Goal: Task Accomplishment & Management: Use online tool/utility

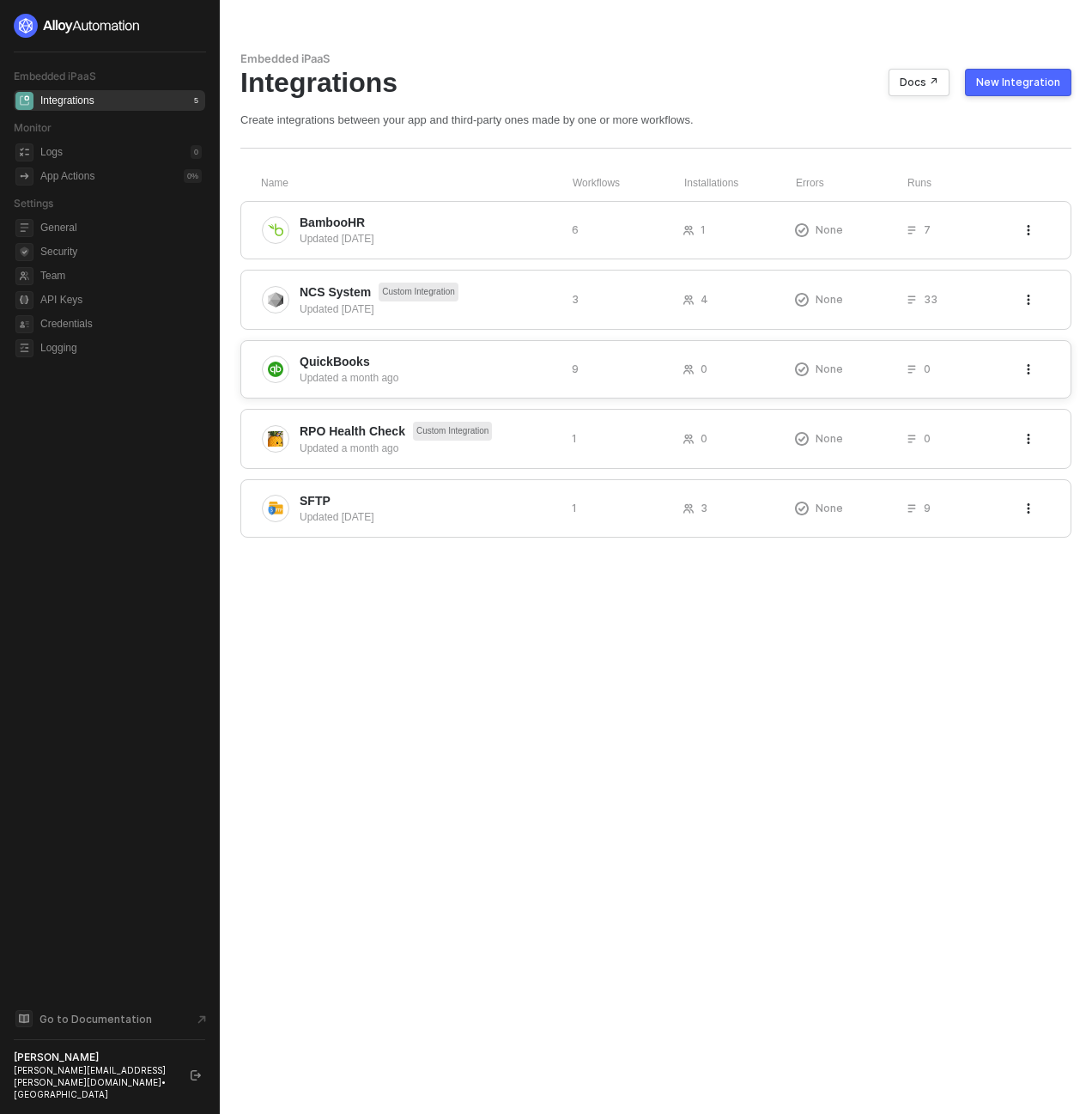
click at [399, 364] on span "QuickBooks" at bounding box center [428, 361] width 258 height 17
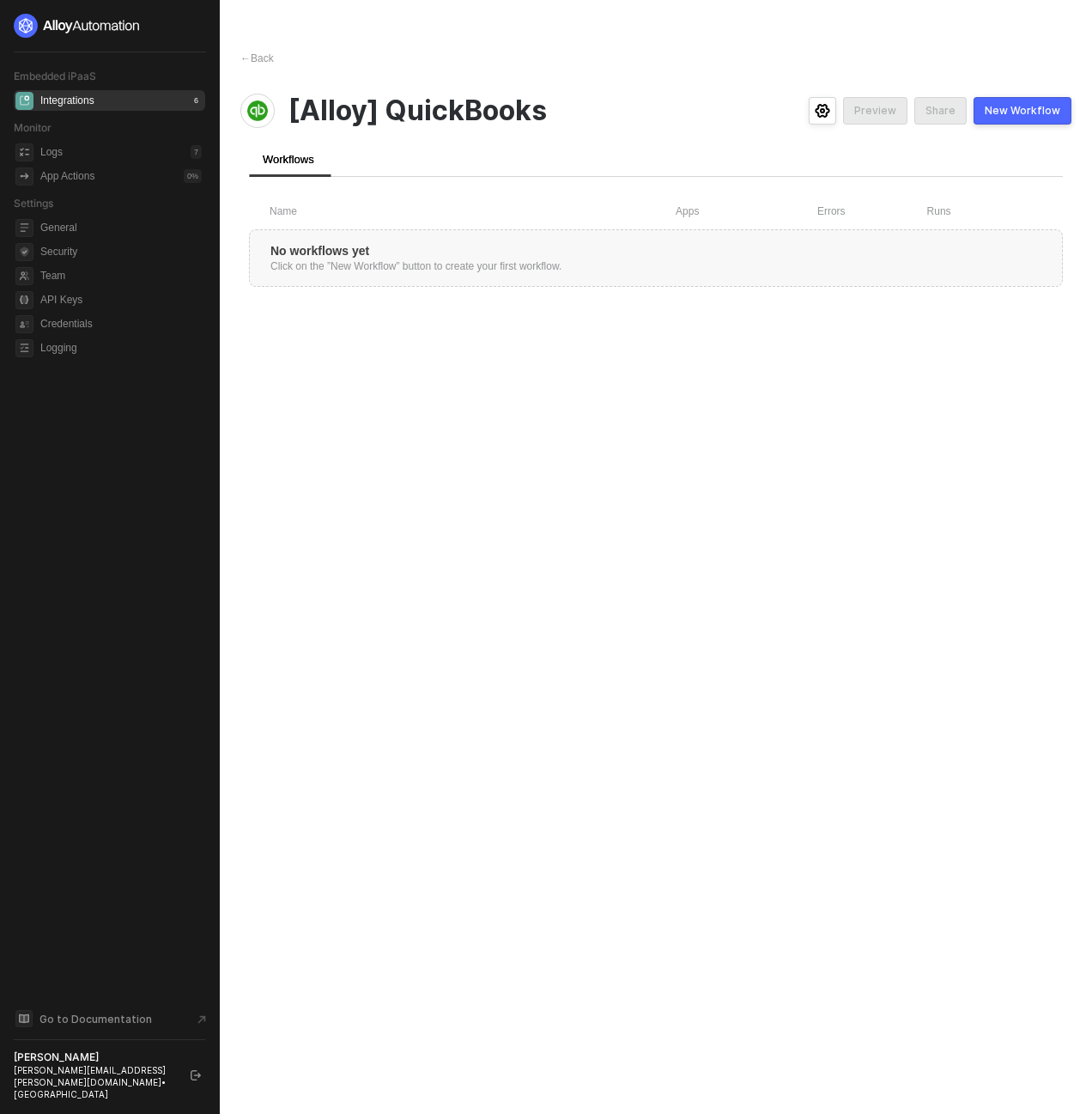
click at [1002, 111] on div "New Workflow" at bounding box center [1022, 110] width 76 height 14
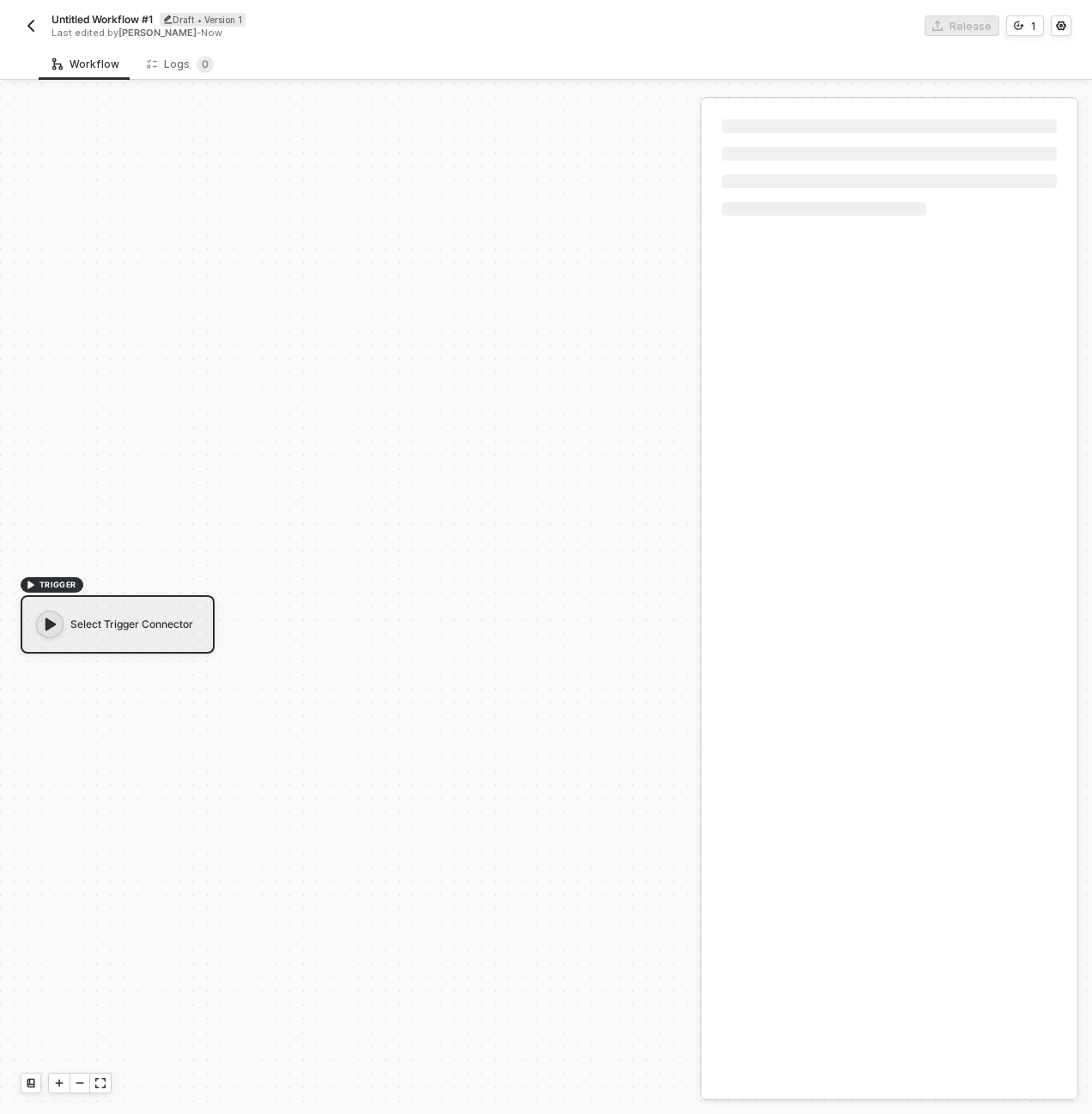
scroll to position [32, 0]
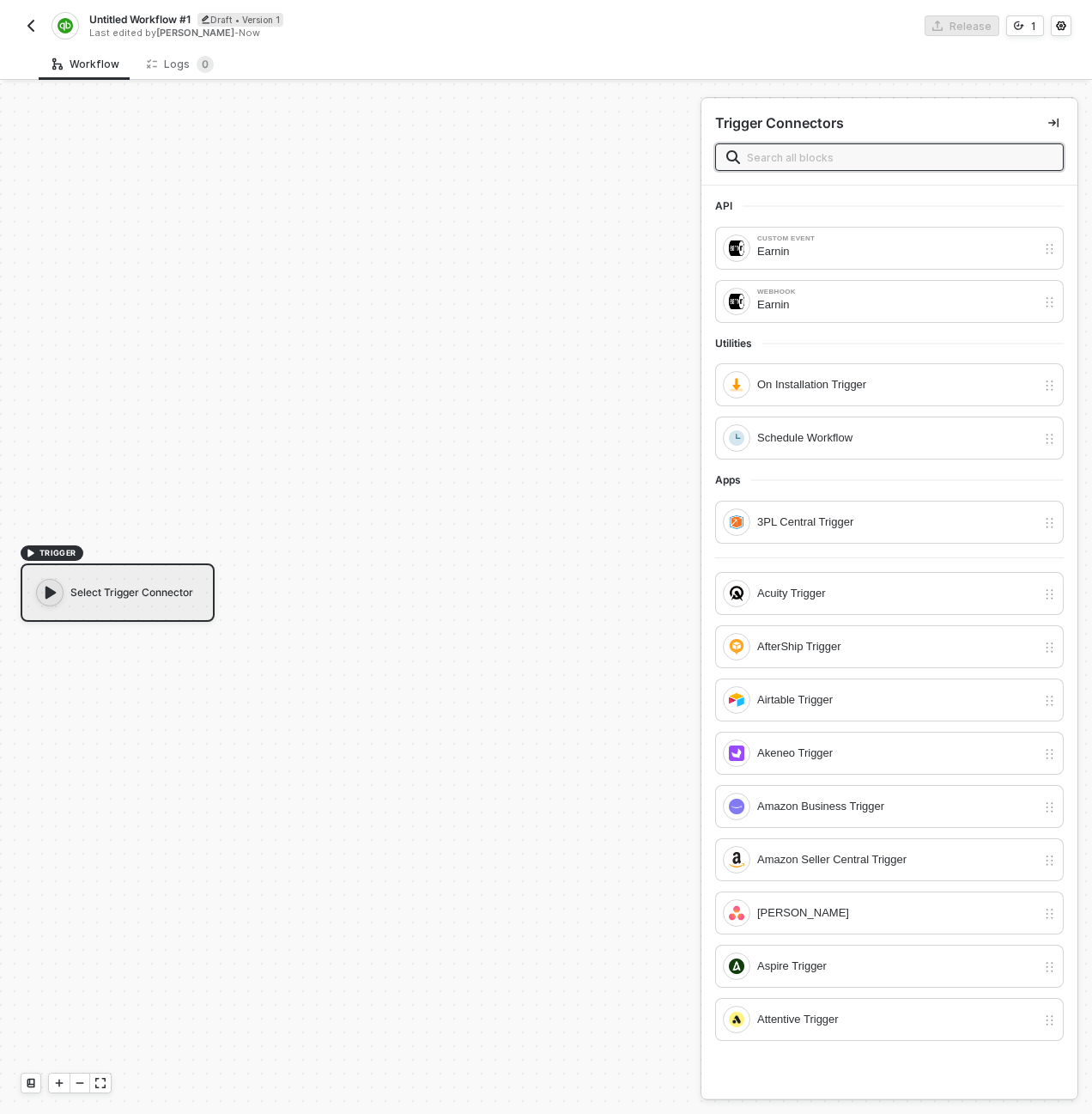
click at [111, 359] on div "TRIGGER Select Trigger Connector" at bounding box center [346, 582] width 692 height 1062
click at [206, 593] on div "Select Trigger Connector" at bounding box center [118, 593] width 194 height 58
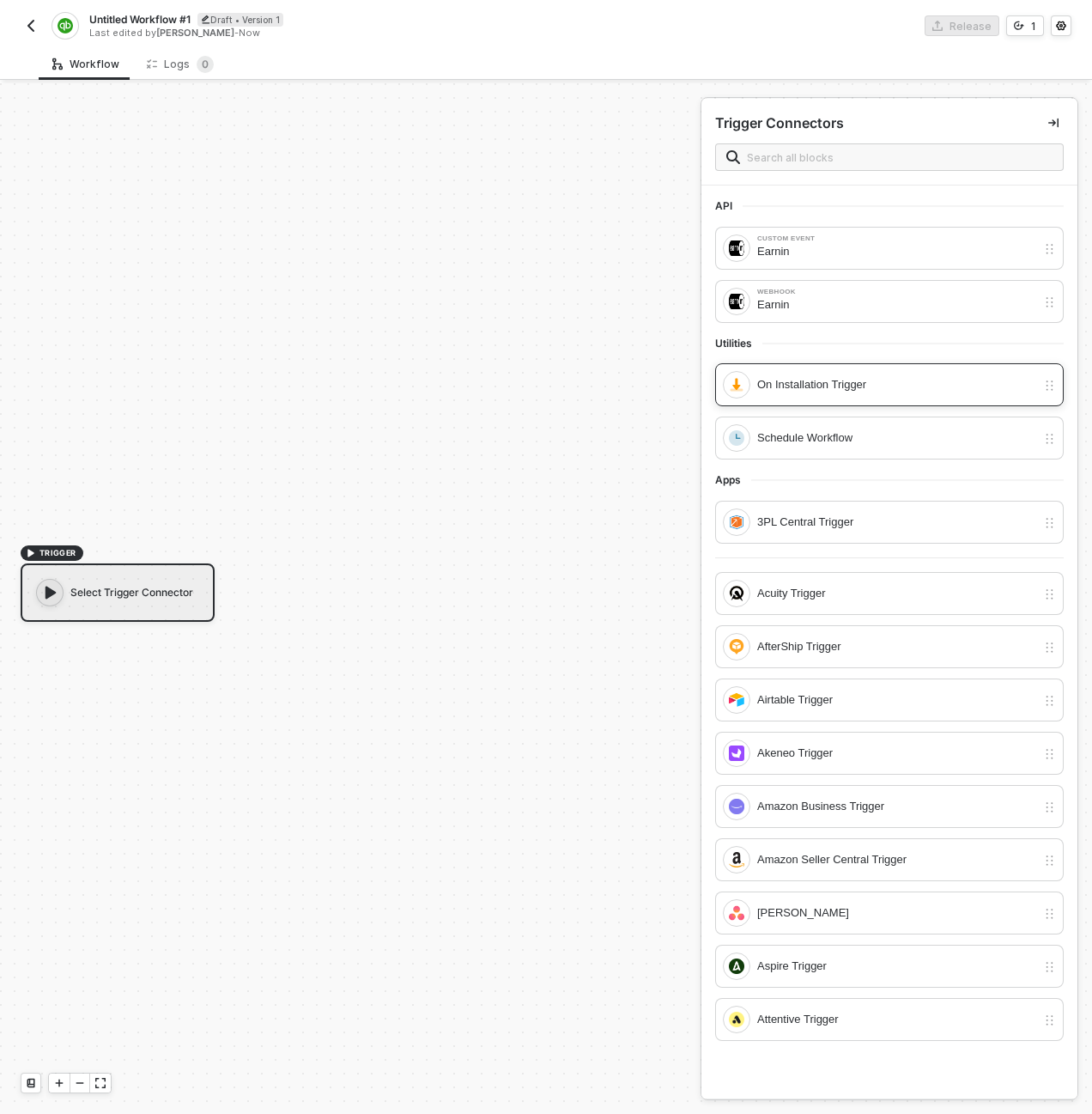
click at [839, 388] on div "On Installation Trigger" at bounding box center [897, 384] width 279 height 19
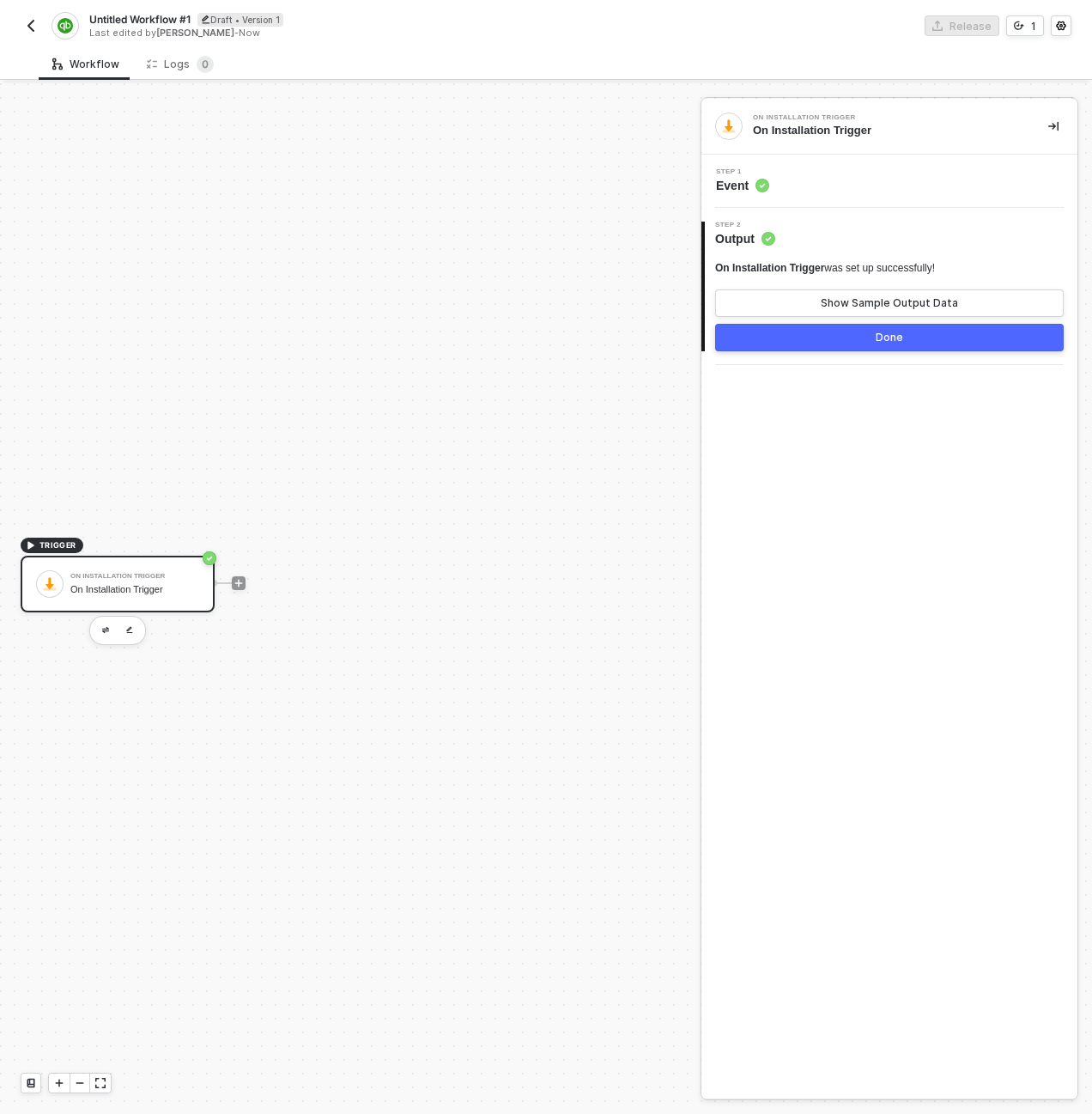
click at [831, 193] on div "Step 1 Event" at bounding box center [891, 181] width 372 height 26
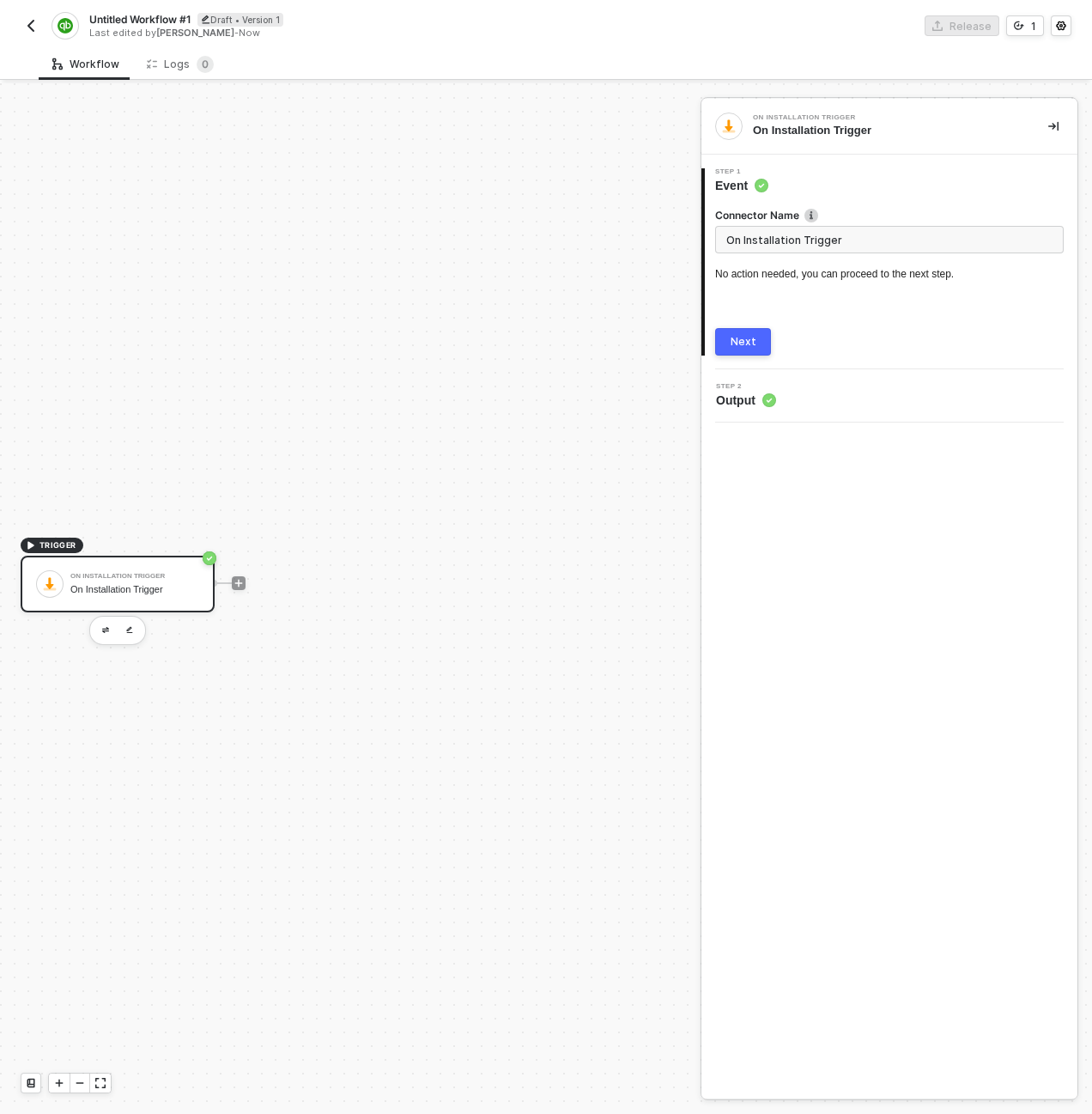
click at [729, 352] on button "Next" at bounding box center [742, 342] width 56 height 27
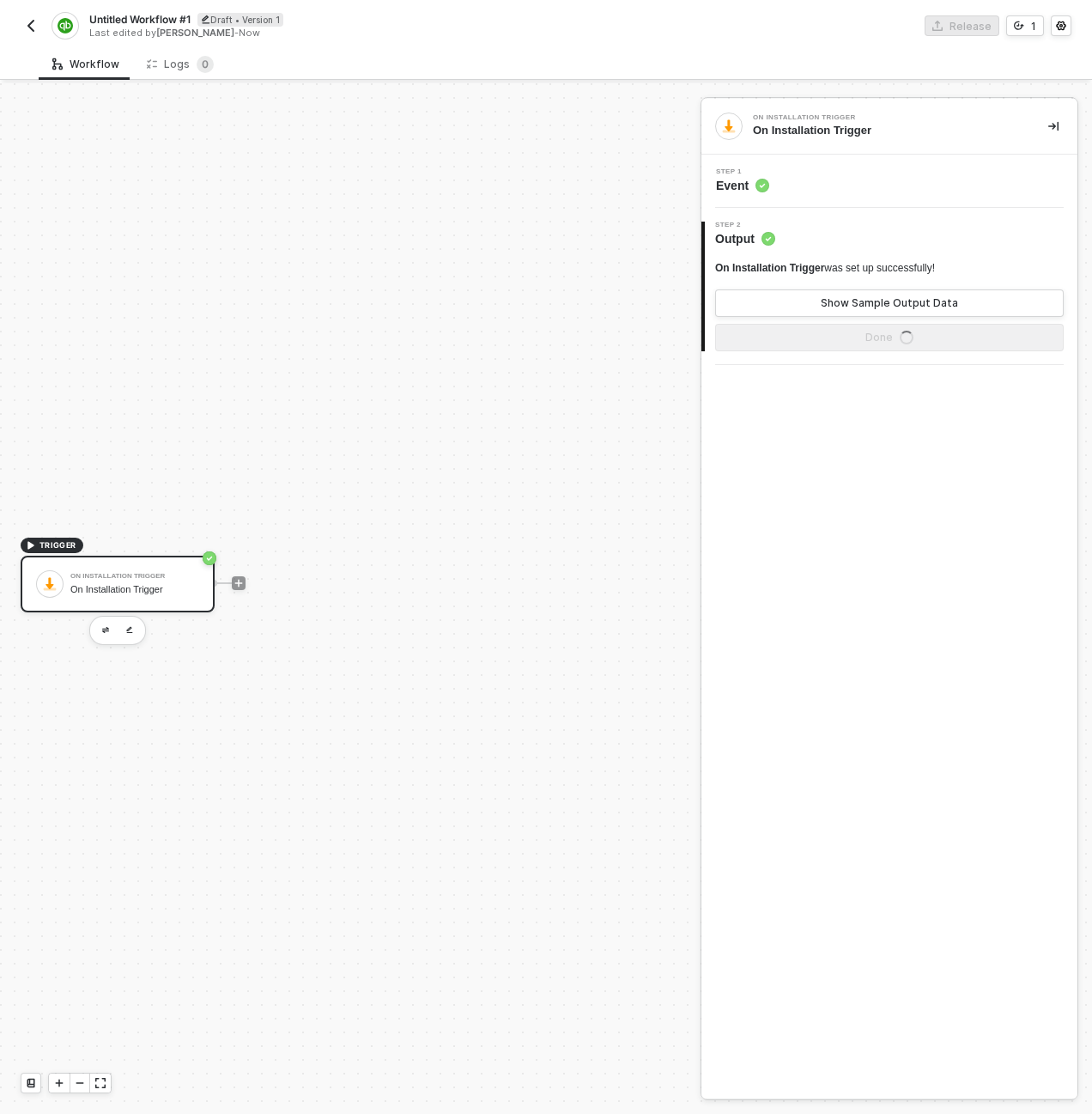
click at [788, 180] on div "Step 1 Event" at bounding box center [891, 181] width 372 height 26
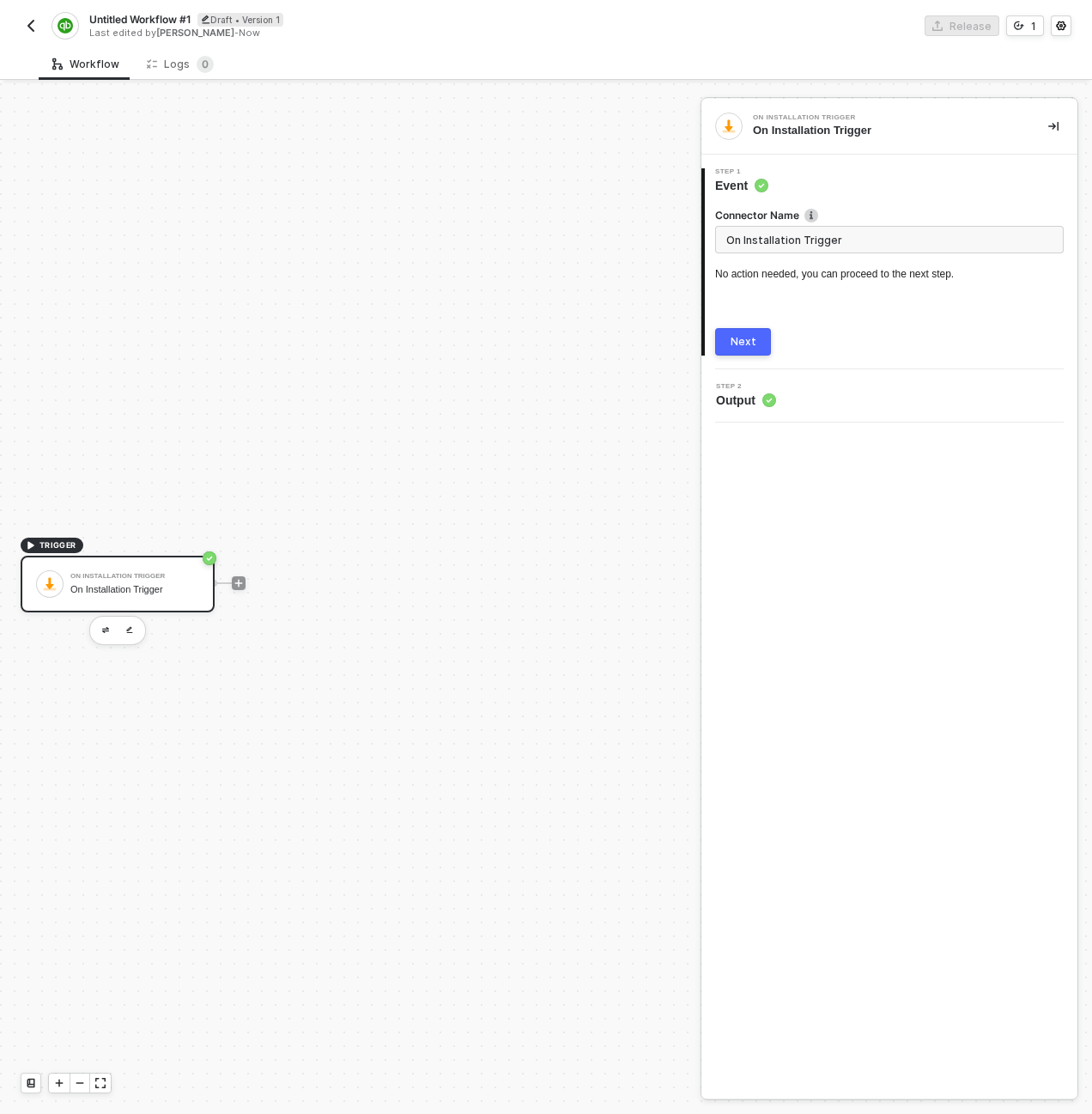
click at [788, 248] on input "On Installation Trigger" at bounding box center [889, 239] width 349 height 27
type input "On Install"
click at [715, 328] on button "Next" at bounding box center [742, 342] width 56 height 27
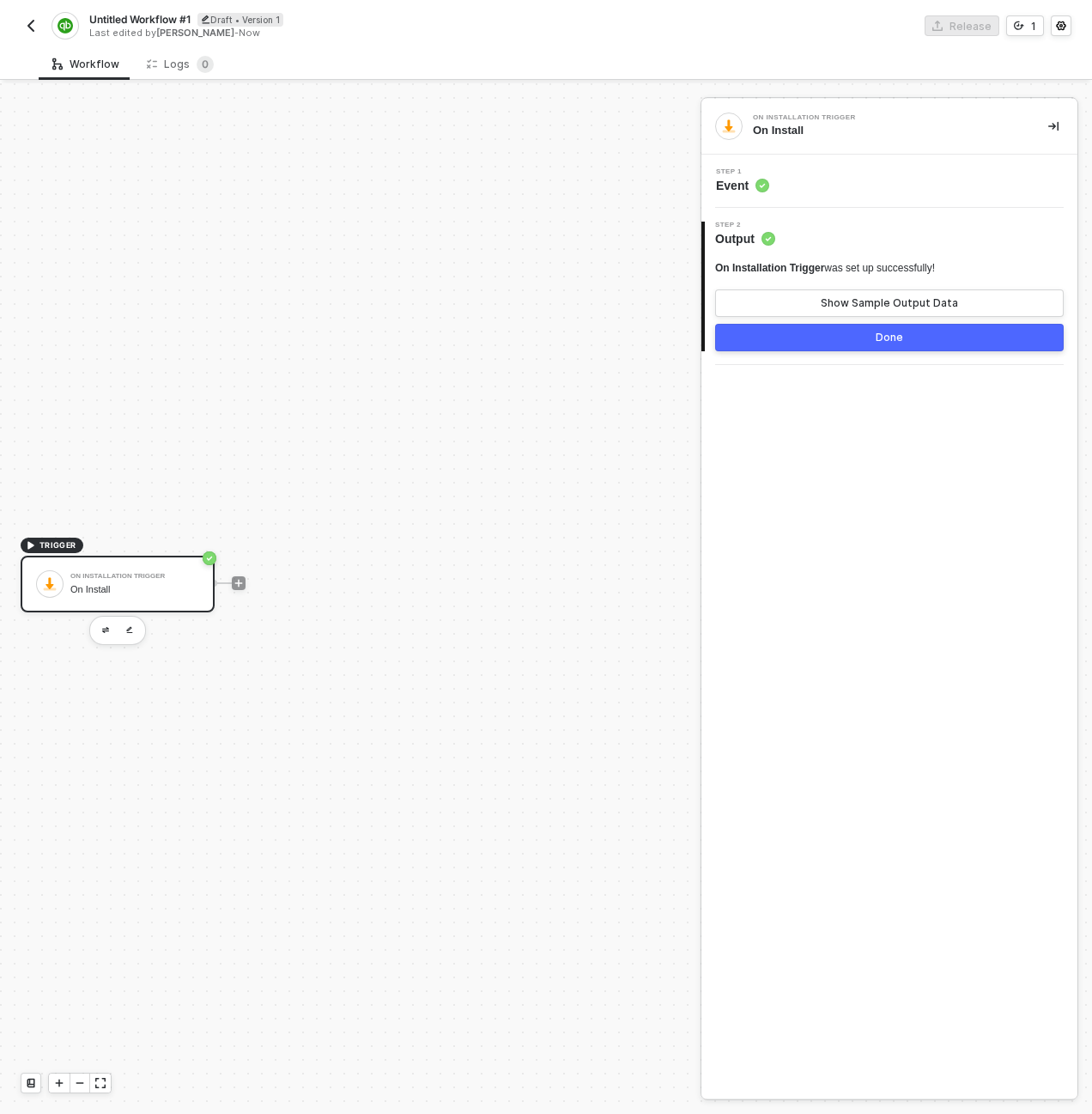
click at [787, 342] on button "Done" at bounding box center [889, 337] width 349 height 27
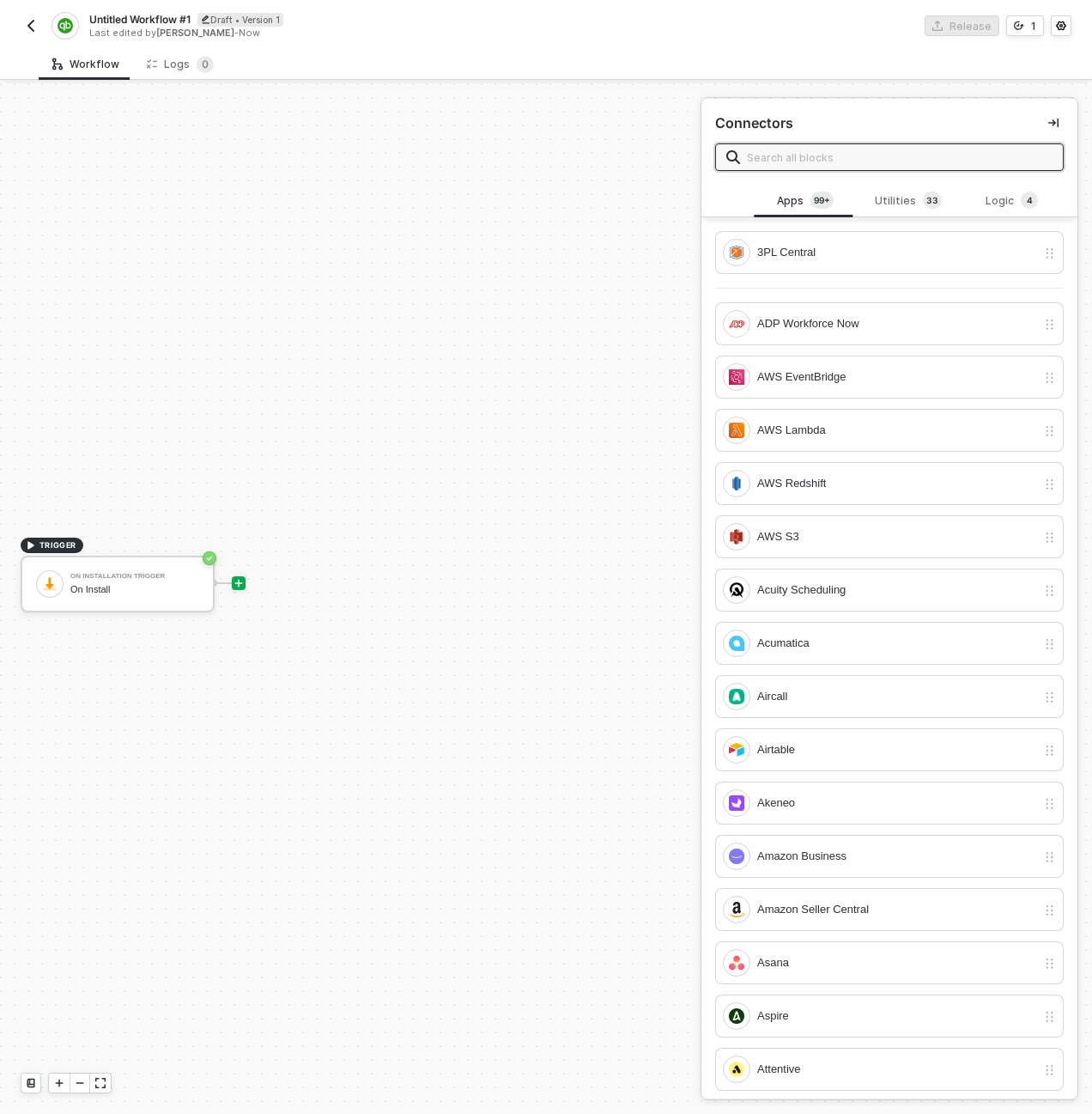
click at [968, 163] on input "text" at bounding box center [899, 157] width 306 height 19
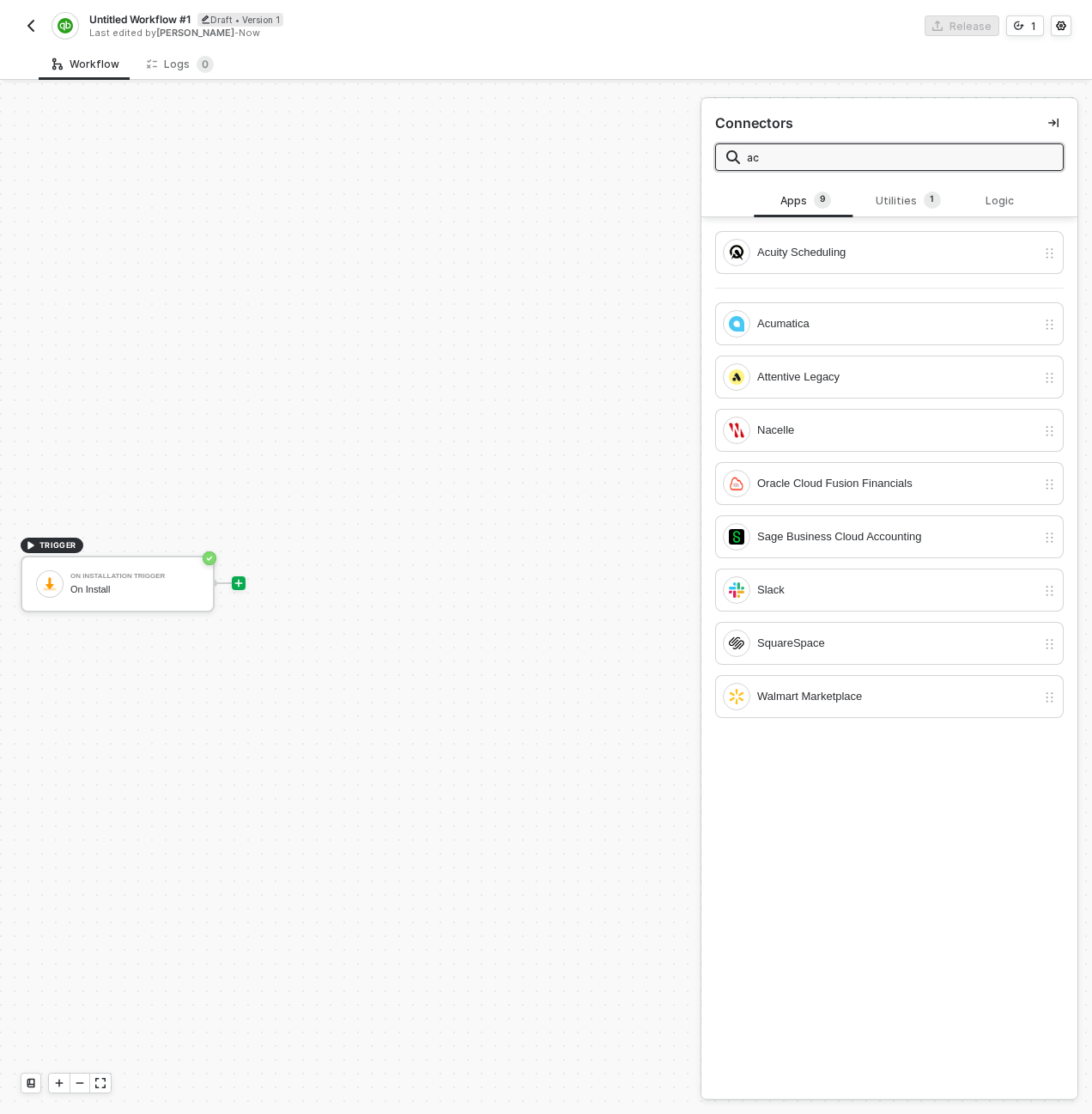
type input "acc"
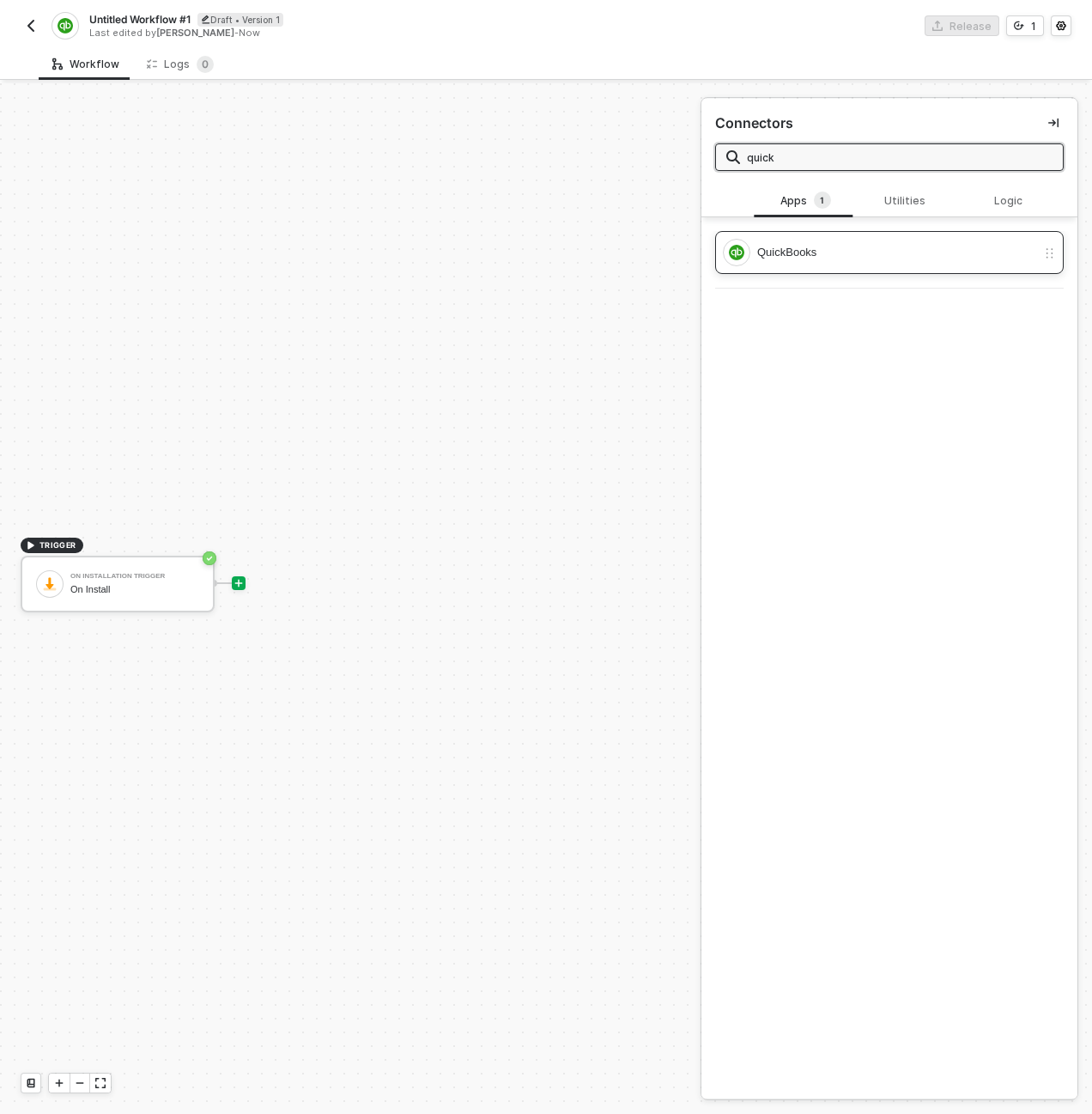
type input "quick"
click at [842, 266] on div "QuickBooks" at bounding box center [879, 252] width 313 height 27
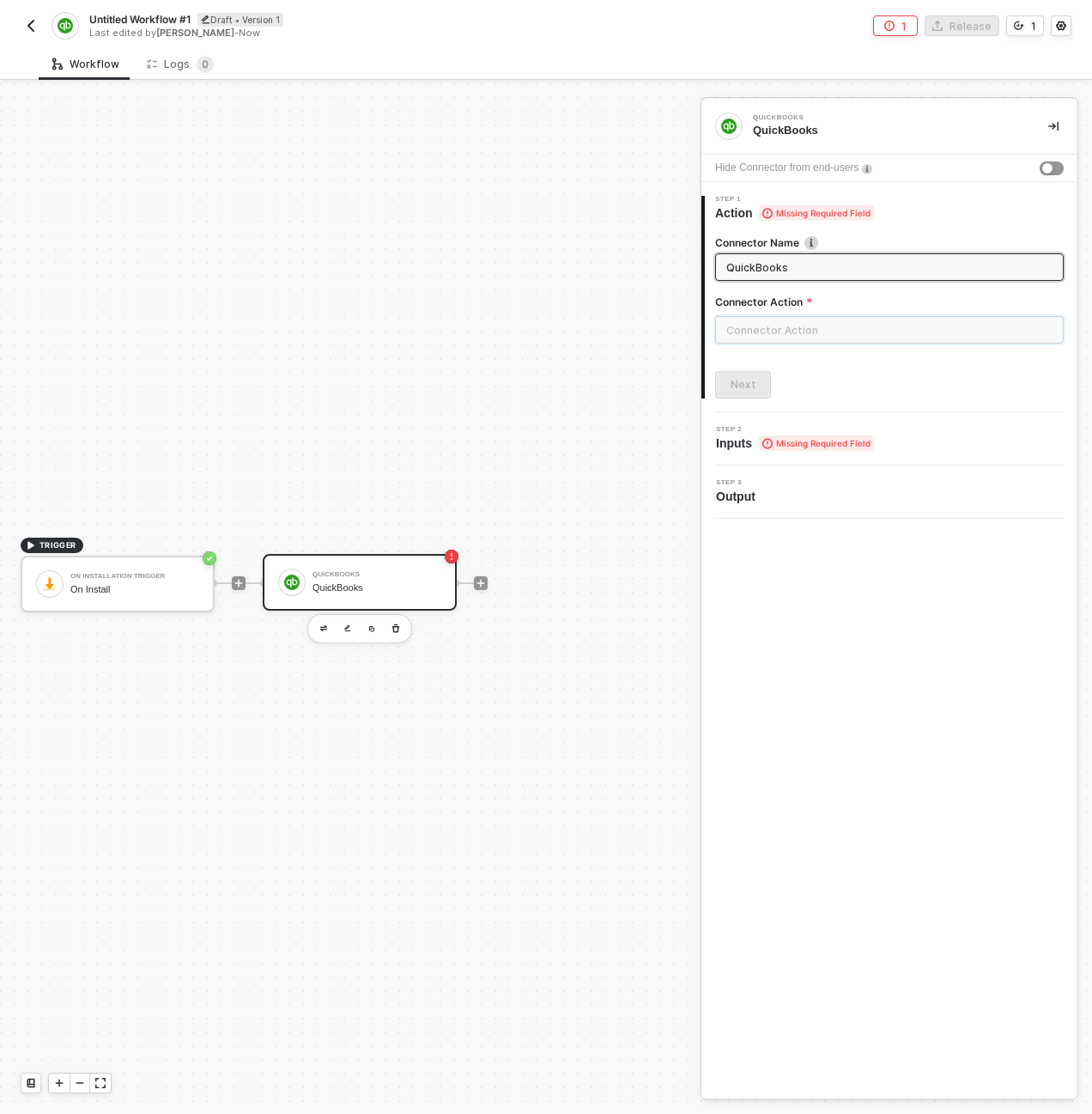
click at [731, 331] on input "text" at bounding box center [889, 330] width 349 height 27
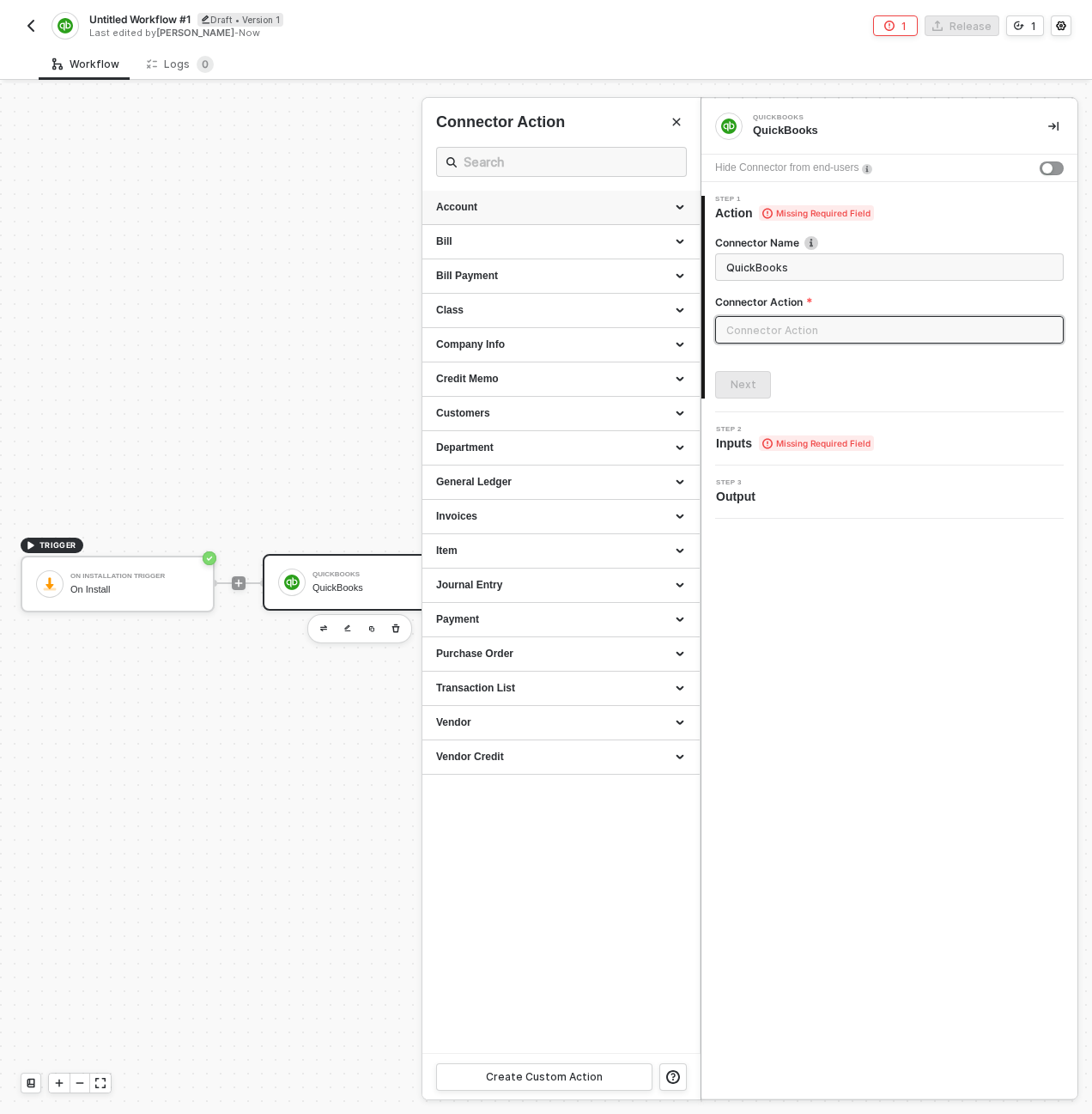
click at [540, 194] on div "Account" at bounding box center [562, 208] width 278 height 35
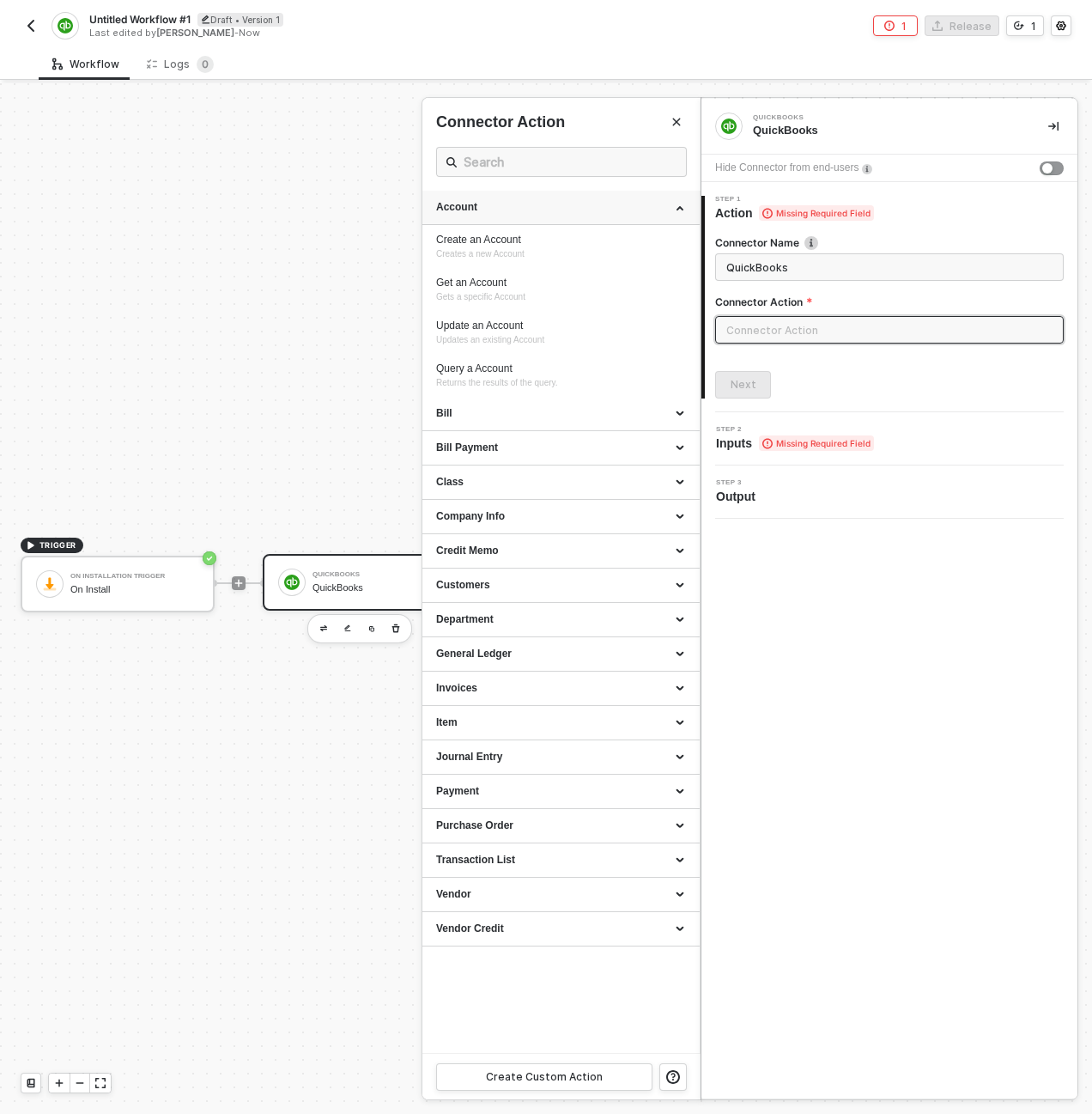
click at [595, 199] on div "Account" at bounding box center [562, 208] width 278 height 35
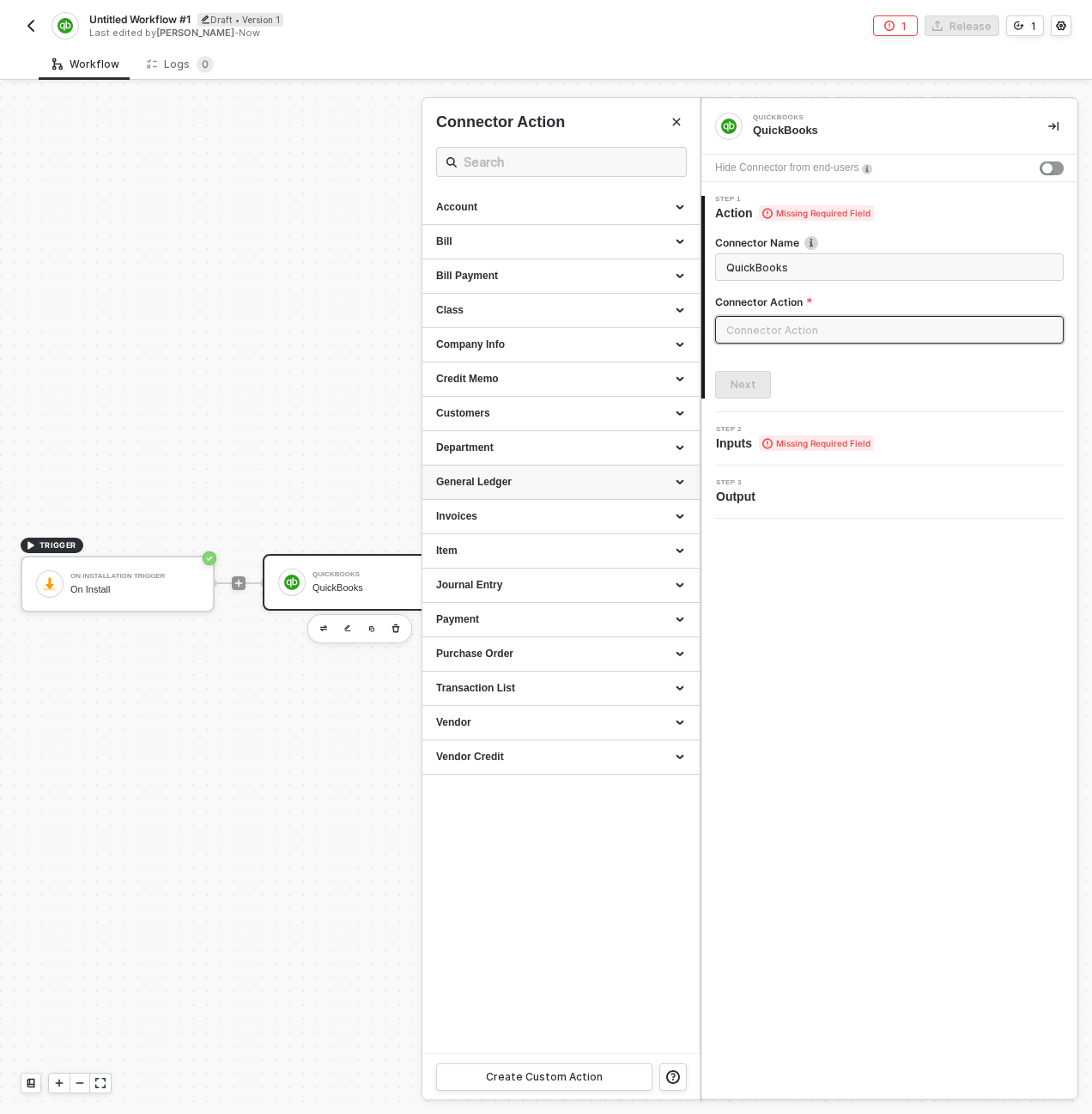
click at [560, 468] on div "General Ledger" at bounding box center [562, 483] width 278 height 35
click at [562, 479] on div "General Ledger" at bounding box center [562, 482] width 250 height 15
click at [686, 207] on div "Account" at bounding box center [562, 208] width 278 height 35
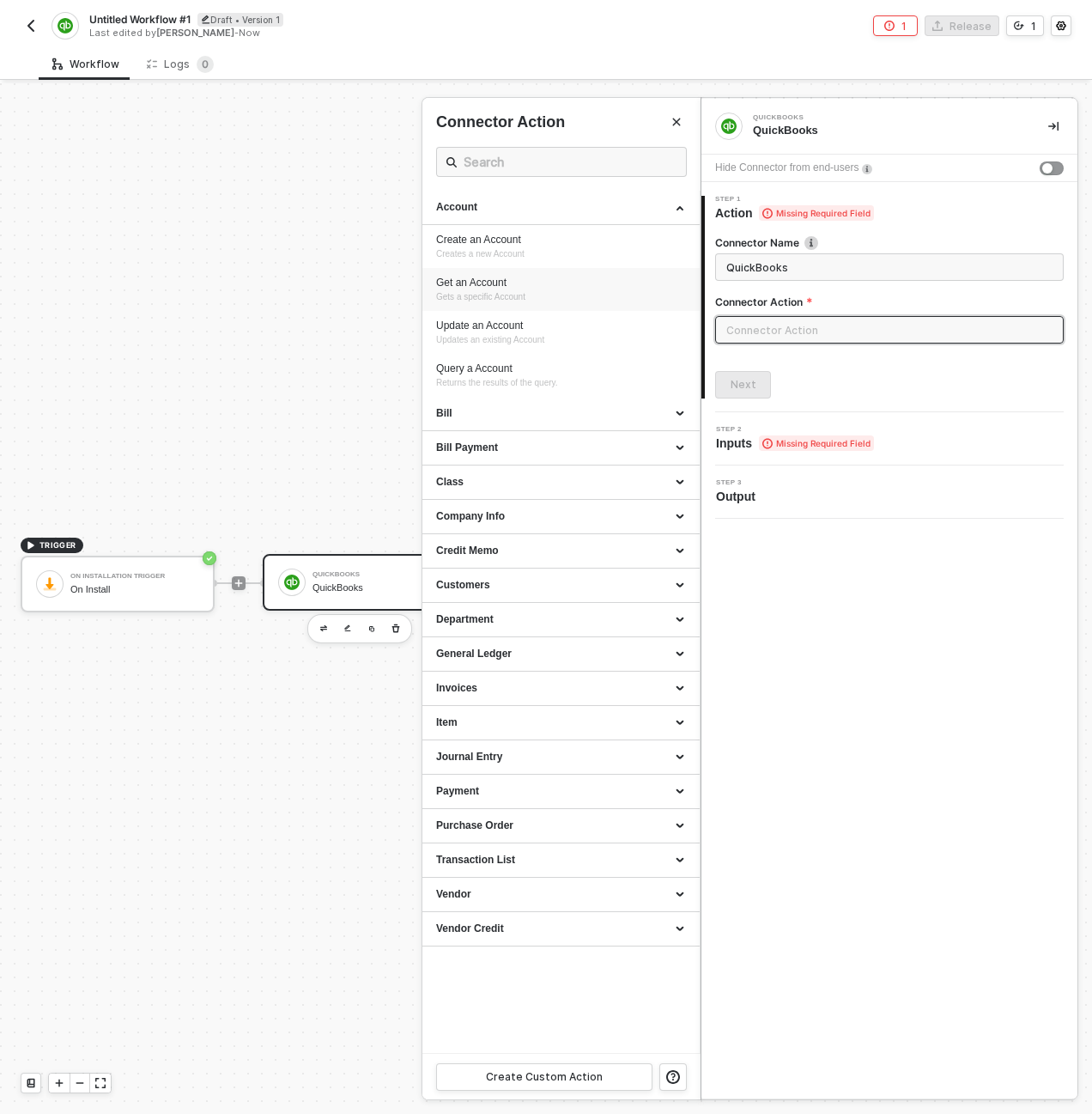
click at [611, 278] on div "Get an Account" at bounding box center [562, 283] width 250 height 15
type input "Gets a specific Account"
type input "Account - Get an Account"
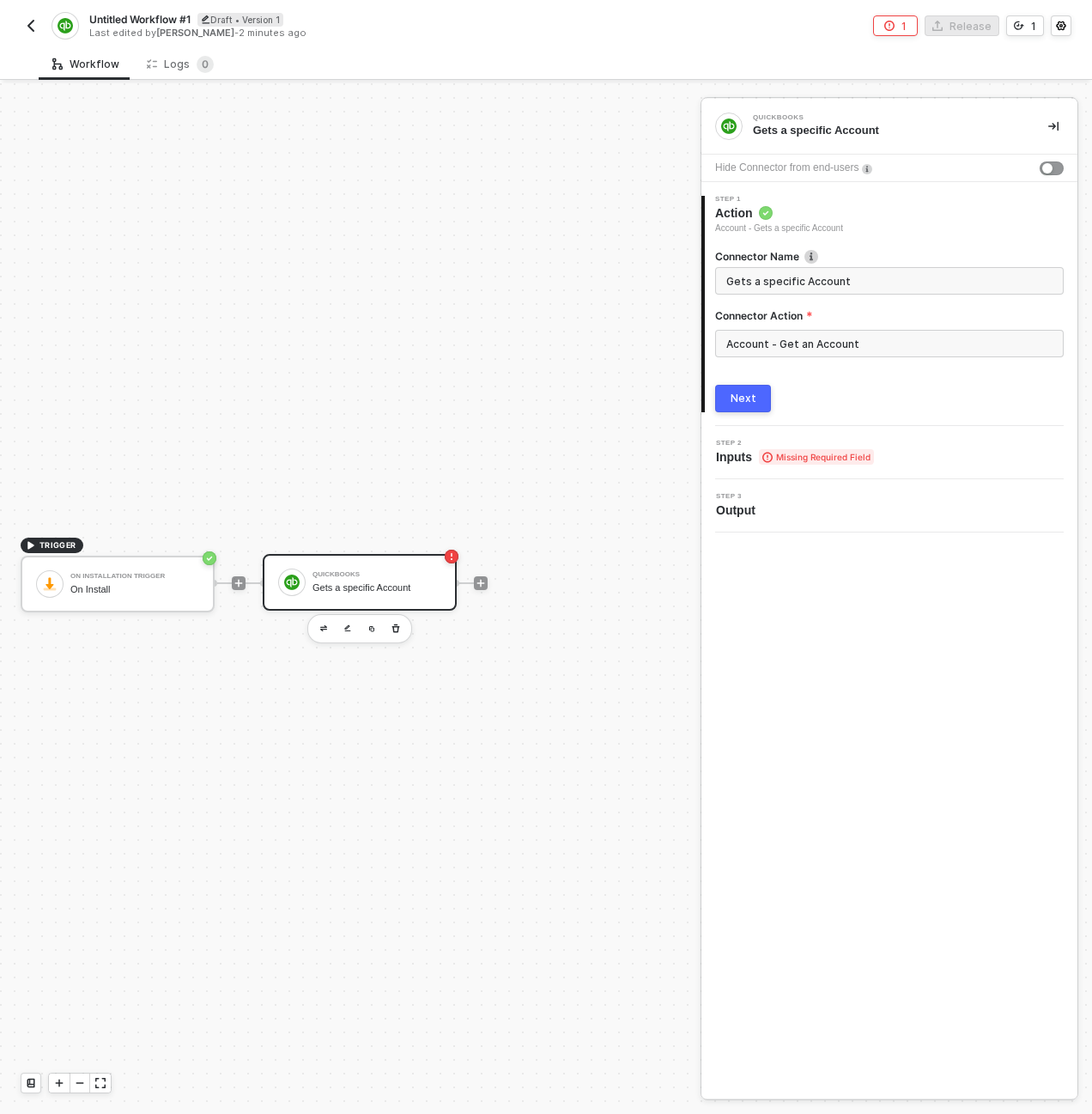
click at [740, 397] on div "Next" at bounding box center [743, 398] width 26 height 14
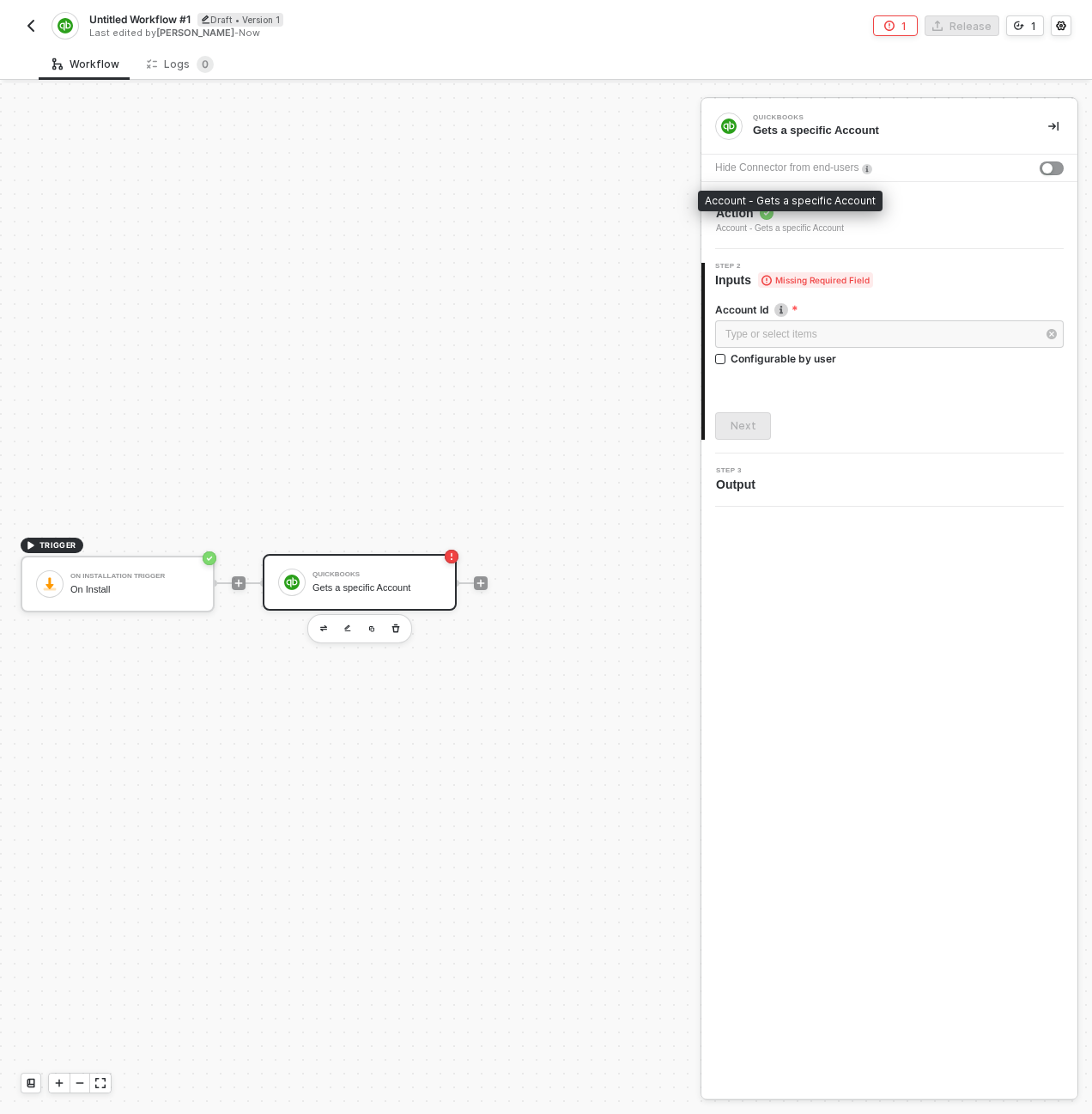
click at [778, 216] on span "Action" at bounding box center [780, 213] width 128 height 17
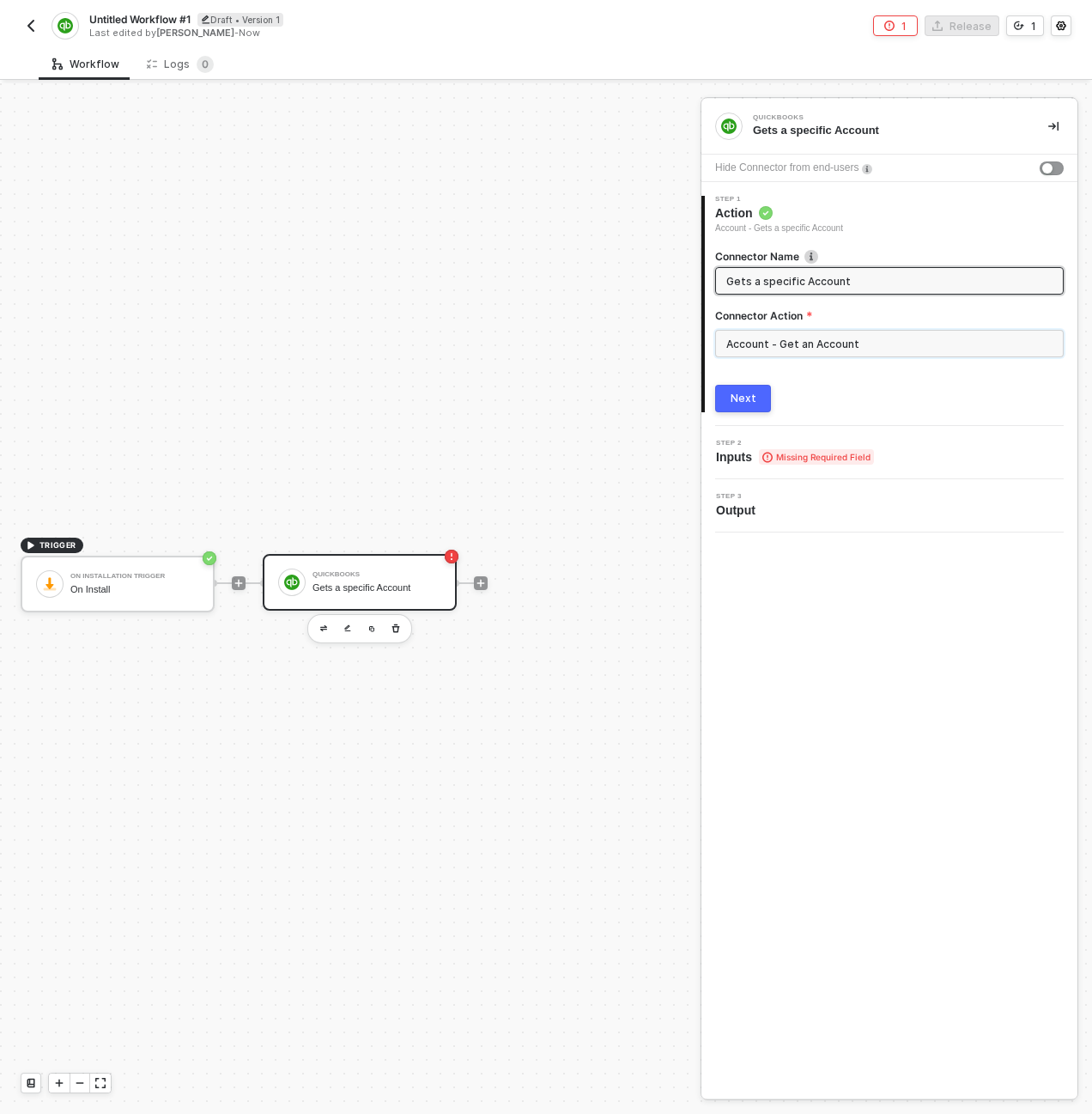
click at [782, 350] on input "Account - Get an Account" at bounding box center [889, 343] width 349 height 27
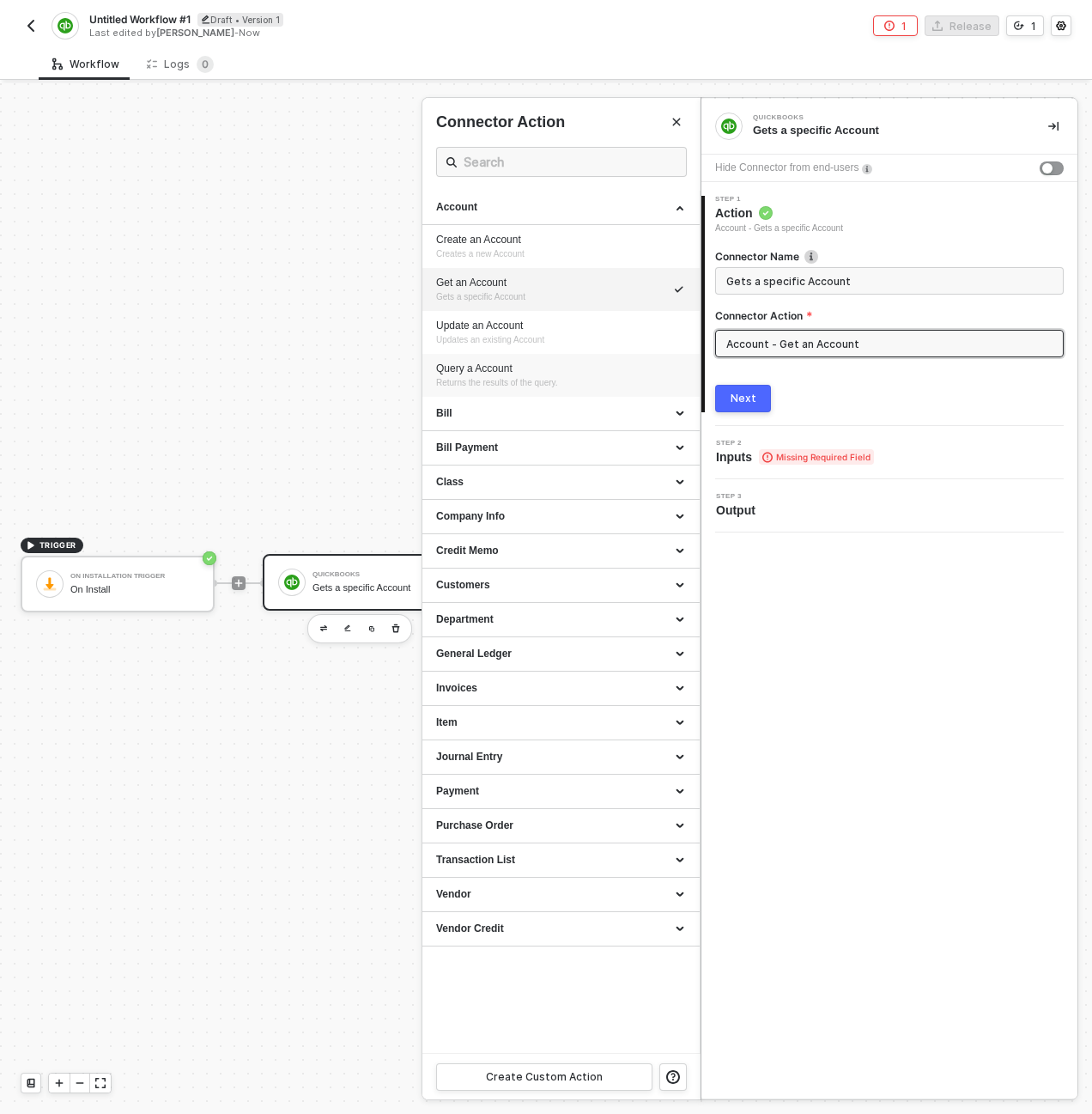
click at [542, 376] on div "Query a Account Returns the results of the query." at bounding box center [562, 375] width 250 height 28
type input "Returns the results of the query."
type input "Account - Query a Account"
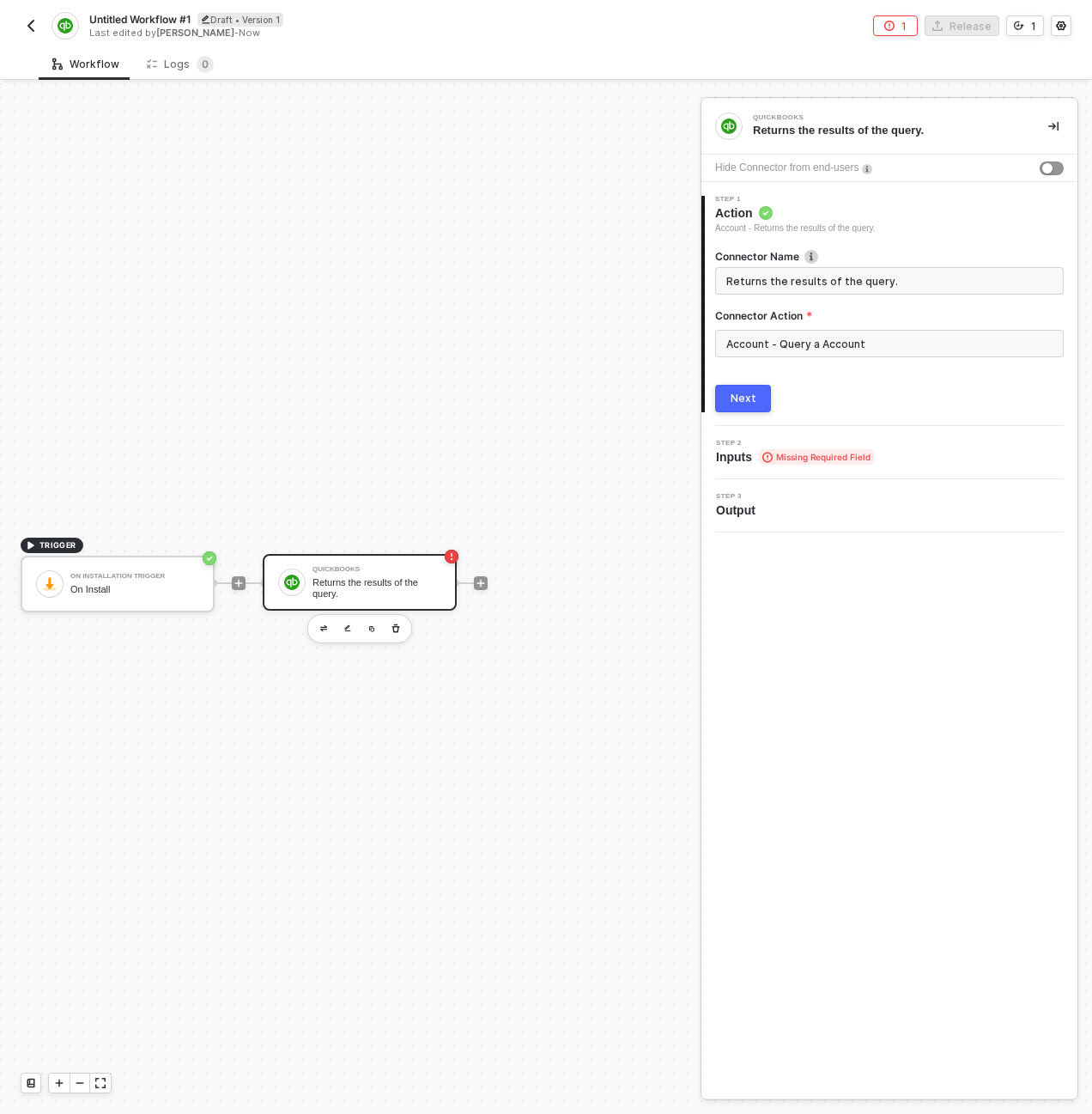
click at [757, 398] on button "Next" at bounding box center [742, 398] width 56 height 27
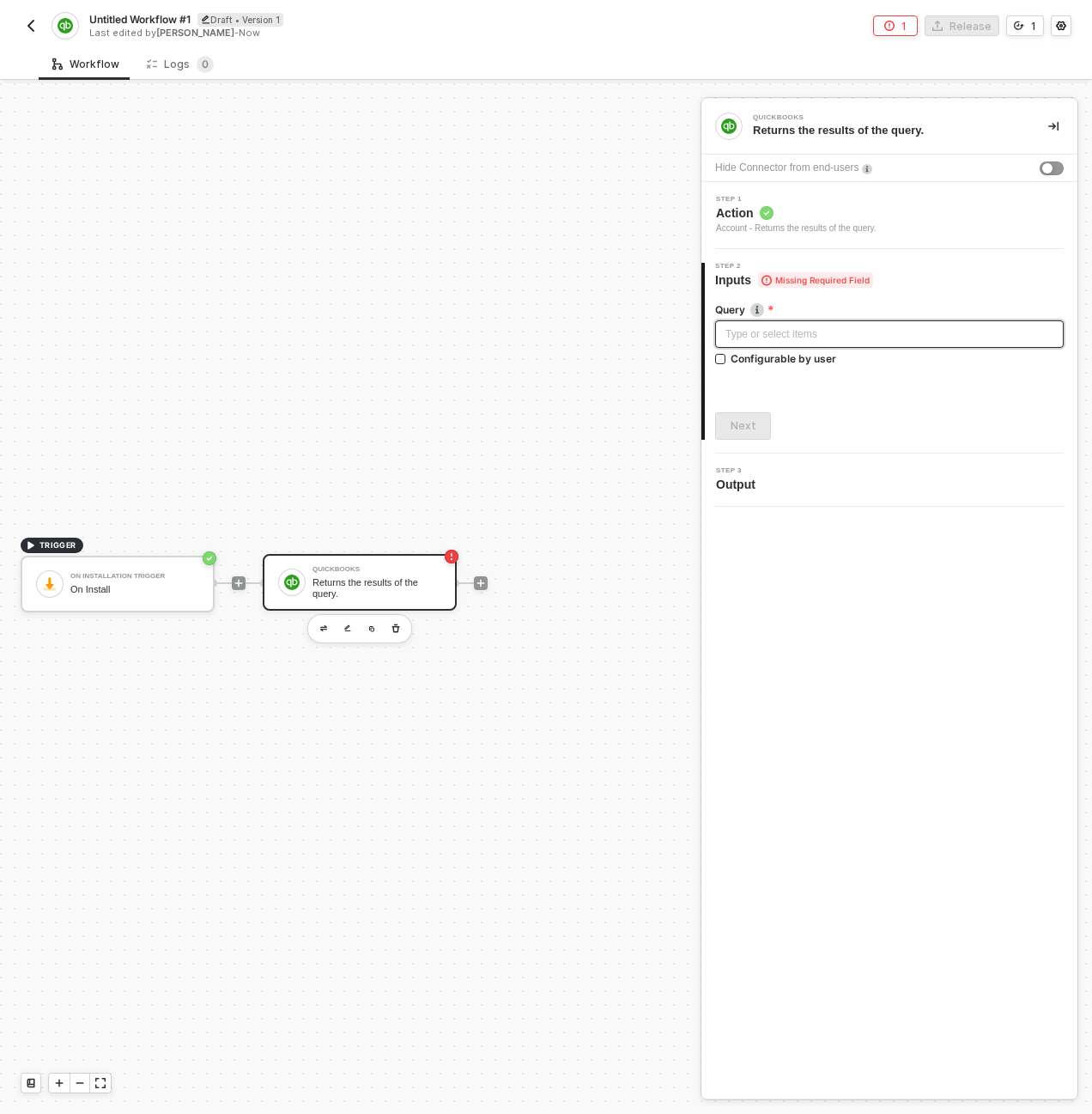
click at [757, 338] on div "Type or select items ﻿" at bounding box center [889, 334] width 328 height 16
click at [813, 334] on div "Type or select items ﻿" at bounding box center [889, 334] width 328 height 16
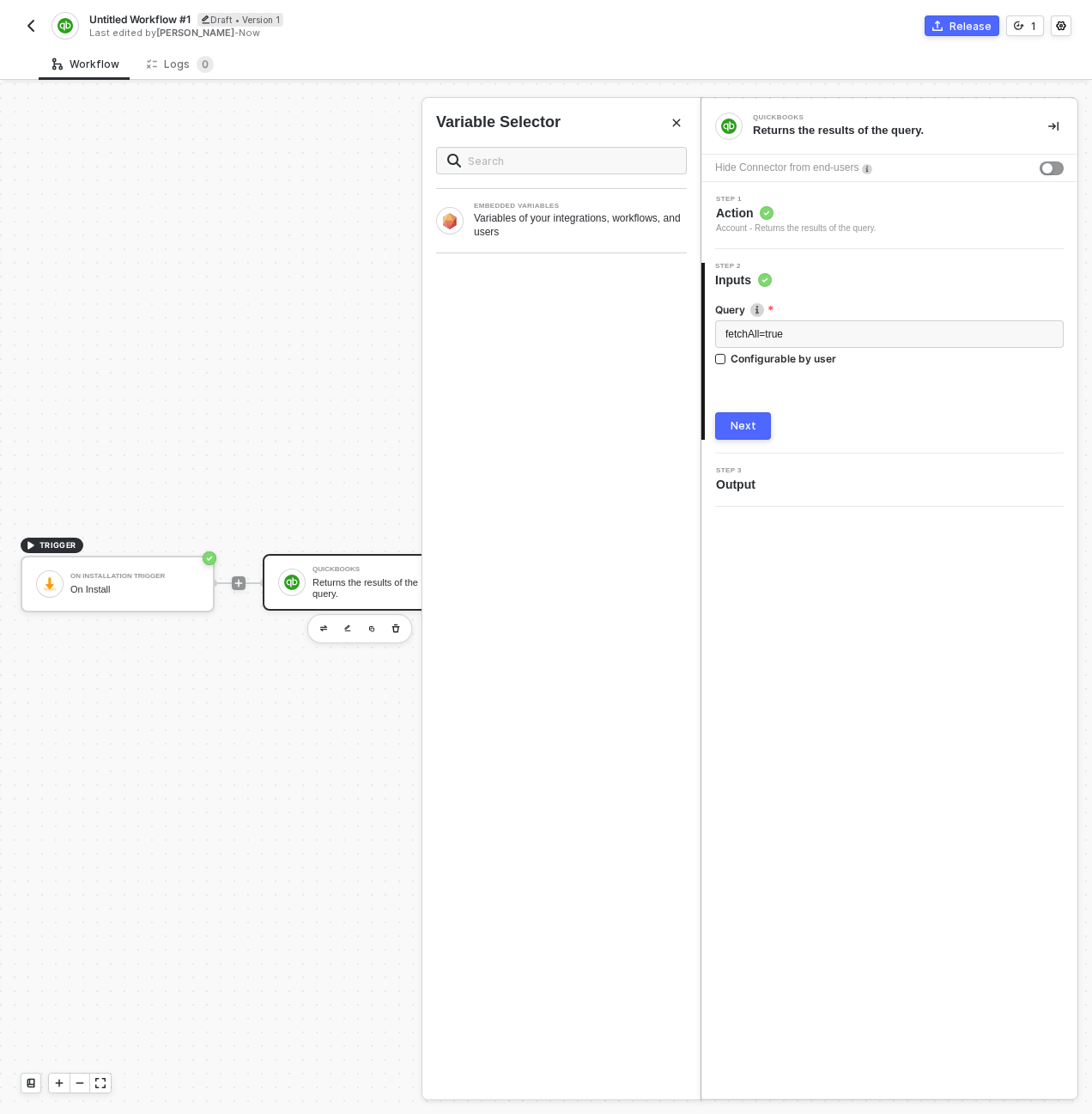
click at [763, 420] on button "Next" at bounding box center [742, 426] width 56 height 27
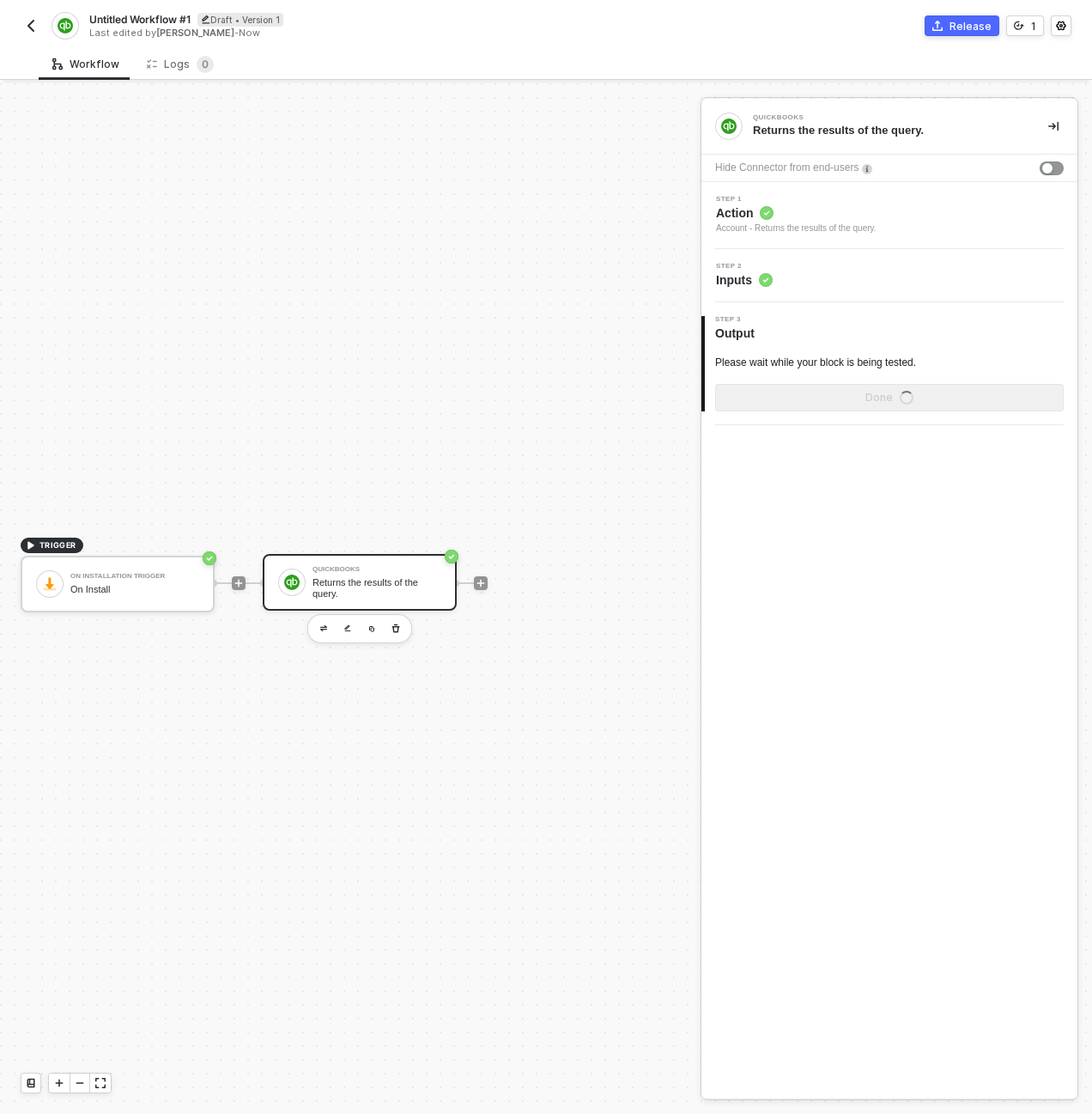
click at [820, 215] on span "Action" at bounding box center [796, 213] width 161 height 17
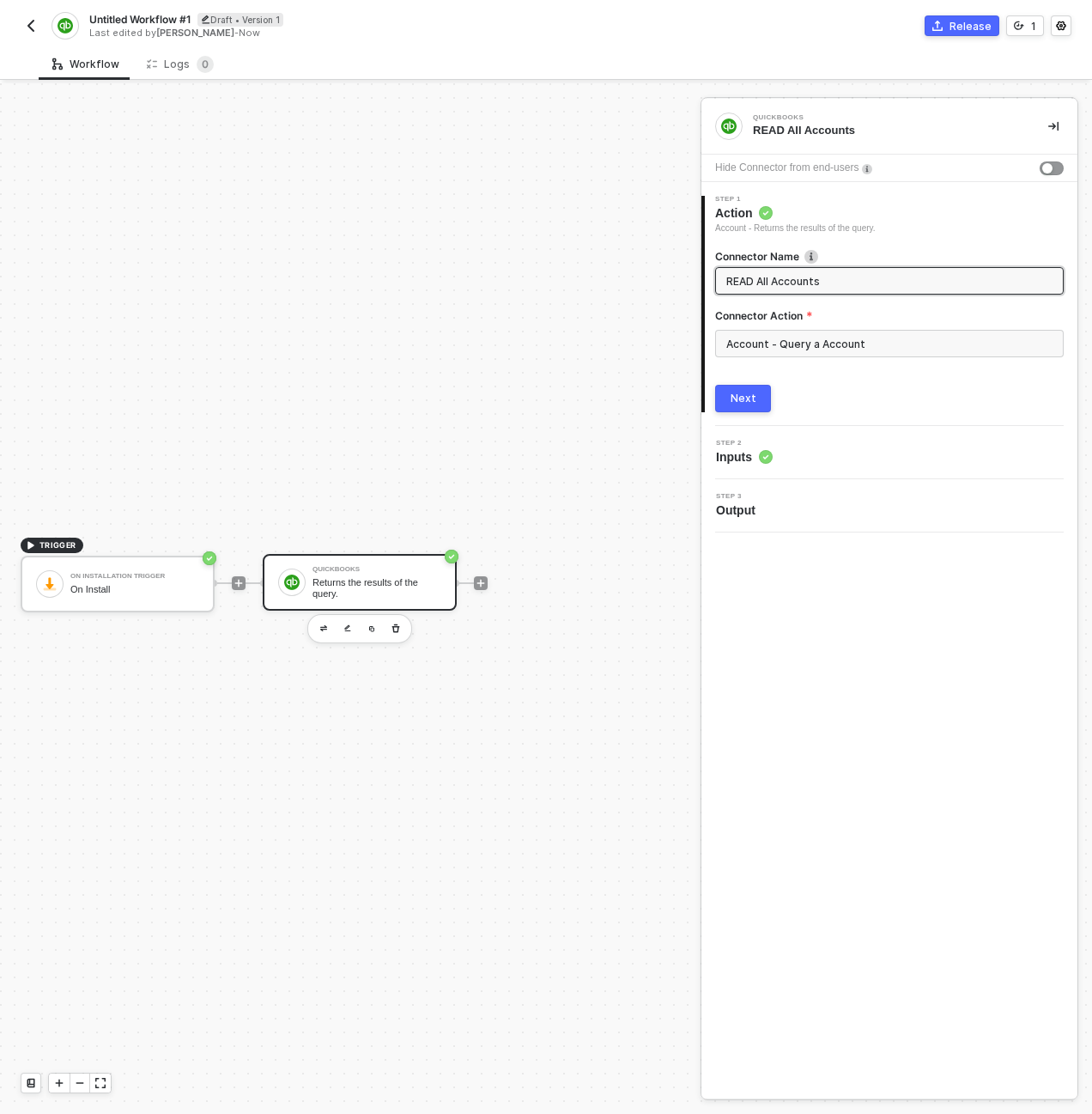
type input "READ All Accounts"
click at [740, 405] on div "Next" at bounding box center [743, 398] width 26 height 14
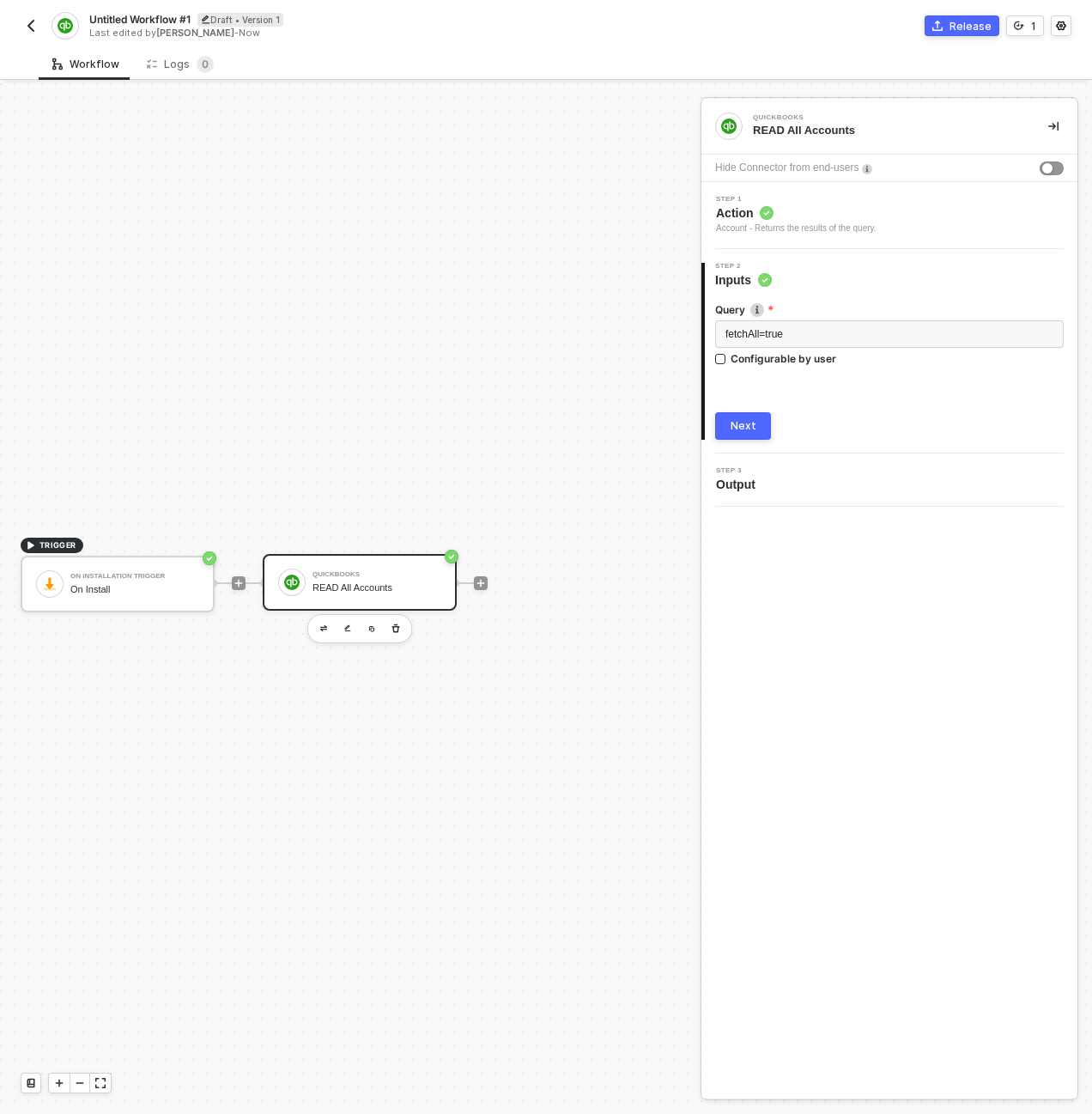
click at [759, 431] on button "Next" at bounding box center [742, 426] width 56 height 27
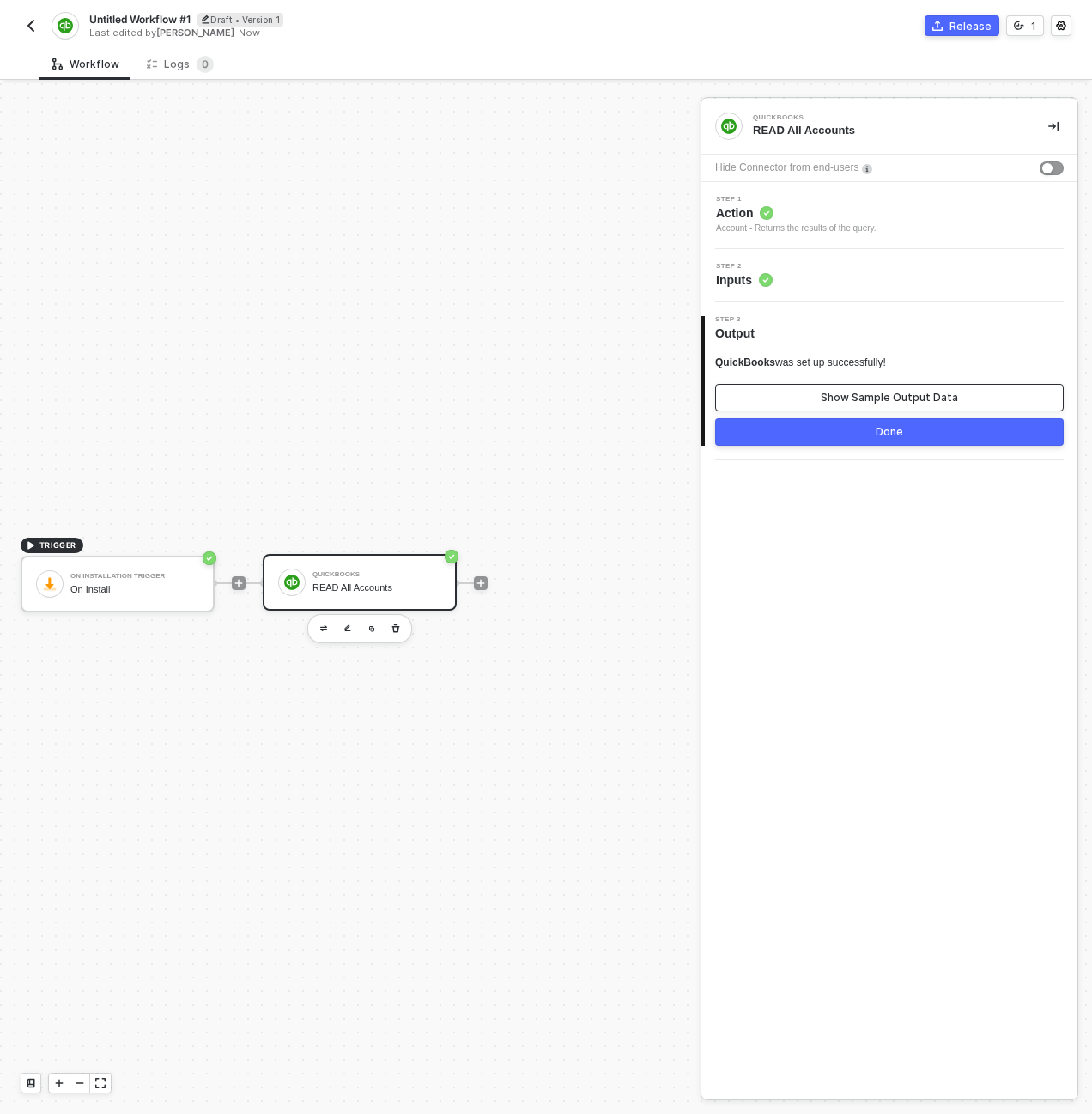
click at [830, 402] on div "Show Sample Output Data" at bounding box center [889, 397] width 137 height 14
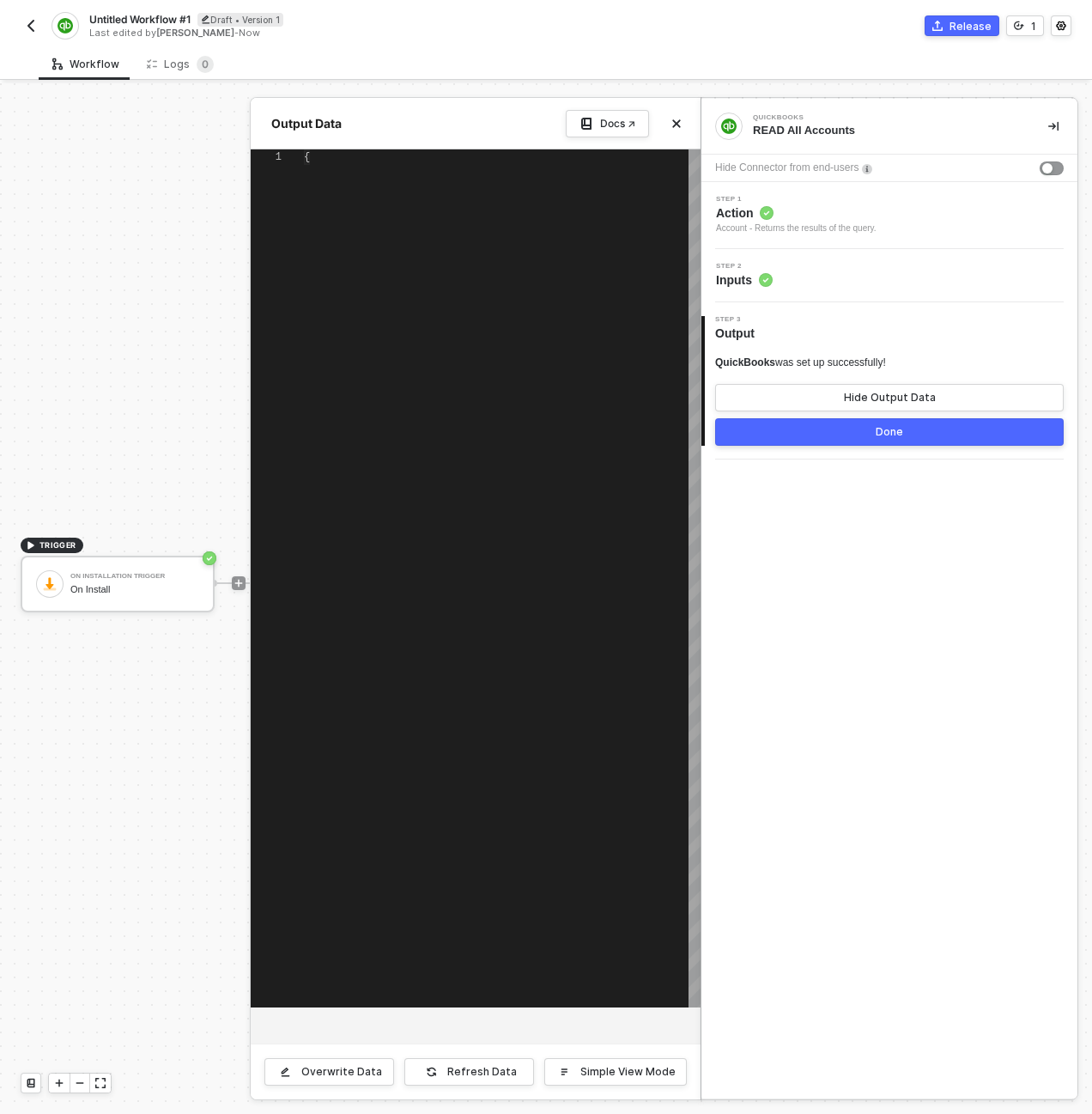
type textarea "{ "account": { "FullyQualifiedName": "MyJobs", "domain": "QBO", "Name": "MyJobs…"
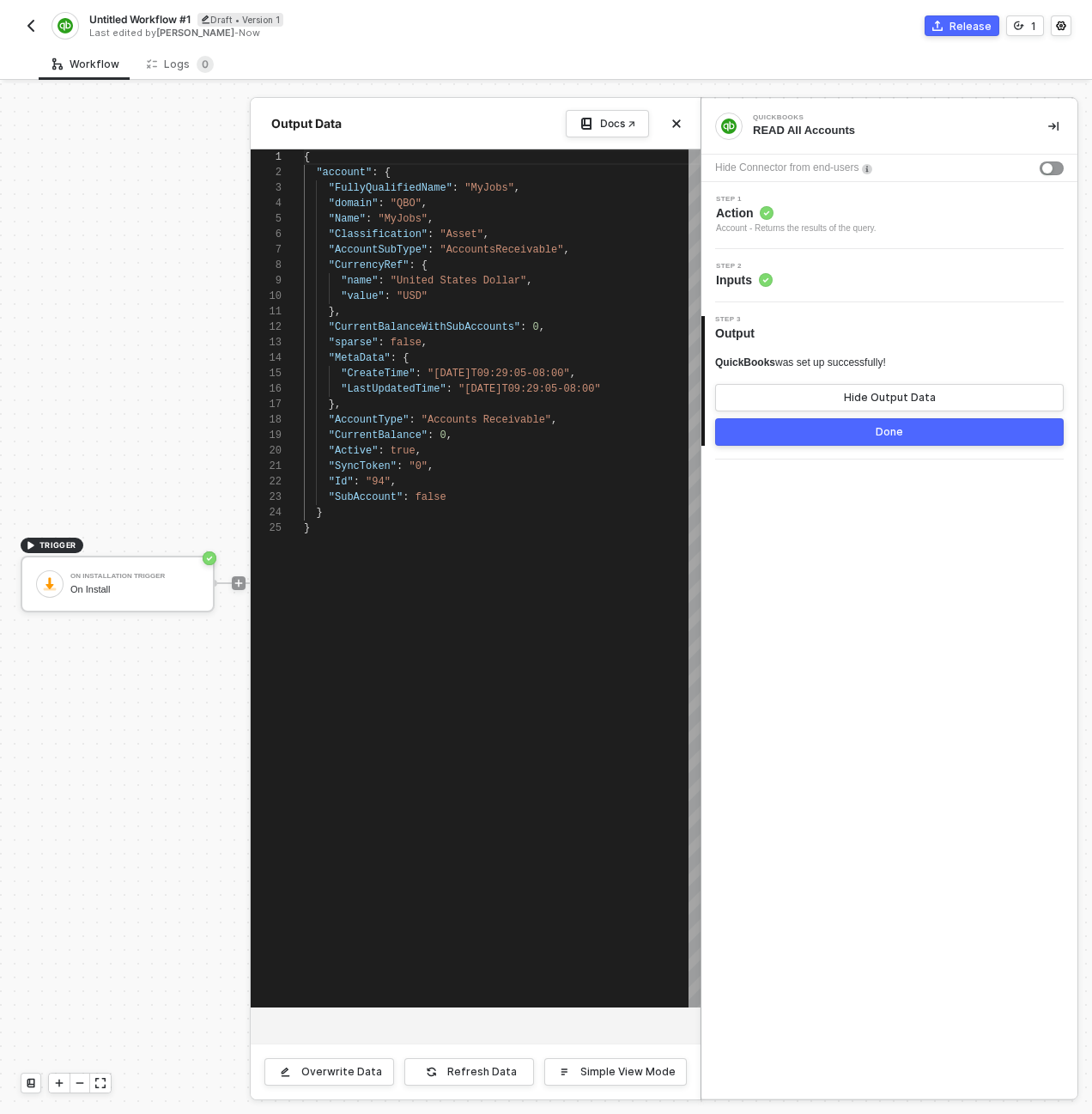
click at [840, 222] on div "Account - Returns the results of the query." at bounding box center [796, 228] width 161 height 14
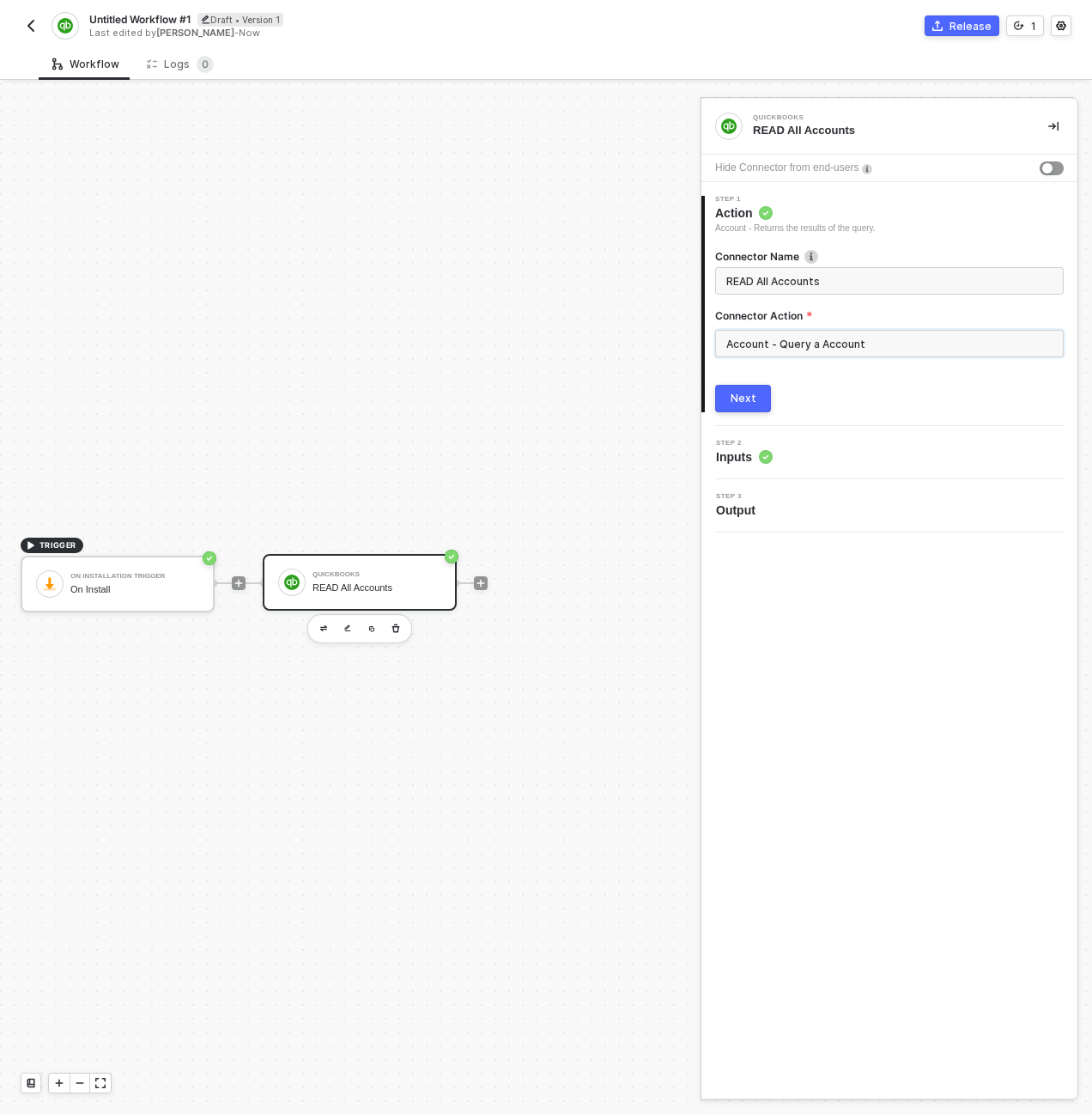
click at [838, 341] on input "Account - Query a Account" at bounding box center [889, 343] width 349 height 27
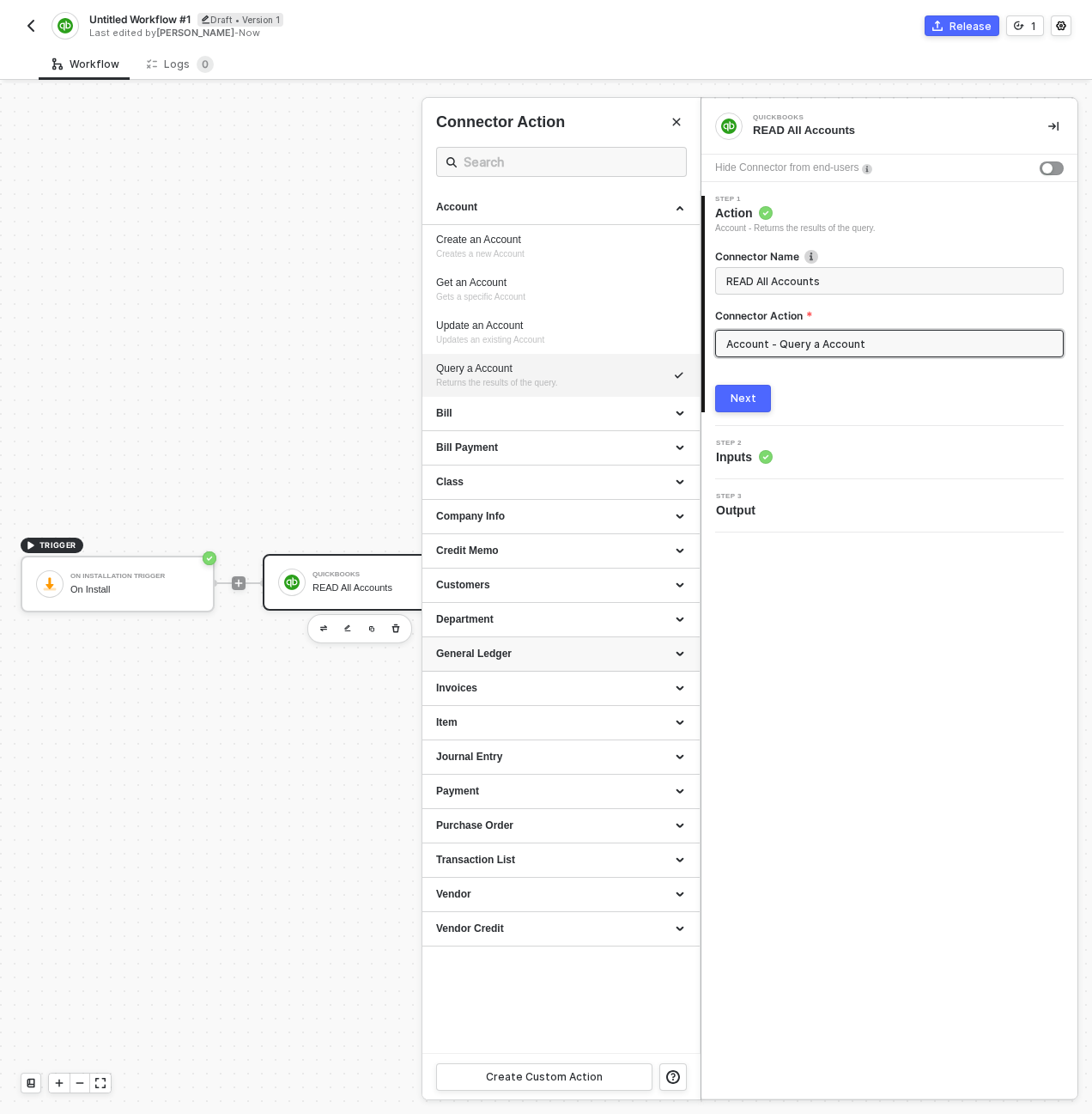
click at [494, 648] on div "General Ledger" at bounding box center [562, 654] width 250 height 15
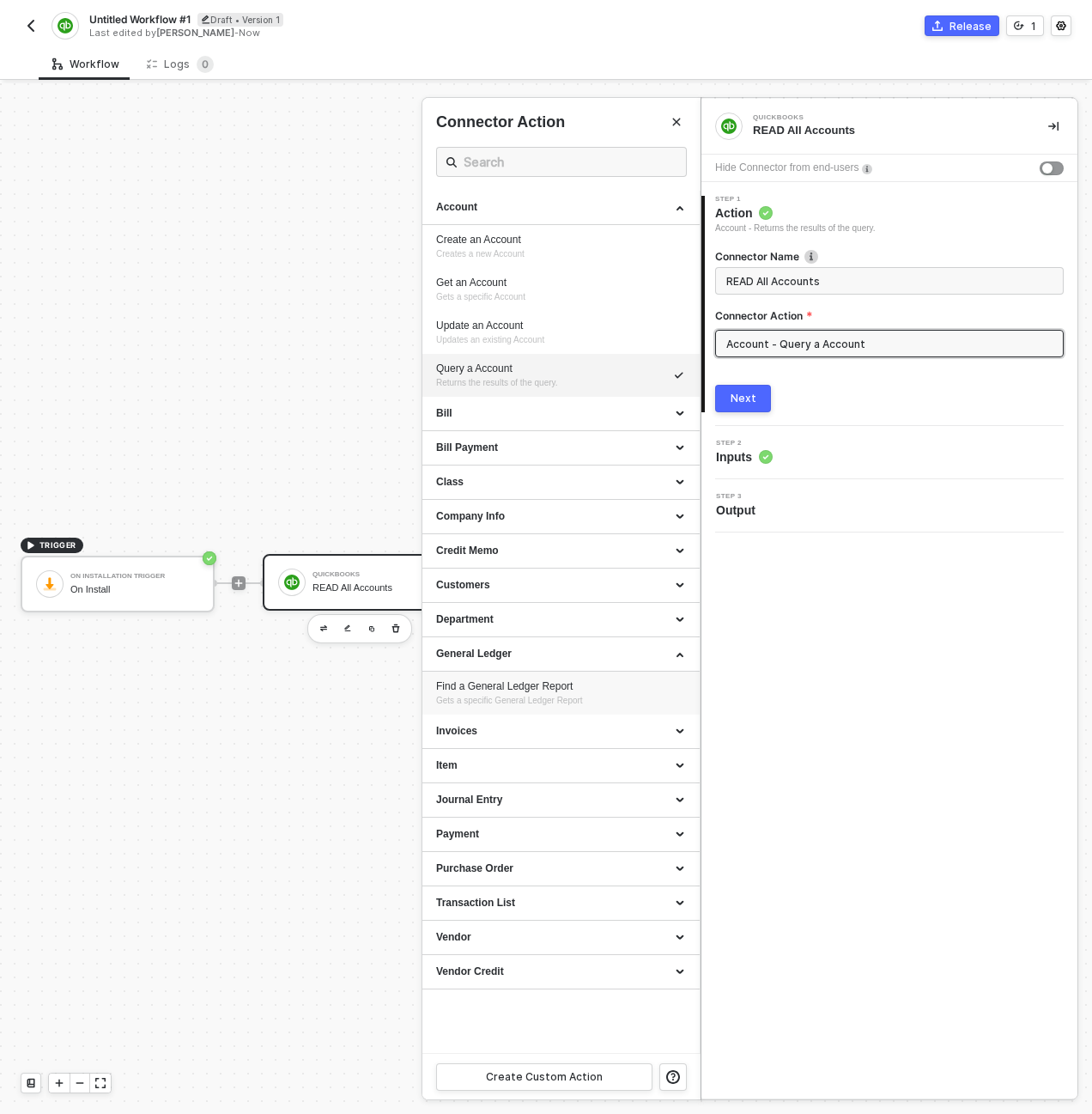
click at [502, 688] on div "Find a General Ledger Report" at bounding box center [562, 687] width 250 height 15
type input "General Ledger - Find a General Ledger Report"
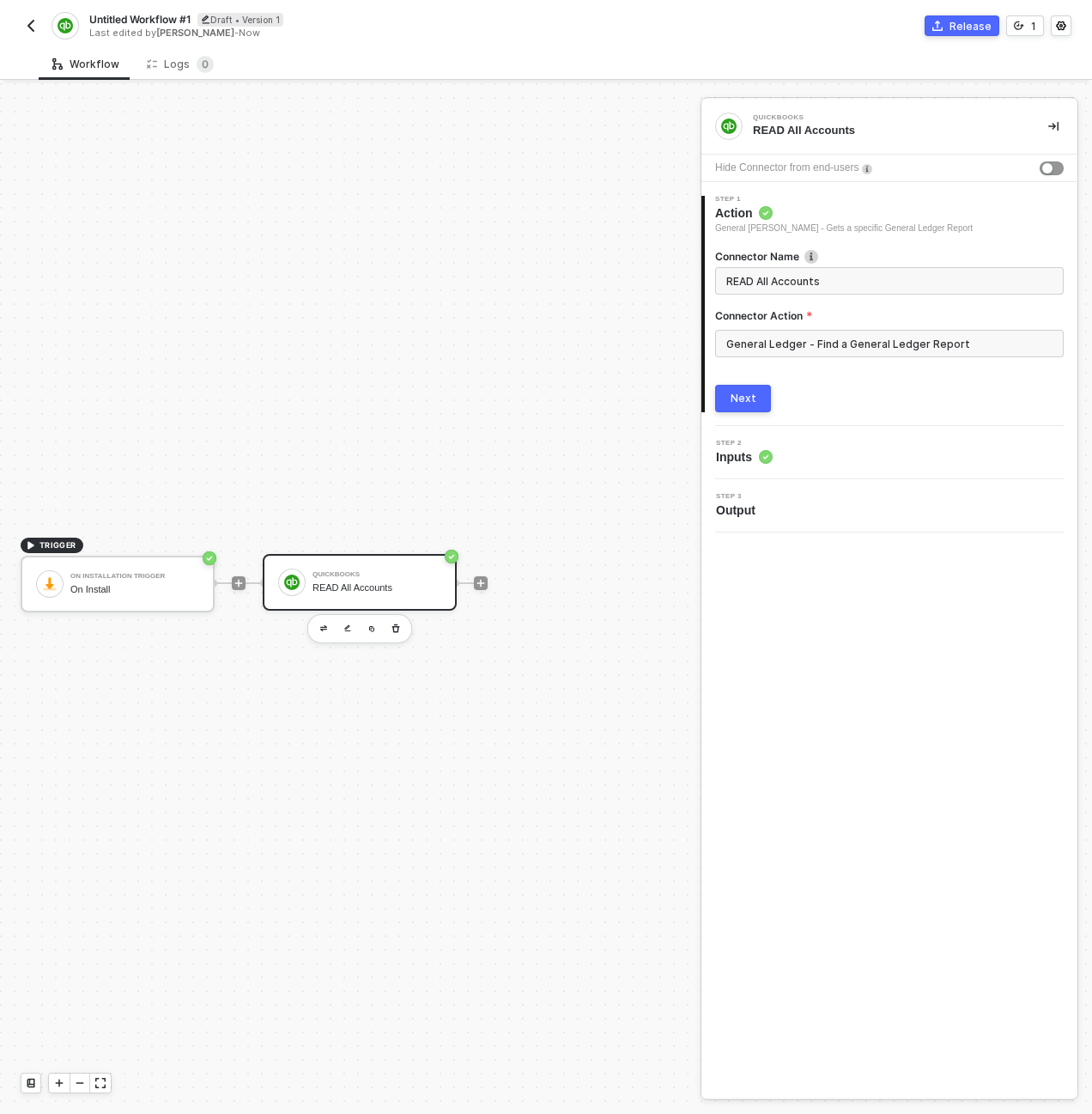
click at [725, 405] on button "Next" at bounding box center [742, 398] width 56 height 27
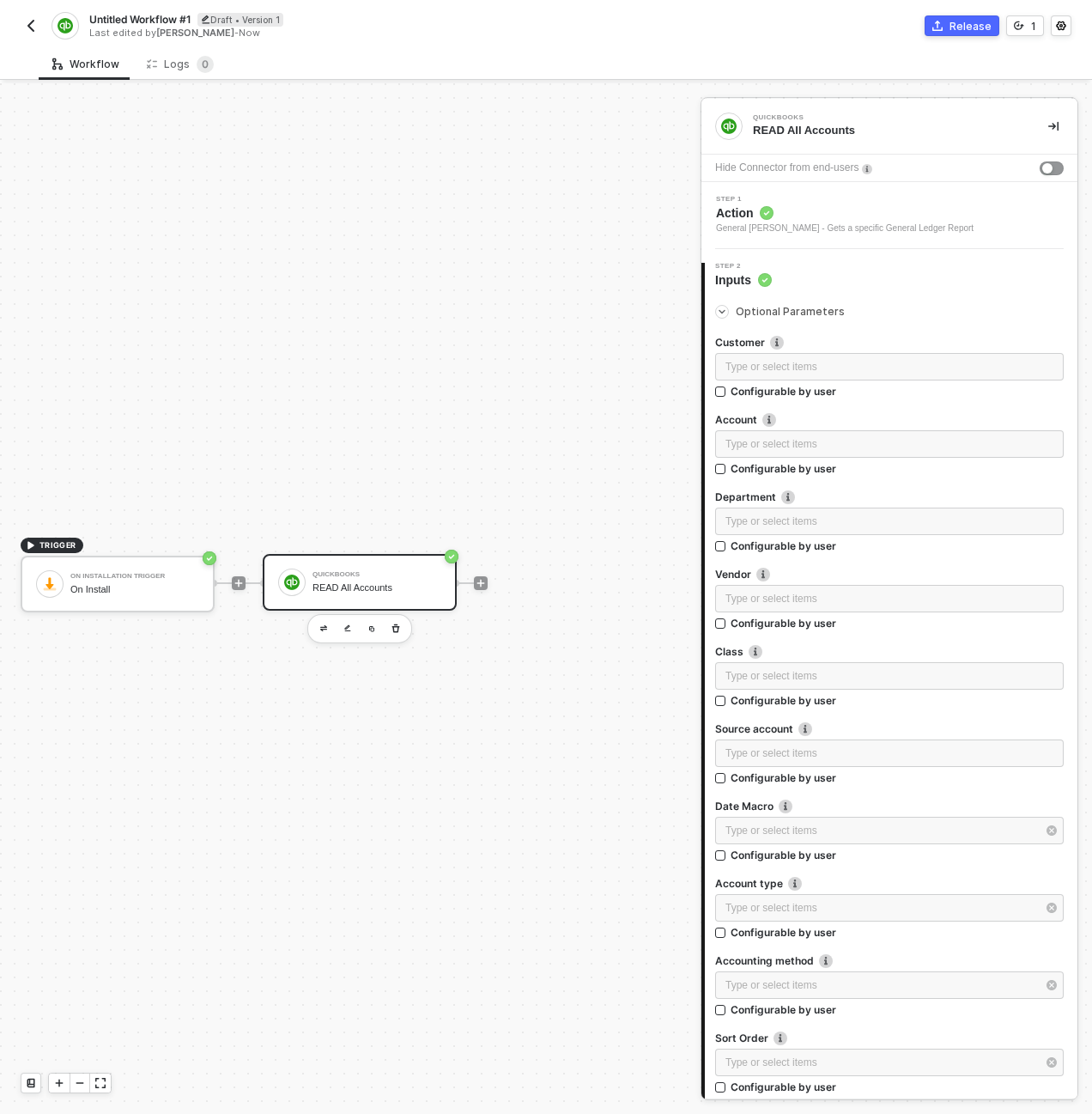
click at [737, 309] on span "Optional Parameters" at bounding box center [790, 311] width 109 height 13
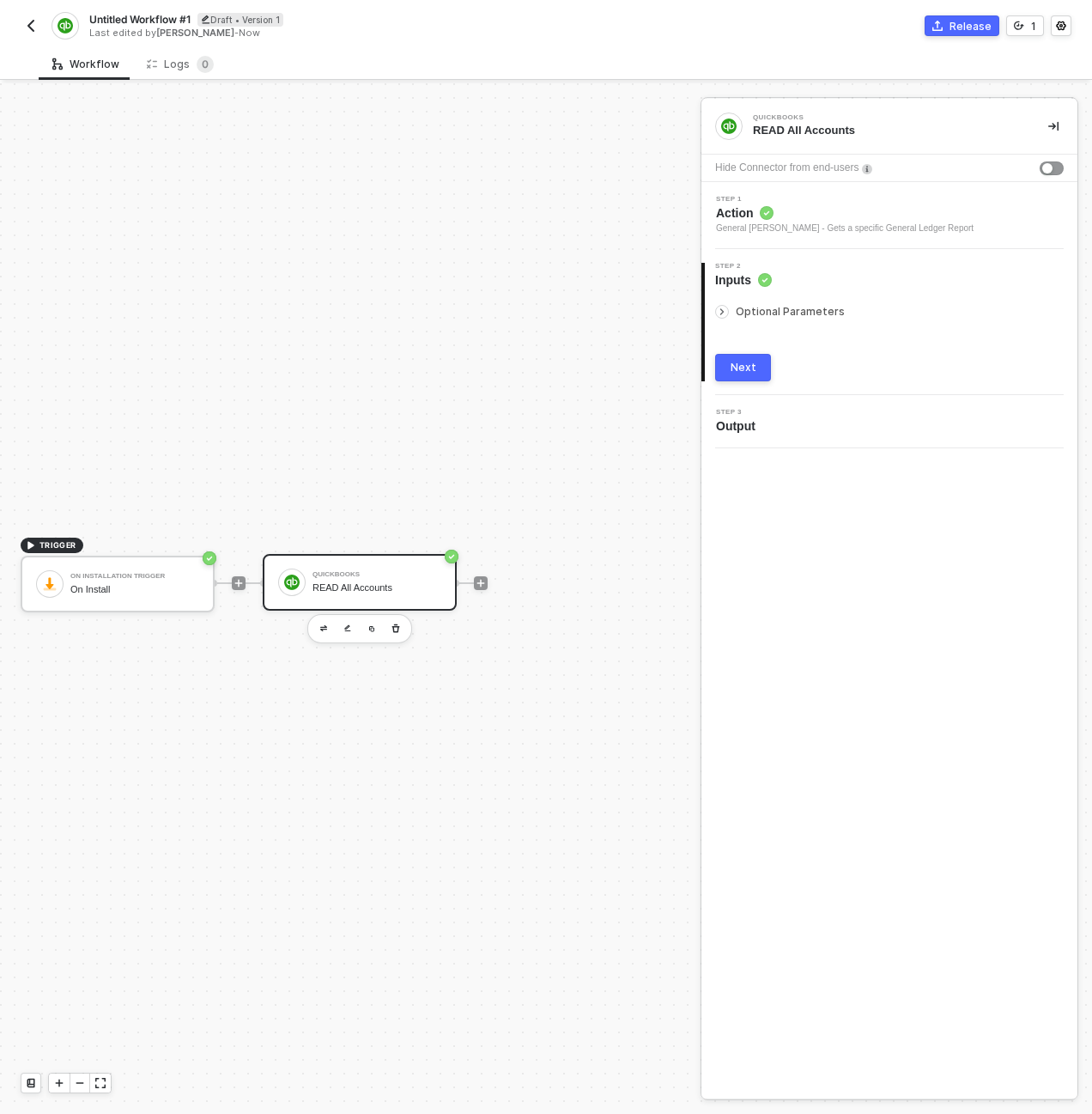
click at [746, 237] on div "Step 1 Action General Ledger - Gets a specific General Ledger Report" at bounding box center [889, 215] width 376 height 67
click at [761, 237] on div "Step 1 Action General Ledger - Gets a specific General Ledger Report" at bounding box center [889, 215] width 376 height 67
click at [799, 221] on span "Action" at bounding box center [845, 213] width 257 height 17
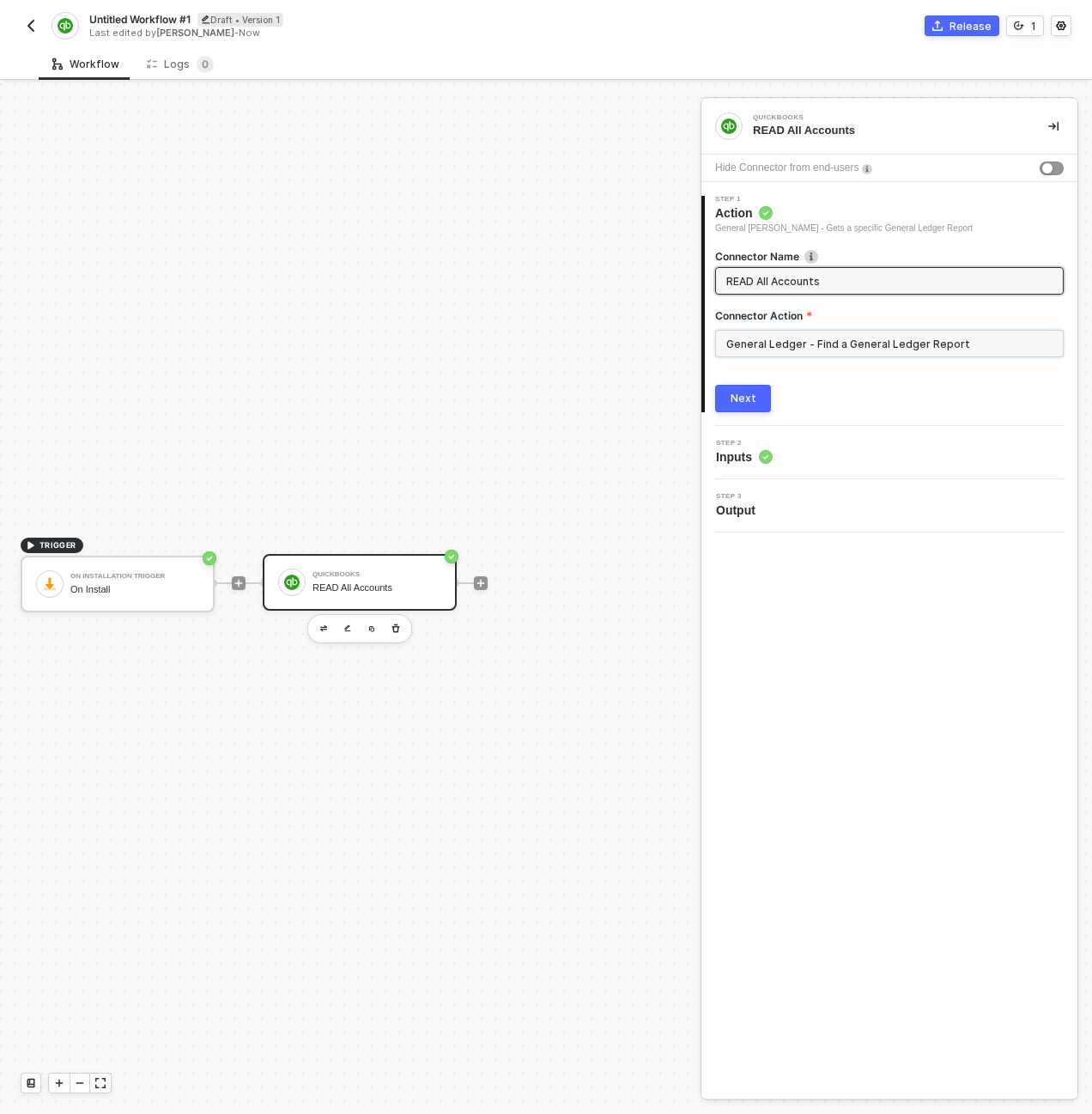
click at [809, 335] on input "General Ledger - Find a General Ledger Report" at bounding box center [889, 343] width 349 height 27
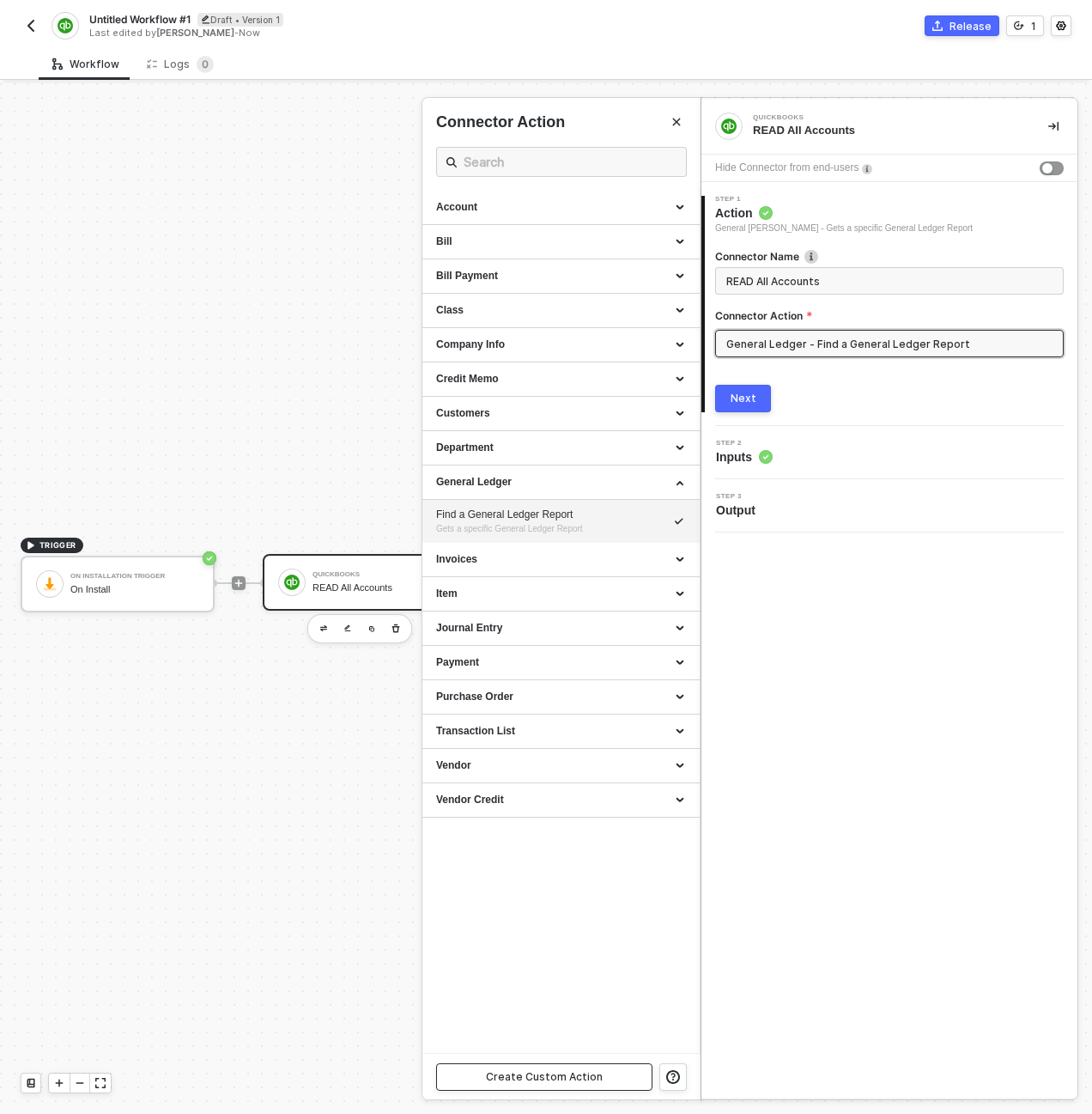
click at [611, 1086] on button "Create Custom Action" at bounding box center [544, 1077] width 216 height 27
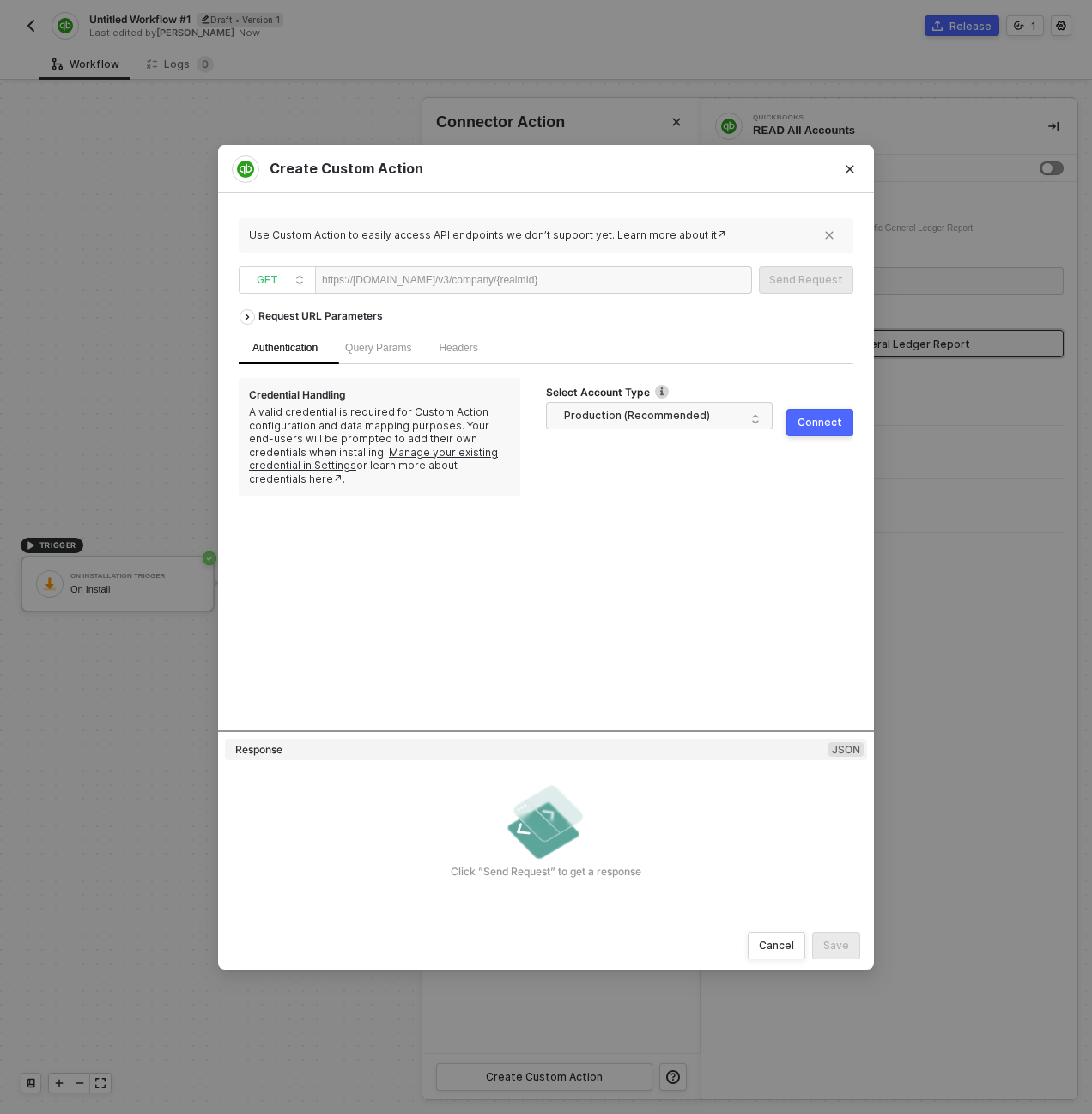
click at [521, 263] on div "Use Custom Action to easily access API endpoints we don’t support yet. Learn mo…" at bounding box center [545, 557] width 614 height 687
click at [530, 283] on div "https://[DOMAIN_NAME]/v3/company/{realmId}" at bounding box center [430, 279] width 215 height 26
click at [639, 280] on div at bounding box center [591, 280] width 106 height 27
click at [698, 308] on div "Request URL Parameters" at bounding box center [545, 316] width 614 height 31
click at [615, 418] on span "Production (Recommended)" at bounding box center [663, 415] width 197 height 26
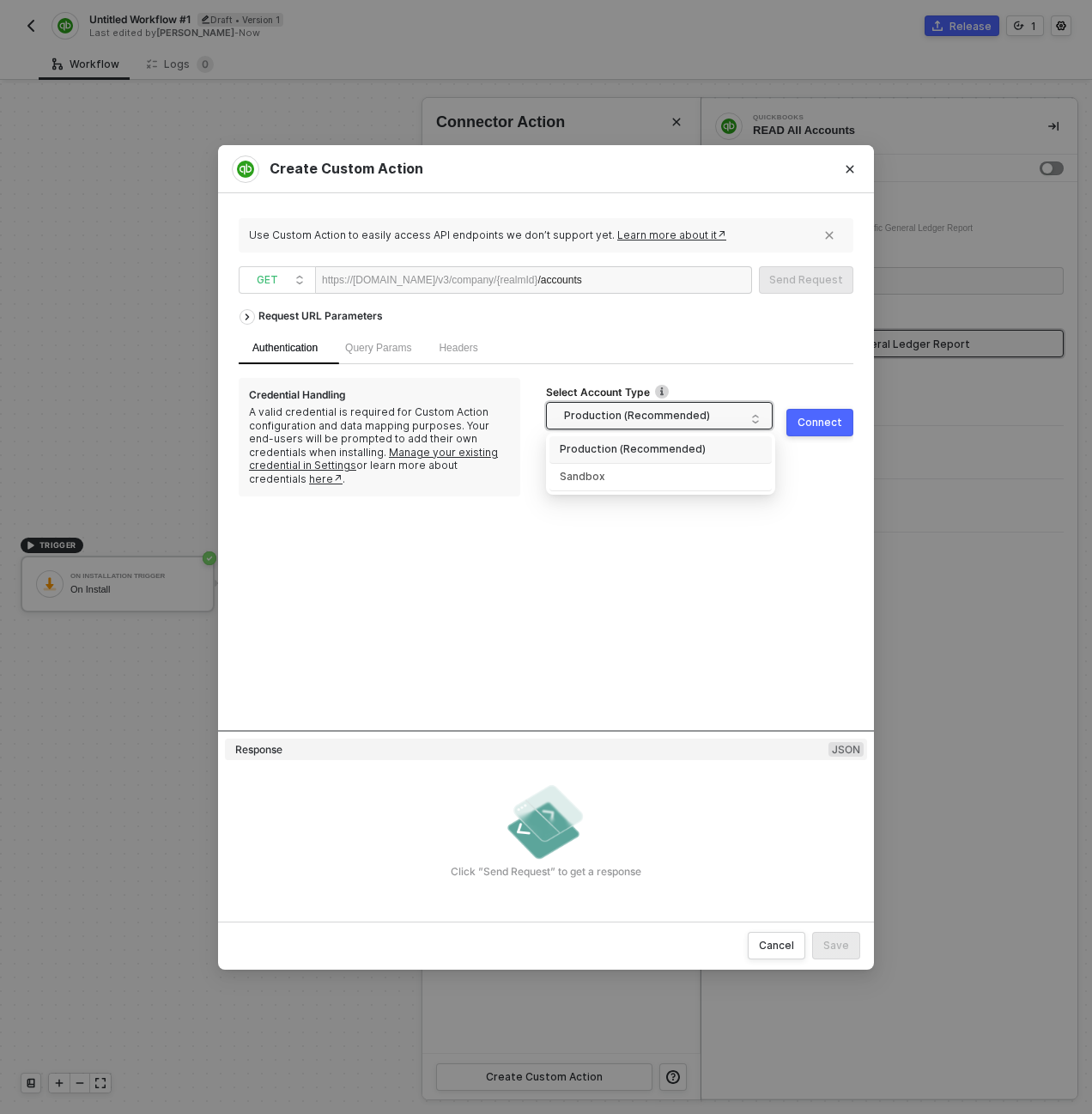
click at [619, 447] on div "Production (Recommended)" at bounding box center [660, 449] width 202 height 18
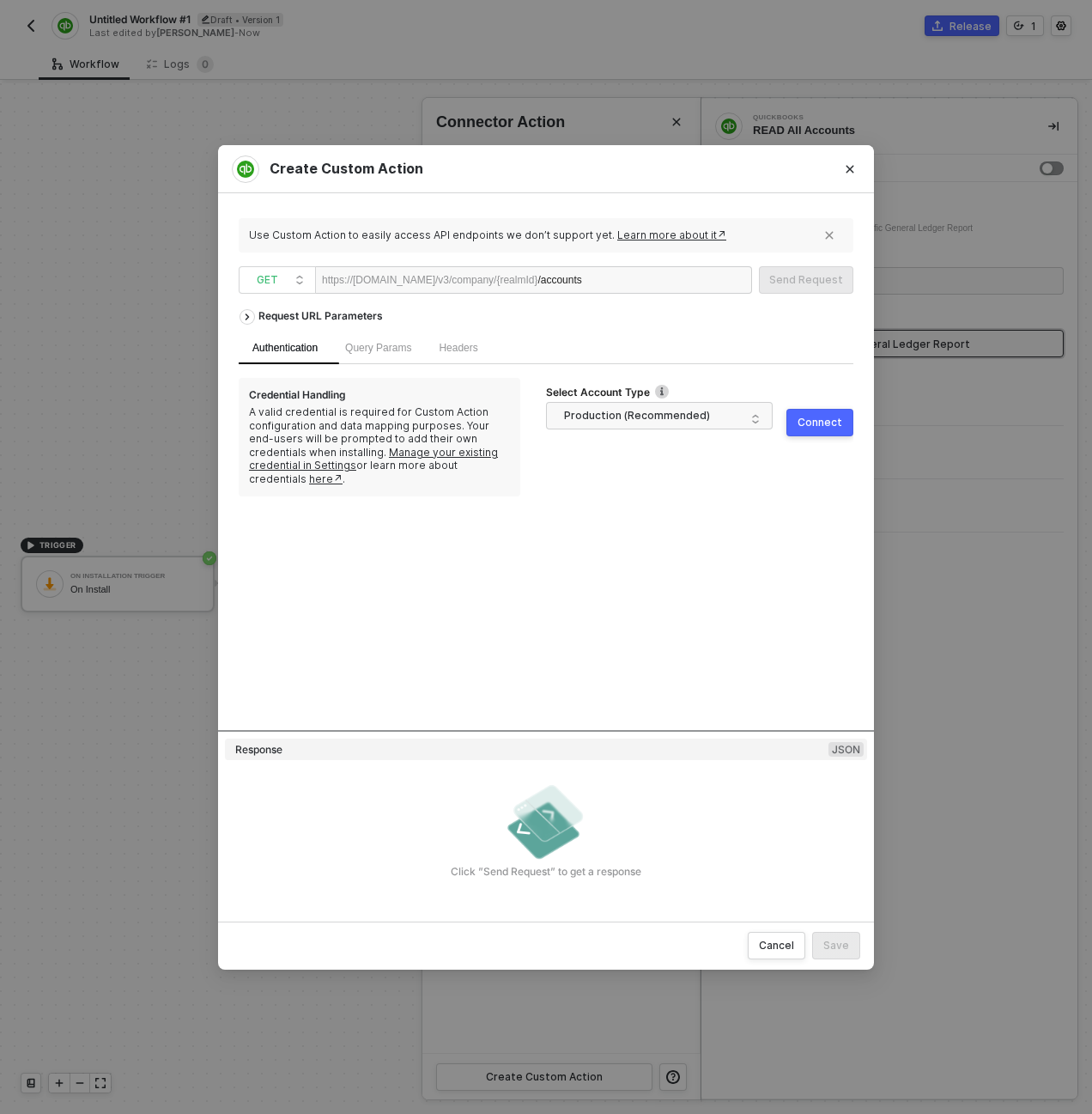
click at [827, 420] on div "Connect" at bounding box center [820, 422] width 45 height 14
click at [797, 280] on div "Send Request" at bounding box center [805, 279] width 74 height 14
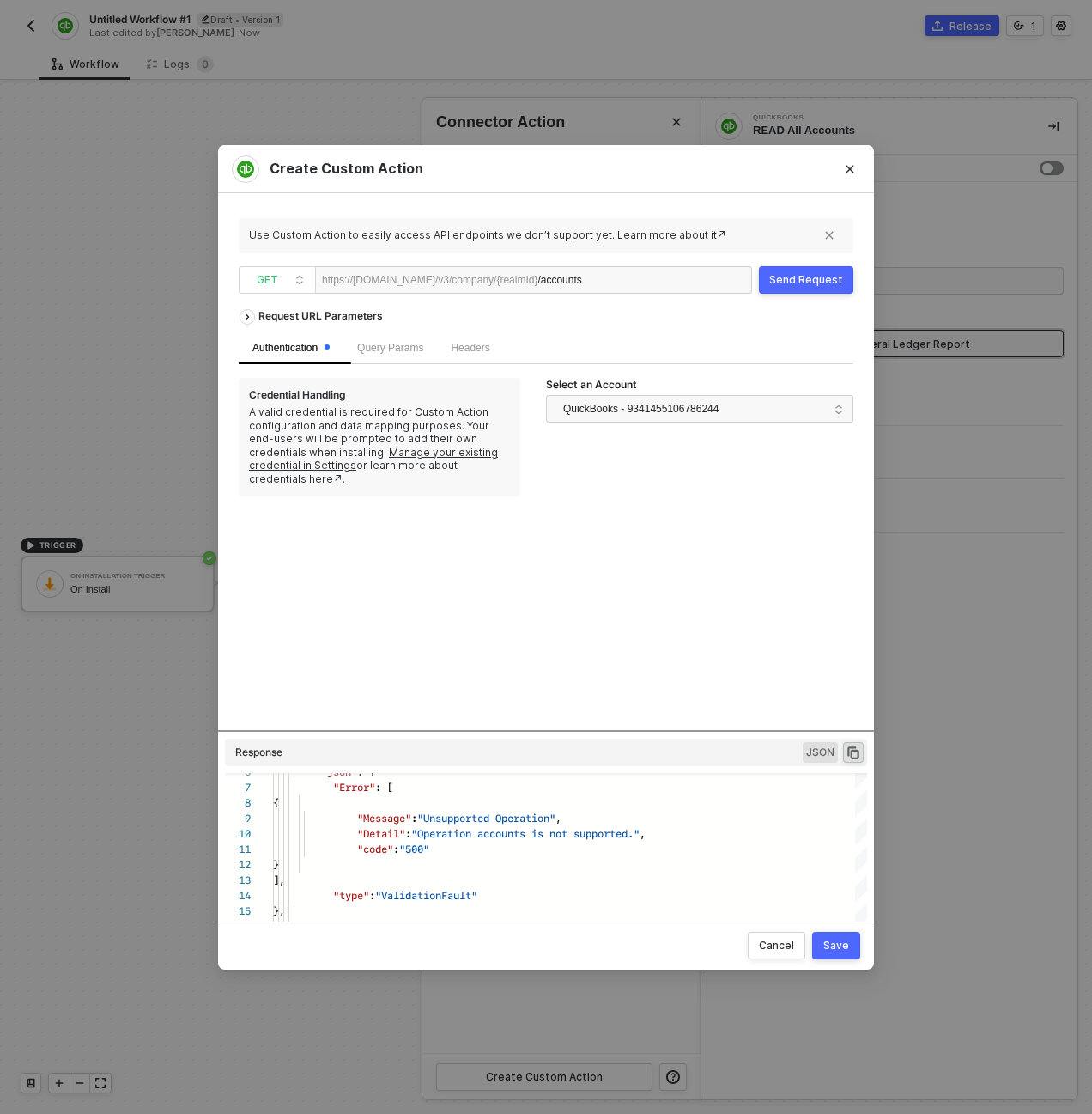
click at [643, 278] on div "/accounts" at bounding box center [591, 280] width 106 height 27
click at [829, 279] on div "Send Request" at bounding box center [805, 279] width 74 height 14
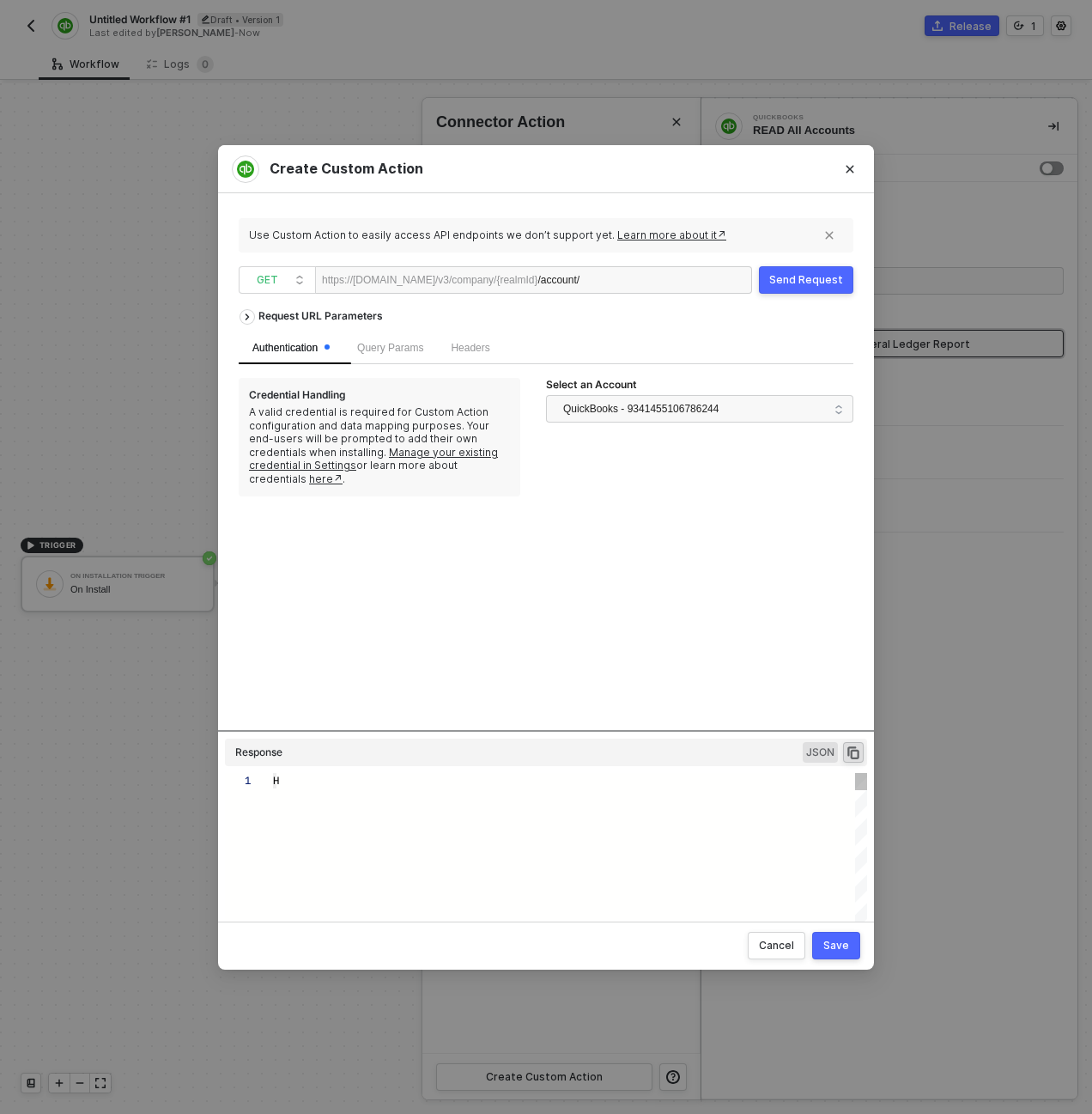
type textarea "HTTP/1.1 400 Bad Request { "data": [ [ { "json": { "Error": [ { "Message": "Uns…"
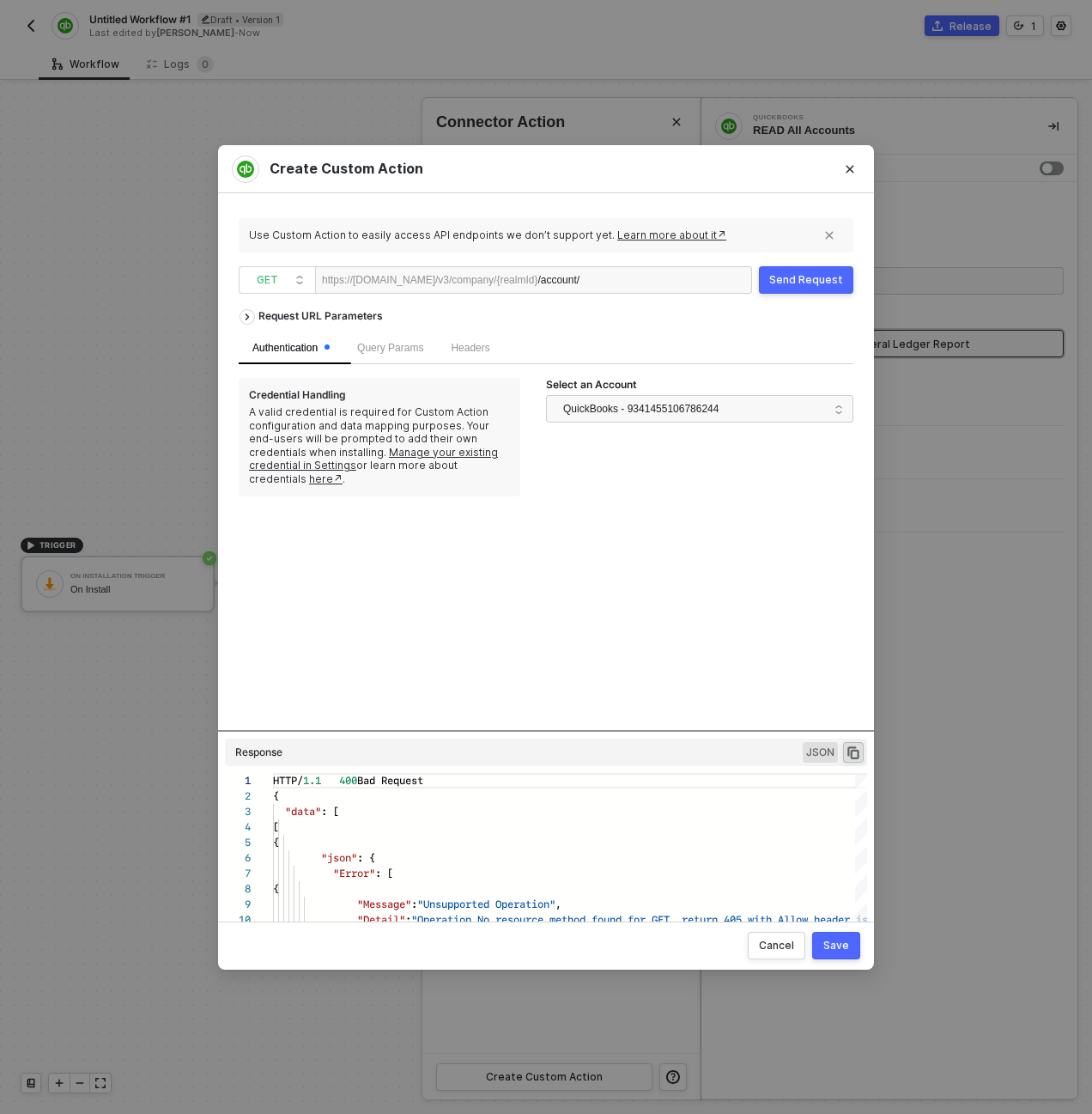
click at [719, 281] on div "https://[DOMAIN_NAME]/v3/company/{realmId} /account/" at bounding box center [533, 279] width 437 height 27
click at [643, 278] on div "/account/" at bounding box center [591, 280] width 106 height 27
click at [808, 268] on button "Send Request" at bounding box center [805, 279] width 94 height 27
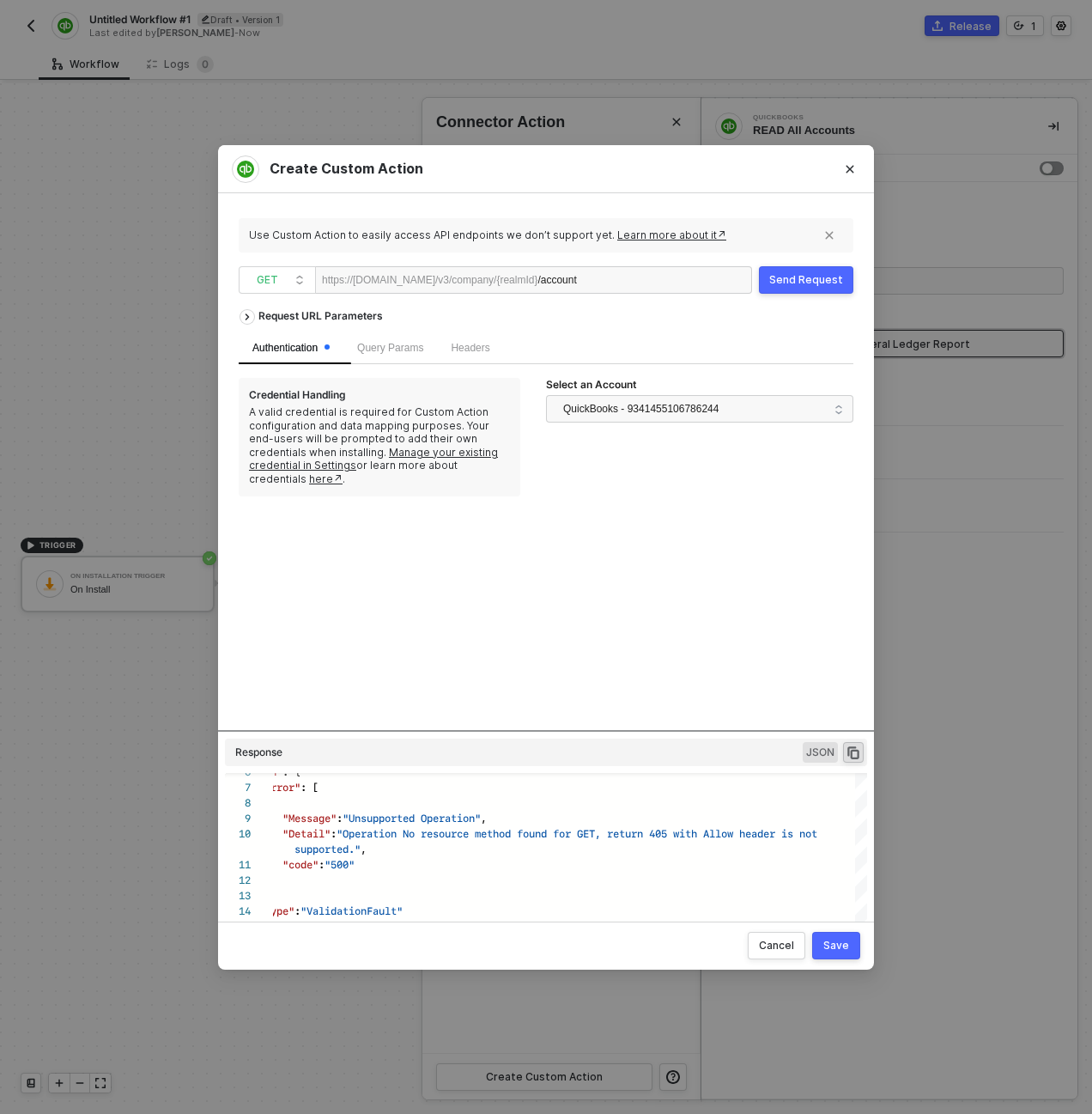
click at [503, 346] on div "Headers" at bounding box center [470, 348] width 66 height 34
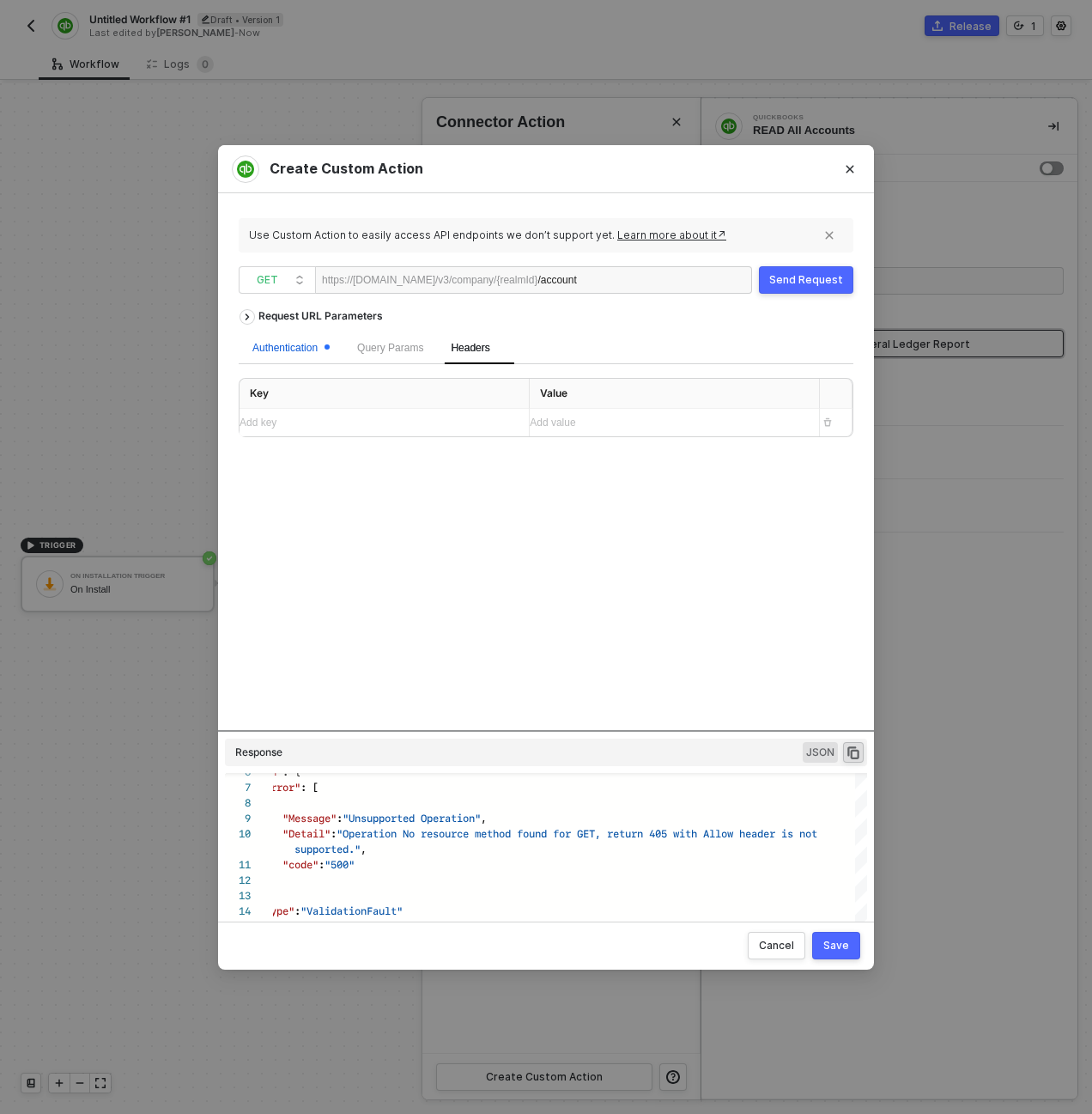
click at [272, 354] on div "Authentication" at bounding box center [290, 348] width 78 height 16
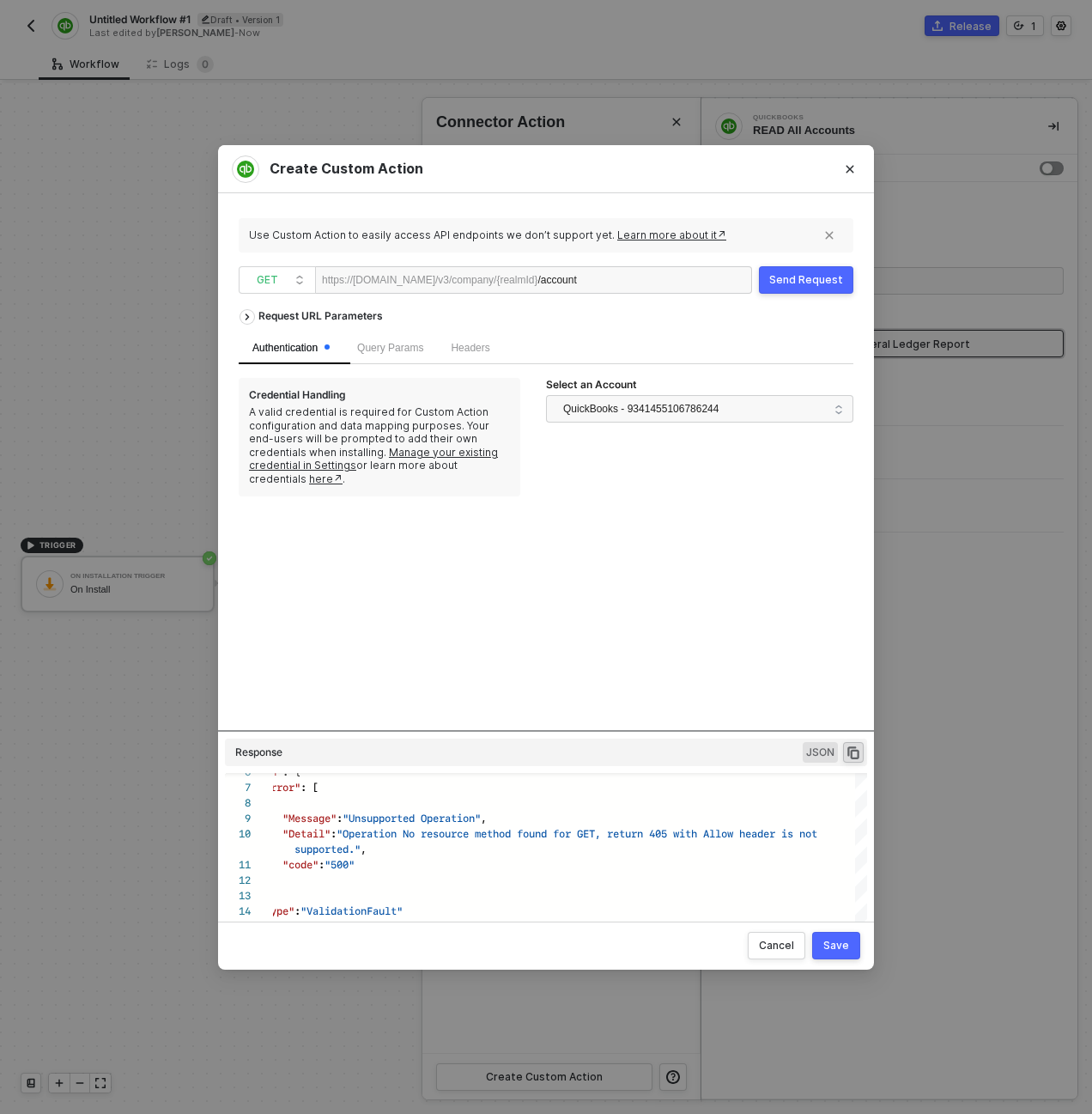
click at [643, 288] on div "/account" at bounding box center [591, 280] width 106 height 27
click at [796, 284] on div "Send Request" at bounding box center [805, 279] width 74 height 14
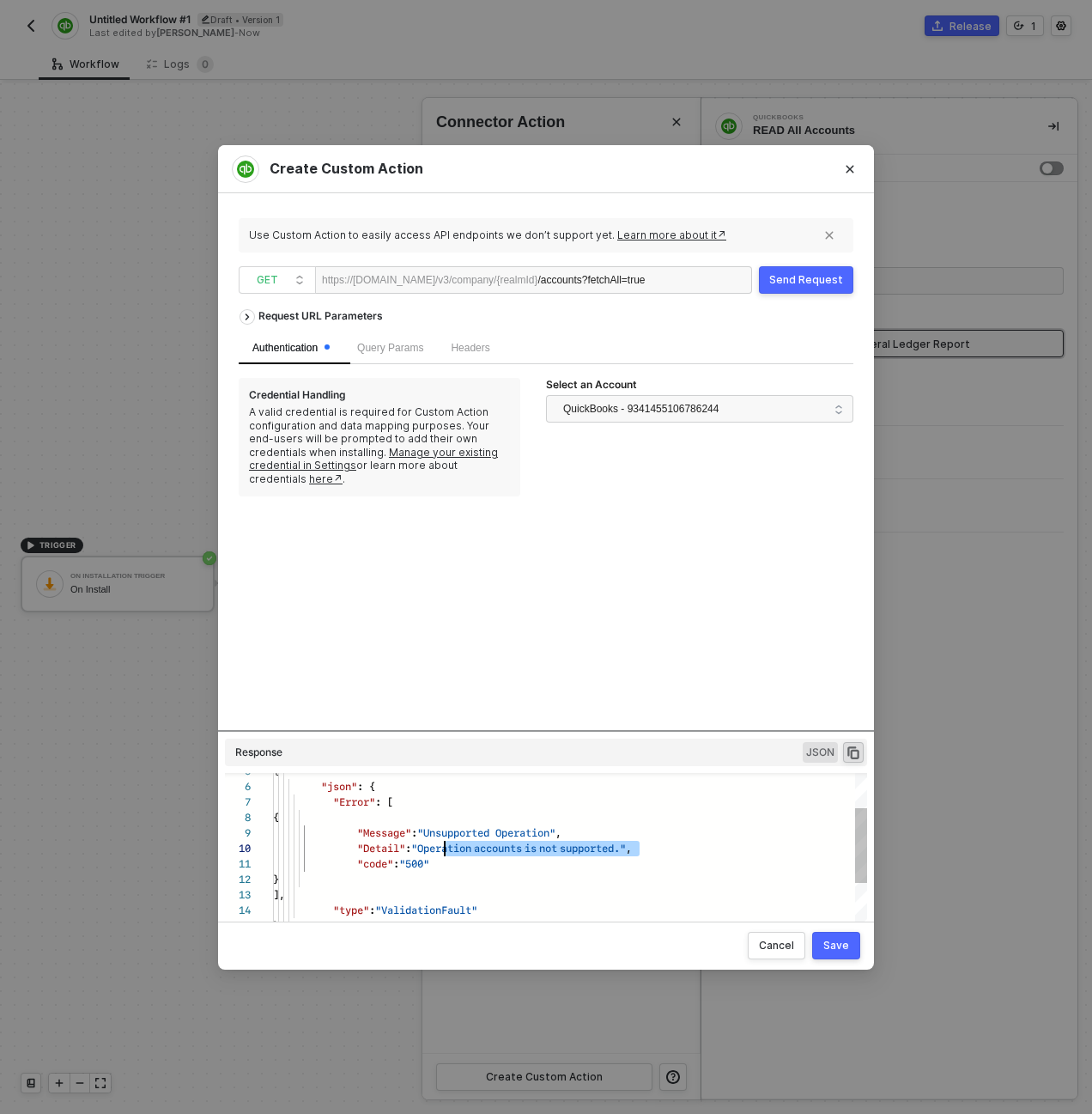
scroll to position [139, 159]
drag, startPoint x: 653, startPoint y: 853, endPoint x: 431, endPoint y: 852, distance: 222.0
click at [635, 266] on div "https://[DOMAIN_NAME]/v3/company/{realmId} /accounts?fetchAll=true" at bounding box center [533, 279] width 437 height 27
drag, startPoint x: 600, startPoint y: 283, endPoint x: 761, endPoint y: 285, distance: 161.0
click at [761, 285] on div "GET https://[DOMAIN_NAME]/v3/company/{realmId} /accounts?fetchAll=true Send Req…" at bounding box center [545, 279] width 614 height 27
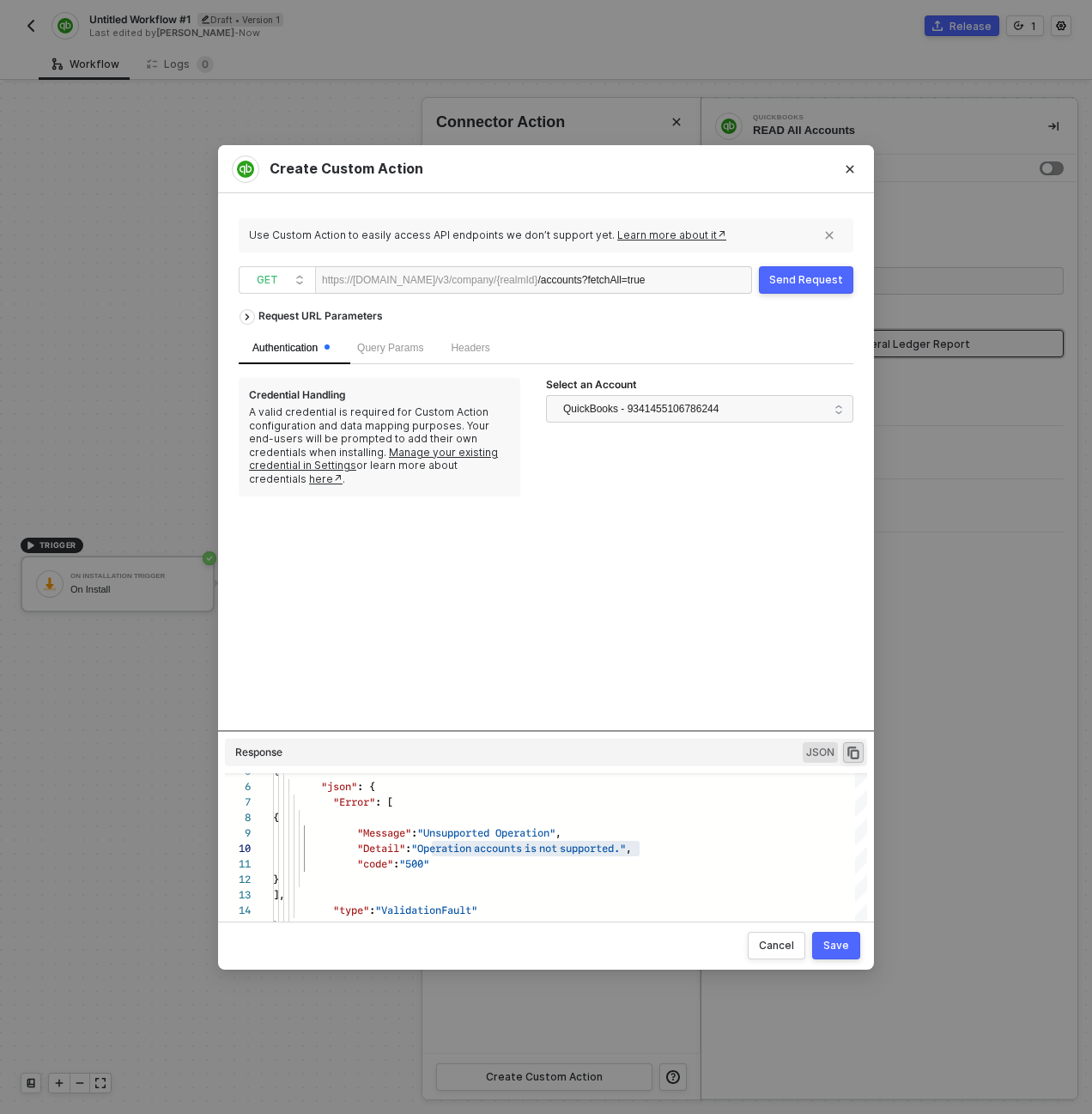
scroll to position [0, 0]
click at [643, 273] on div "/query" at bounding box center [591, 280] width 106 height 27
click at [310, 320] on div "Request URL Parameters" at bounding box center [320, 316] width 142 height 31
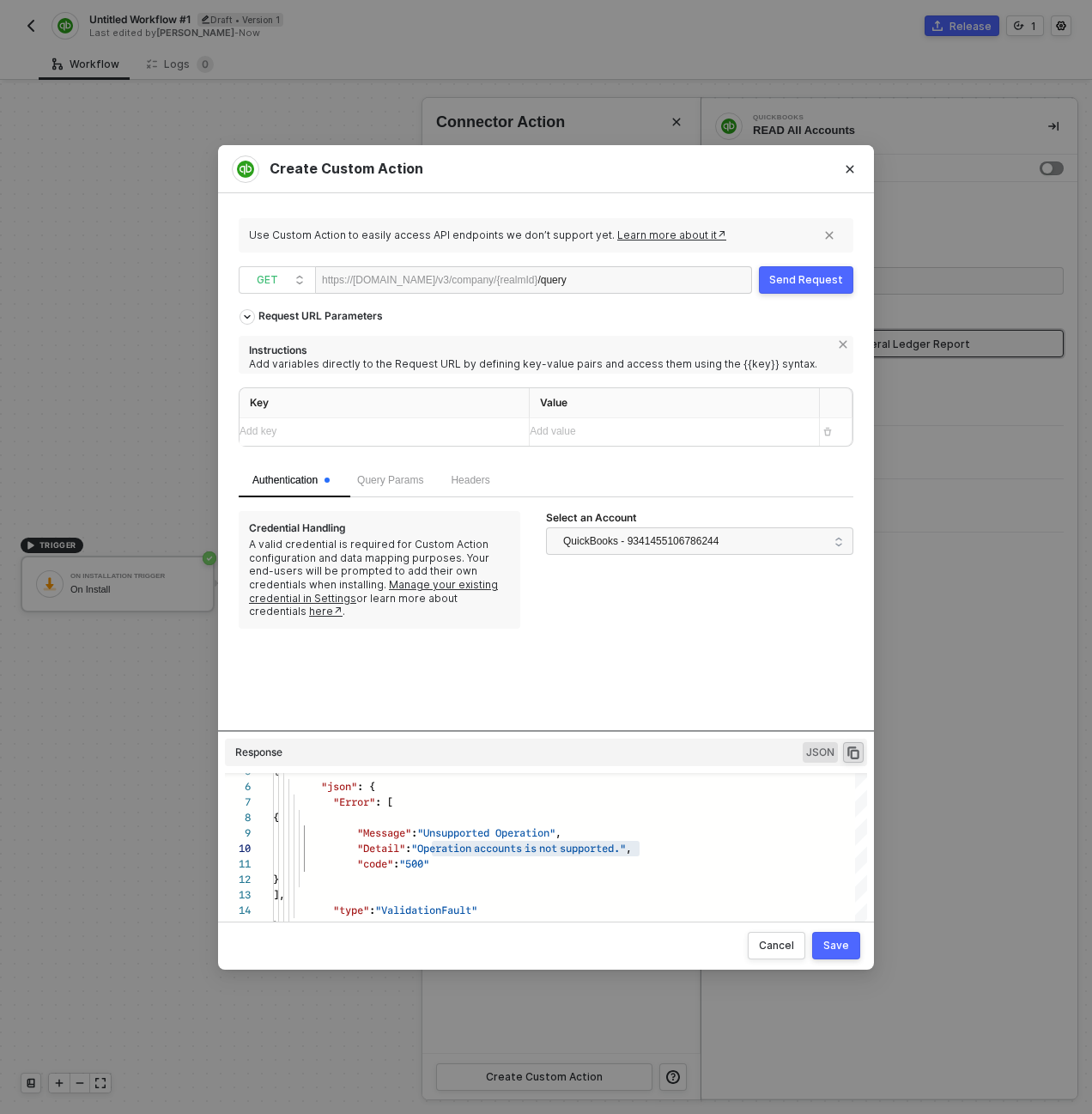
click at [827, 284] on div "Send Request" at bounding box center [805, 279] width 74 height 14
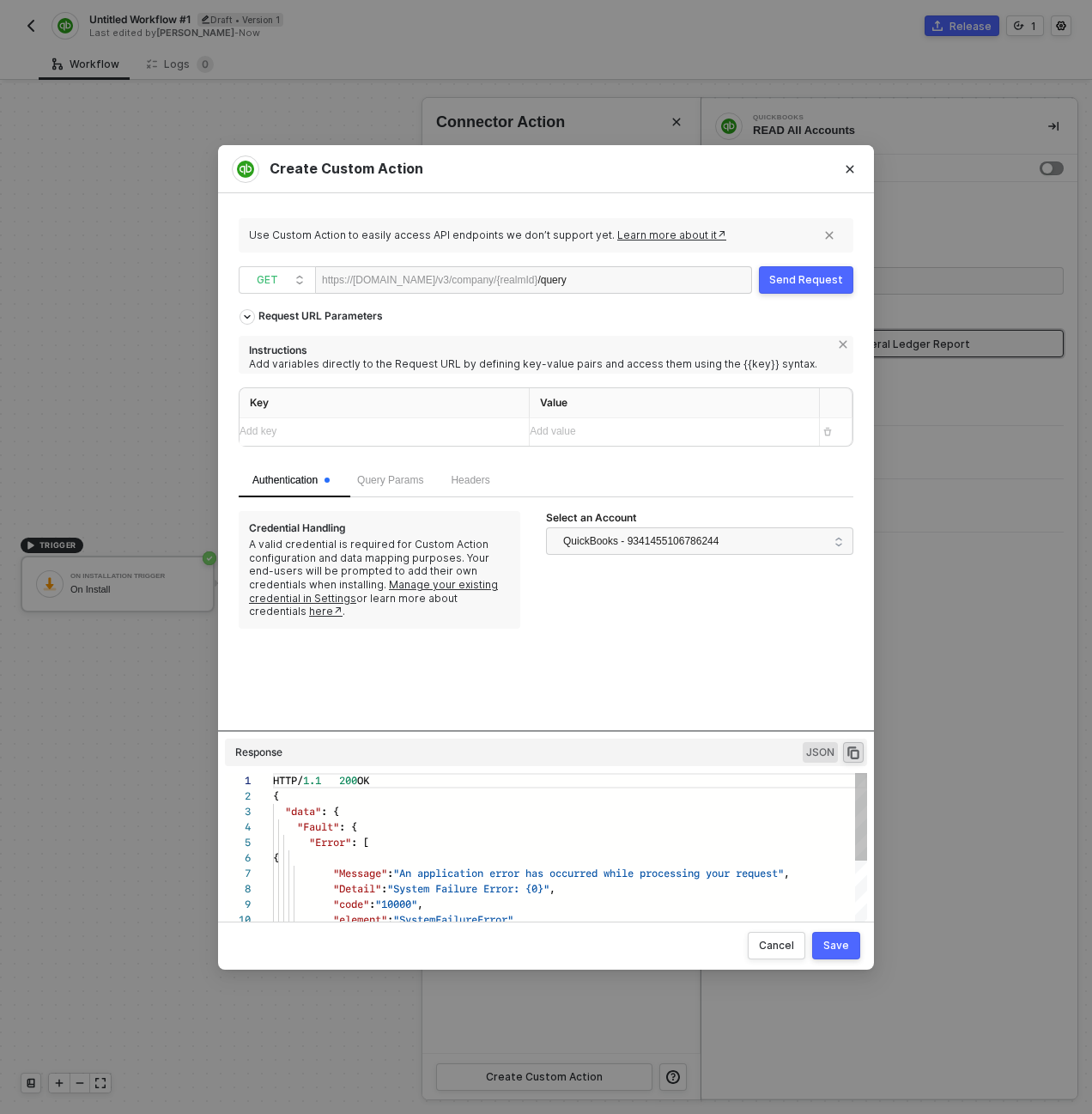
scroll to position [154, 0]
click at [643, 283] on div "/query" at bounding box center [591, 280] width 106 height 27
click at [288, 318] on div "Request URL Parameters" at bounding box center [320, 316] width 142 height 31
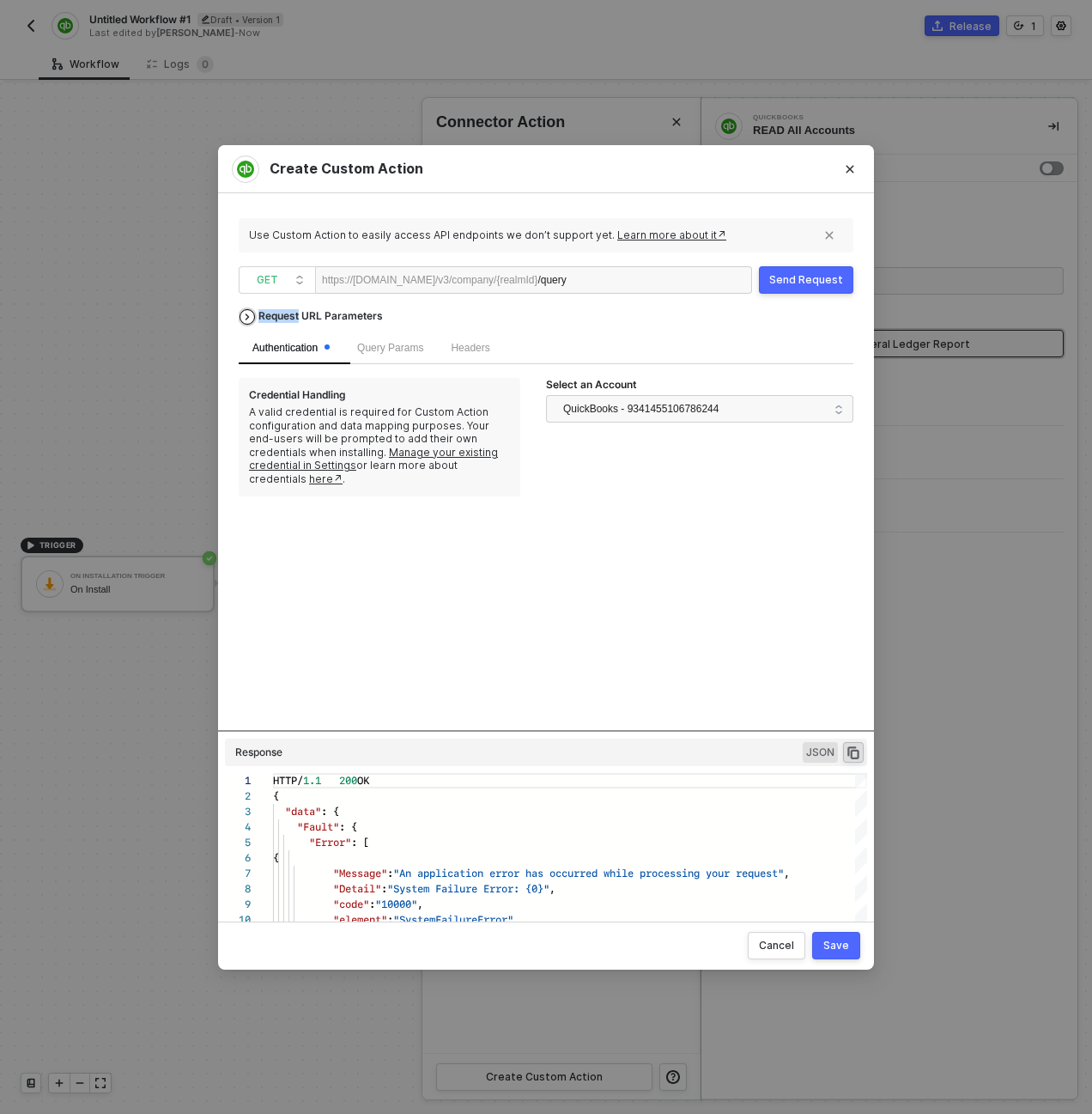
click at [288, 318] on div "Request URL Parameters" at bounding box center [320, 316] width 142 height 31
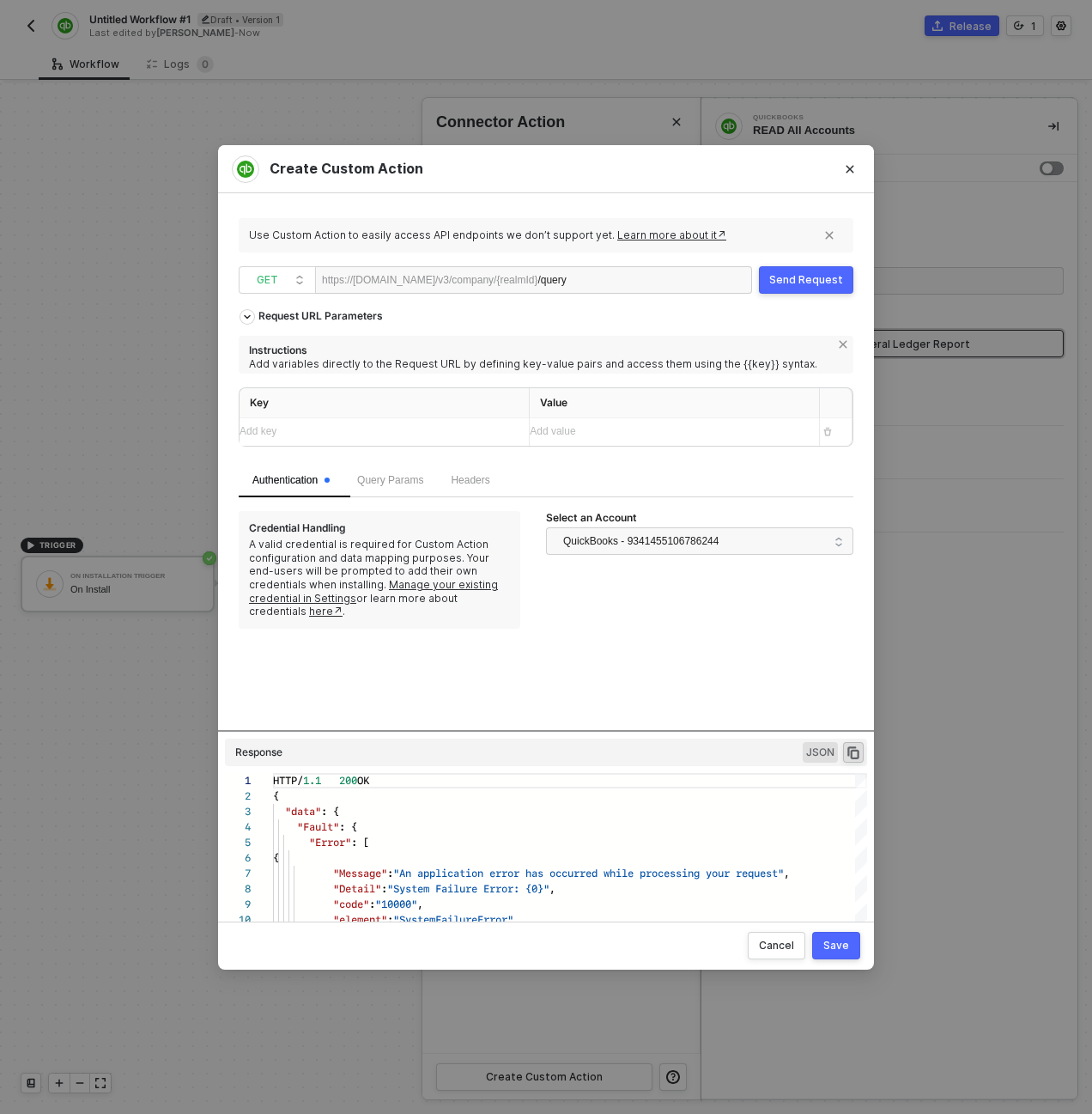
click at [295, 431] on div "Add key ﻿" at bounding box center [377, 432] width 276 height 16
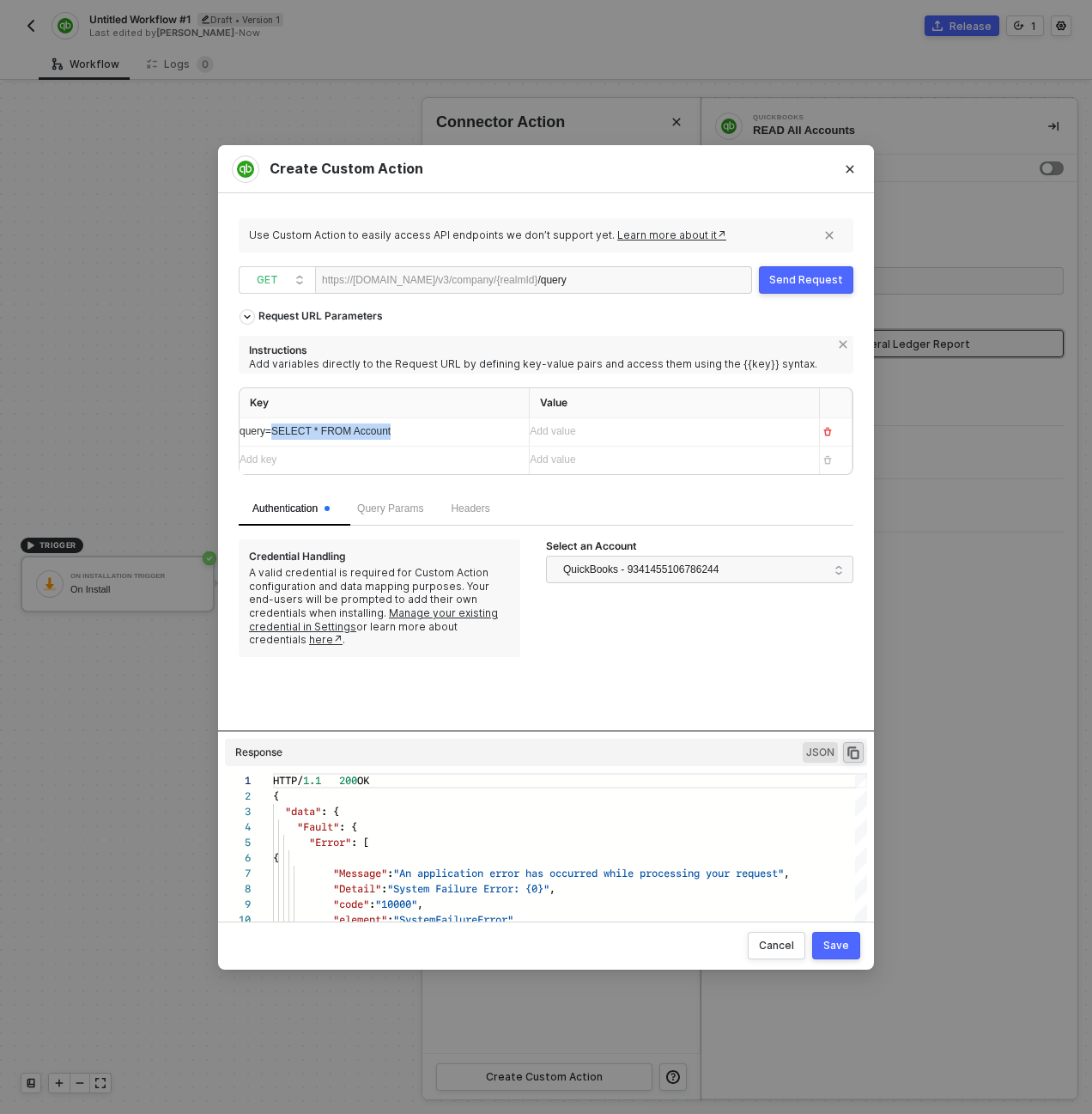
drag, startPoint x: 420, startPoint y: 436, endPoint x: 274, endPoint y: 436, distance: 146.0
click at [274, 436] on div "query=SELECT * FROM Account" at bounding box center [368, 432] width 258 height 16
click at [274, 436] on div "query=" at bounding box center [368, 432] width 258 height 16
click at [579, 440] on div "Add value ﻿" at bounding box center [667, 432] width 276 height 27
click at [435, 495] on div "Query Params" at bounding box center [390, 509] width 93 height 34
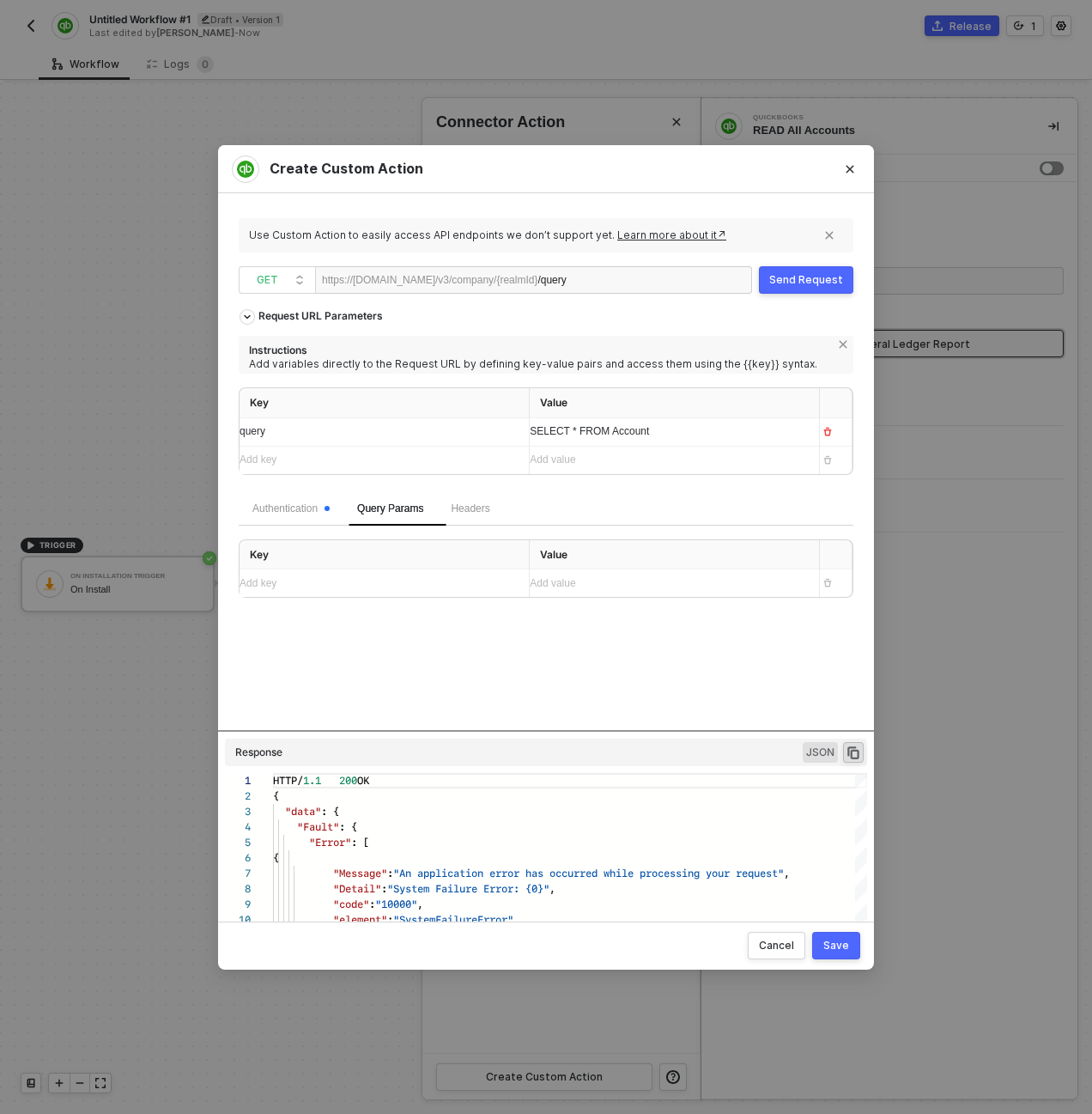
click at [405, 433] on div "query" at bounding box center [377, 432] width 276 height 16
click at [830, 430] on icon "button" at bounding box center [827, 431] width 10 height 10
click at [326, 562] on div "Add key ﻿" at bounding box center [377, 555] width 276 height 16
click at [578, 553] on div "Add value ﻿" at bounding box center [667, 555] width 276 height 16
click at [367, 562] on div "Add key ﻿" at bounding box center [368, 555] width 258 height 16
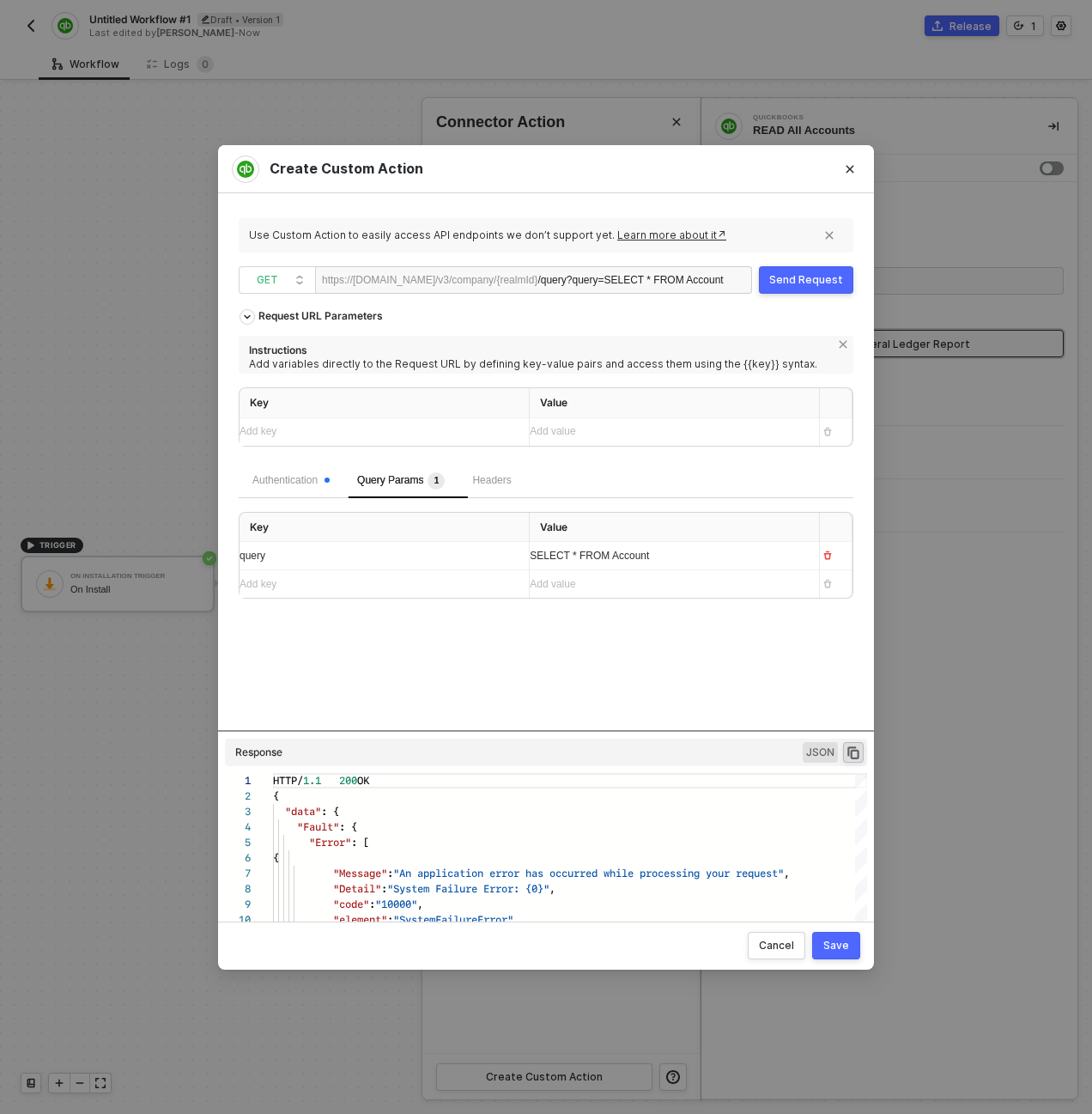
click at [814, 281] on div "Send Request" at bounding box center [805, 279] width 74 height 14
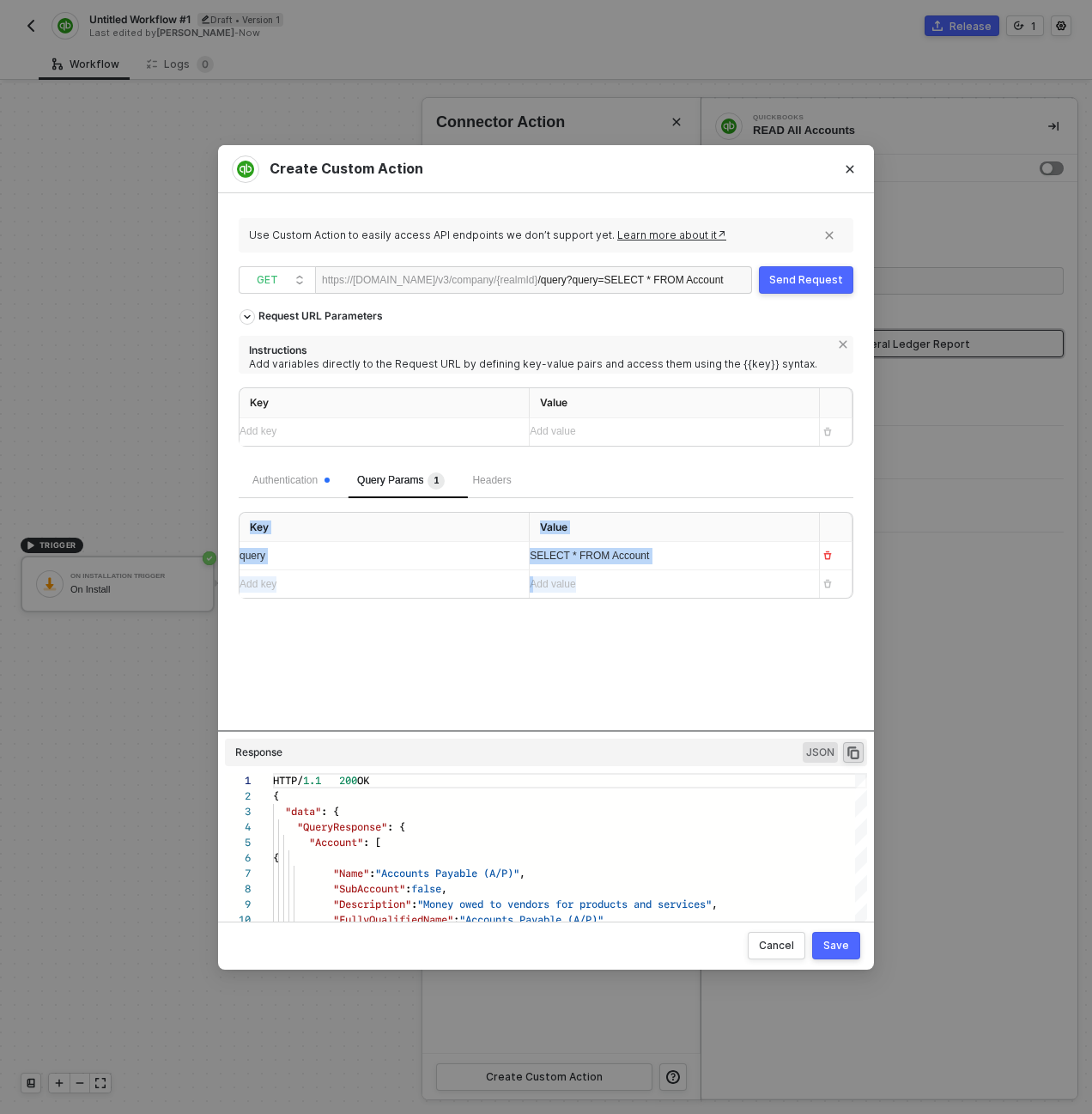
drag, startPoint x: 526, startPoint y: 730, endPoint x: 522, endPoint y: 712, distance: 18.4
click at [522, 712] on div "Request URL Parameters Instructions Add variables directly to the Request URL b…" at bounding box center [545, 595] width 614 height 591
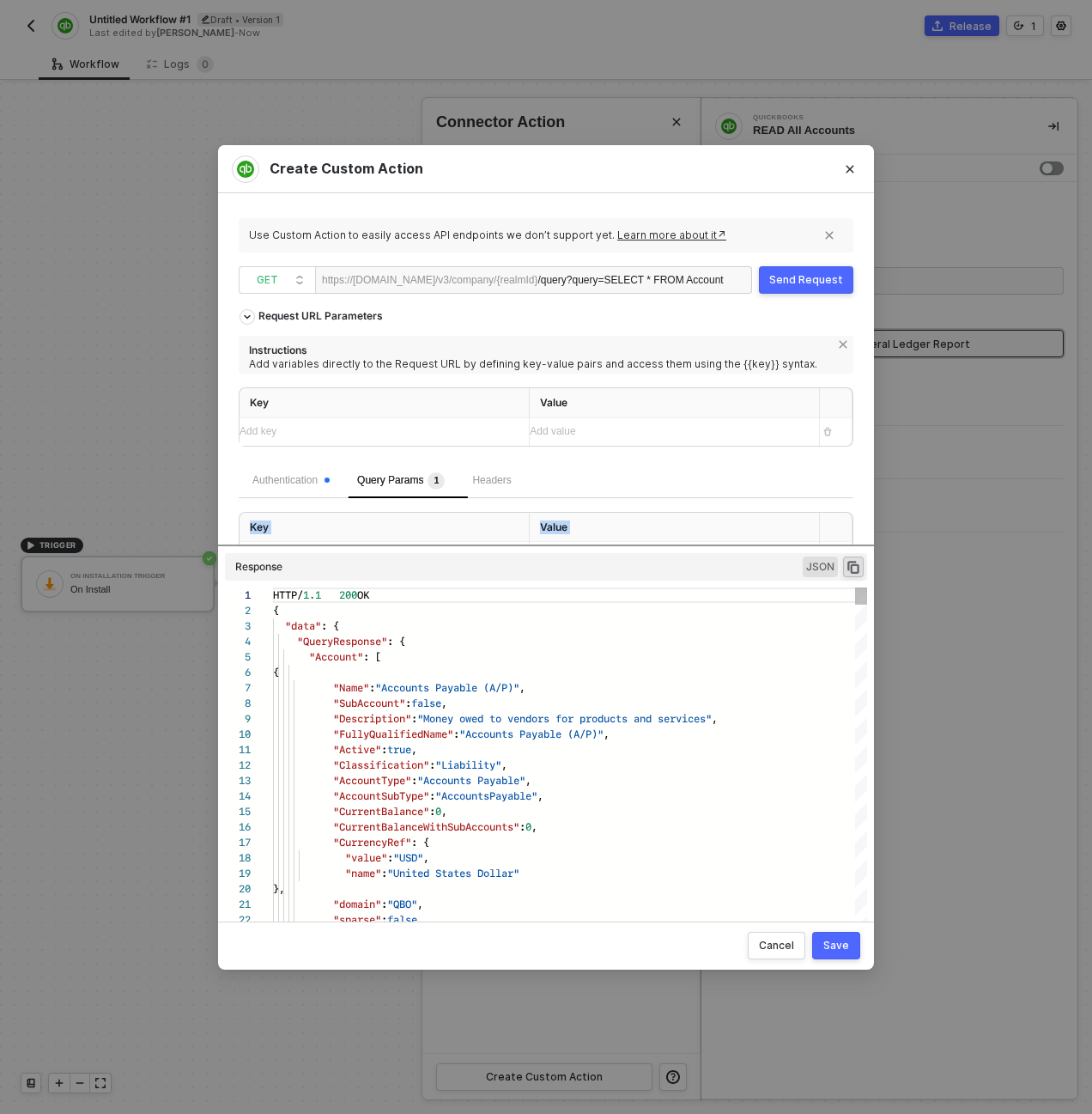
drag, startPoint x: 527, startPoint y: 730, endPoint x: 515, endPoint y: 593, distance: 137.5
click at [515, 593] on div "Request URL Parameters Instructions Add variables directly to the Request URL b…" at bounding box center [545, 595] width 614 height 591
click at [273, 670] on span "{" at bounding box center [276, 672] width 6 height 16
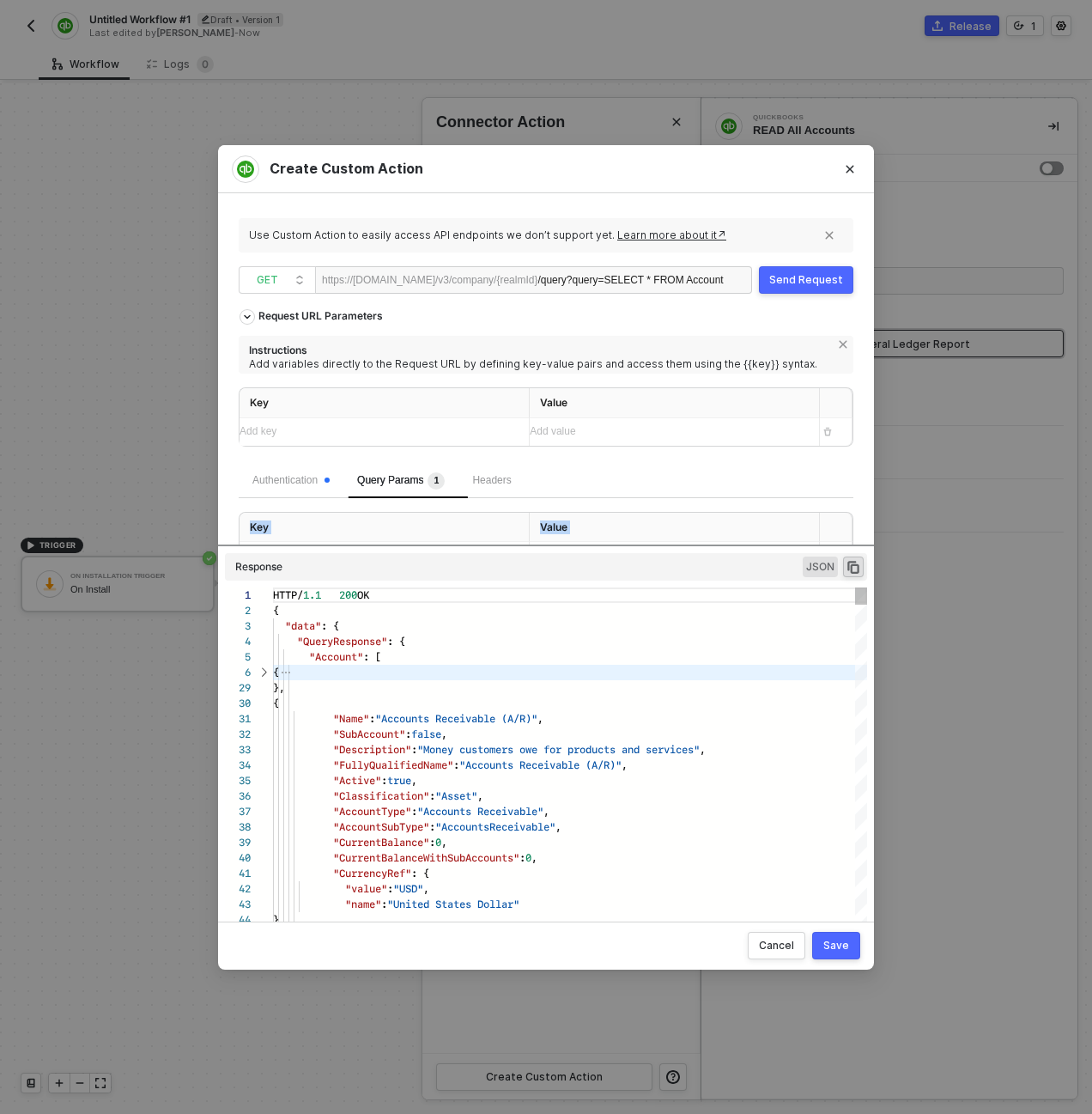
scroll to position [232, 0]
click at [263, 672] on div at bounding box center [263, 672] width 22 height 16
type textarea "HTTP/1.1 200 OK { "data": { "QueryResponse": { "Account": [ { "Name": "Accounts…"
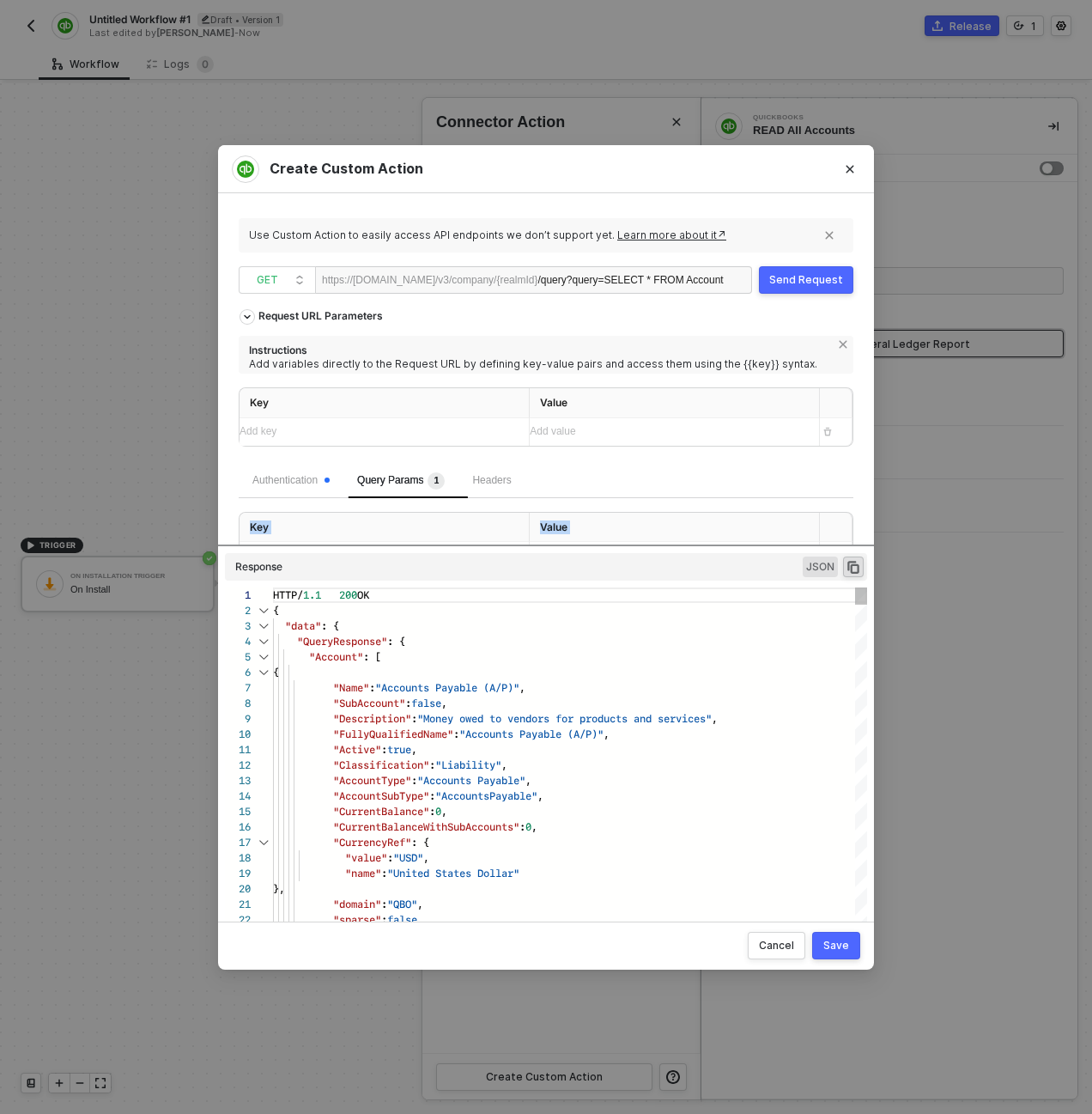
scroll to position [154, 0]
click at [838, 947] on div "Save" at bounding box center [836, 945] width 26 height 14
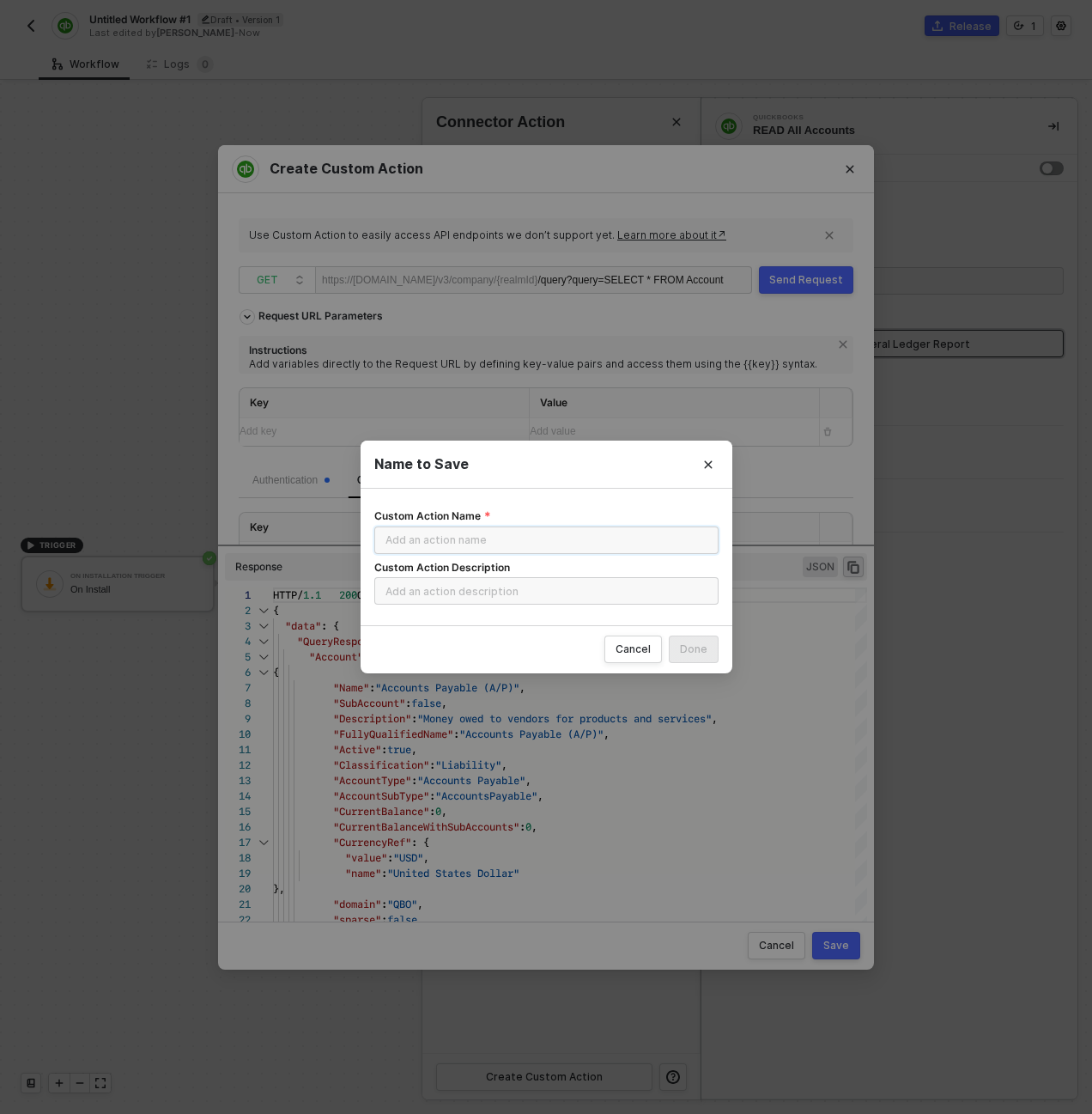
click at [484, 531] on input "Custom Action Name" at bounding box center [546, 540] width 344 height 27
type input "READ Chart of Accounts"
click at [668, 636] on button "Done" at bounding box center [693, 649] width 50 height 27
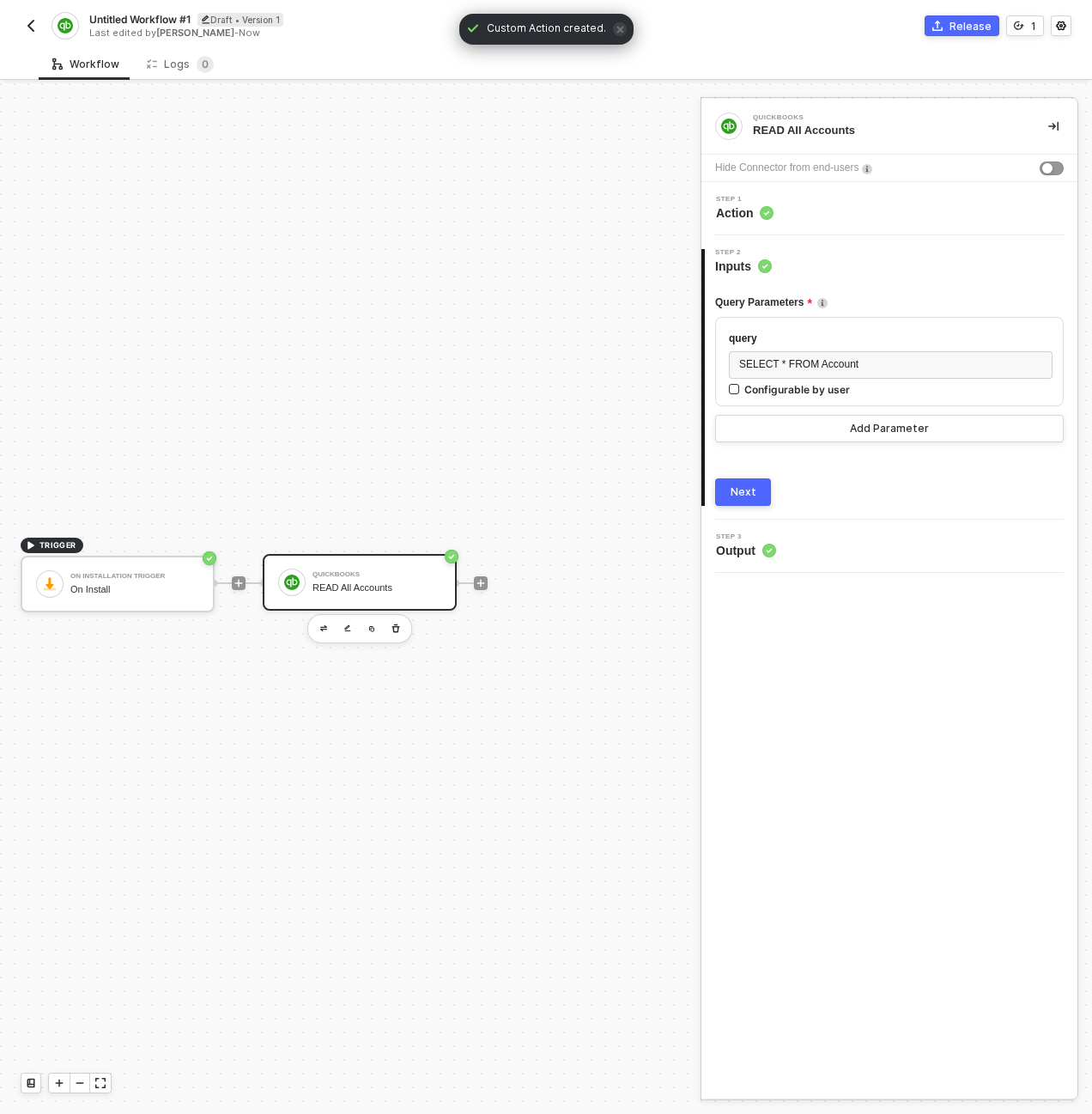
click at [381, 579] on div "QuickBooks READ All Accounts" at bounding box center [376, 583] width 129 height 33
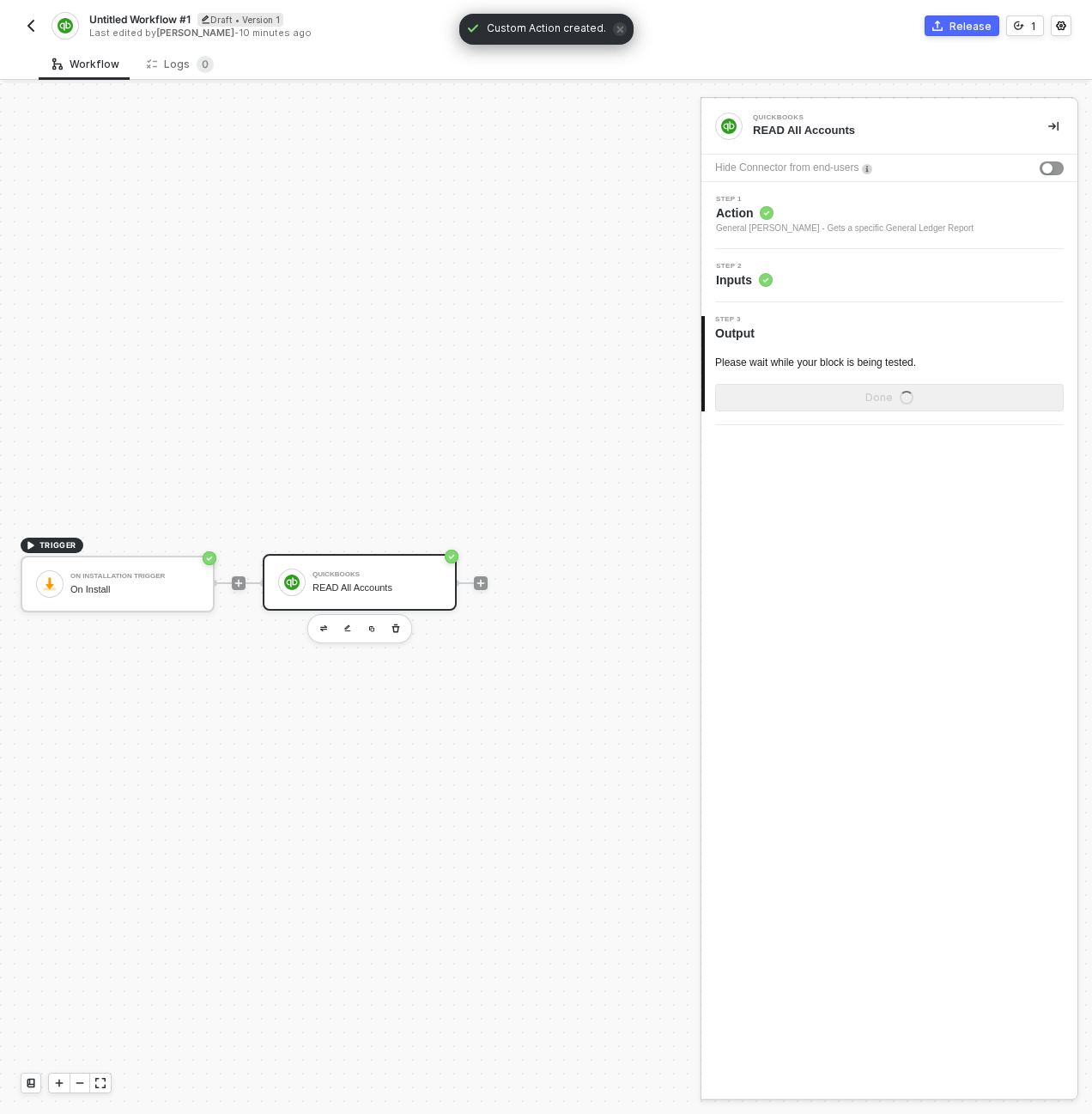
click at [884, 220] on span "Action" at bounding box center [845, 213] width 257 height 17
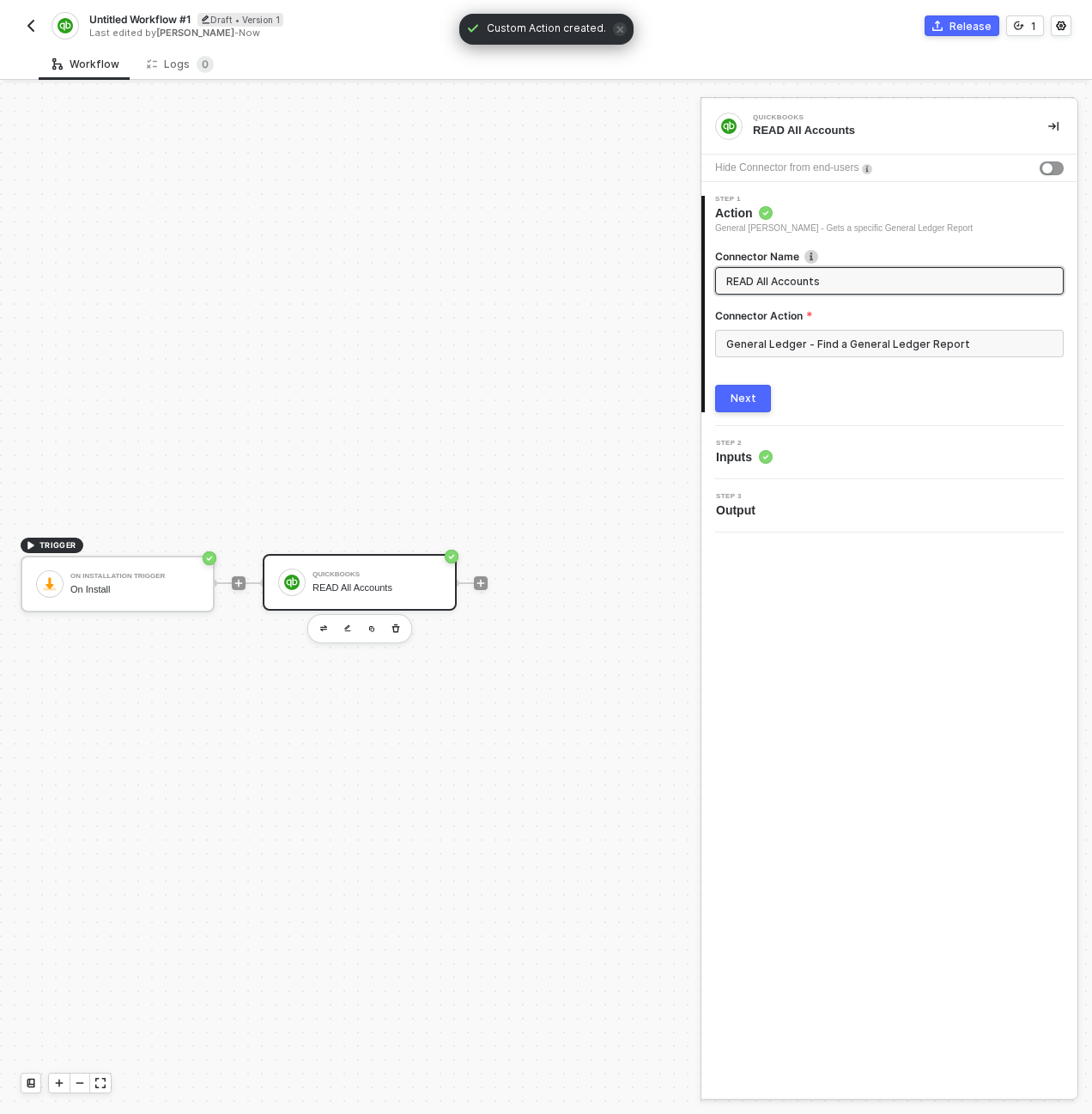
click at [856, 282] on input "READ All Accounts" at bounding box center [887, 280] width 323 height 19
click at [832, 344] on input "General Ledger - Find a General Ledger Report" at bounding box center [889, 343] width 349 height 27
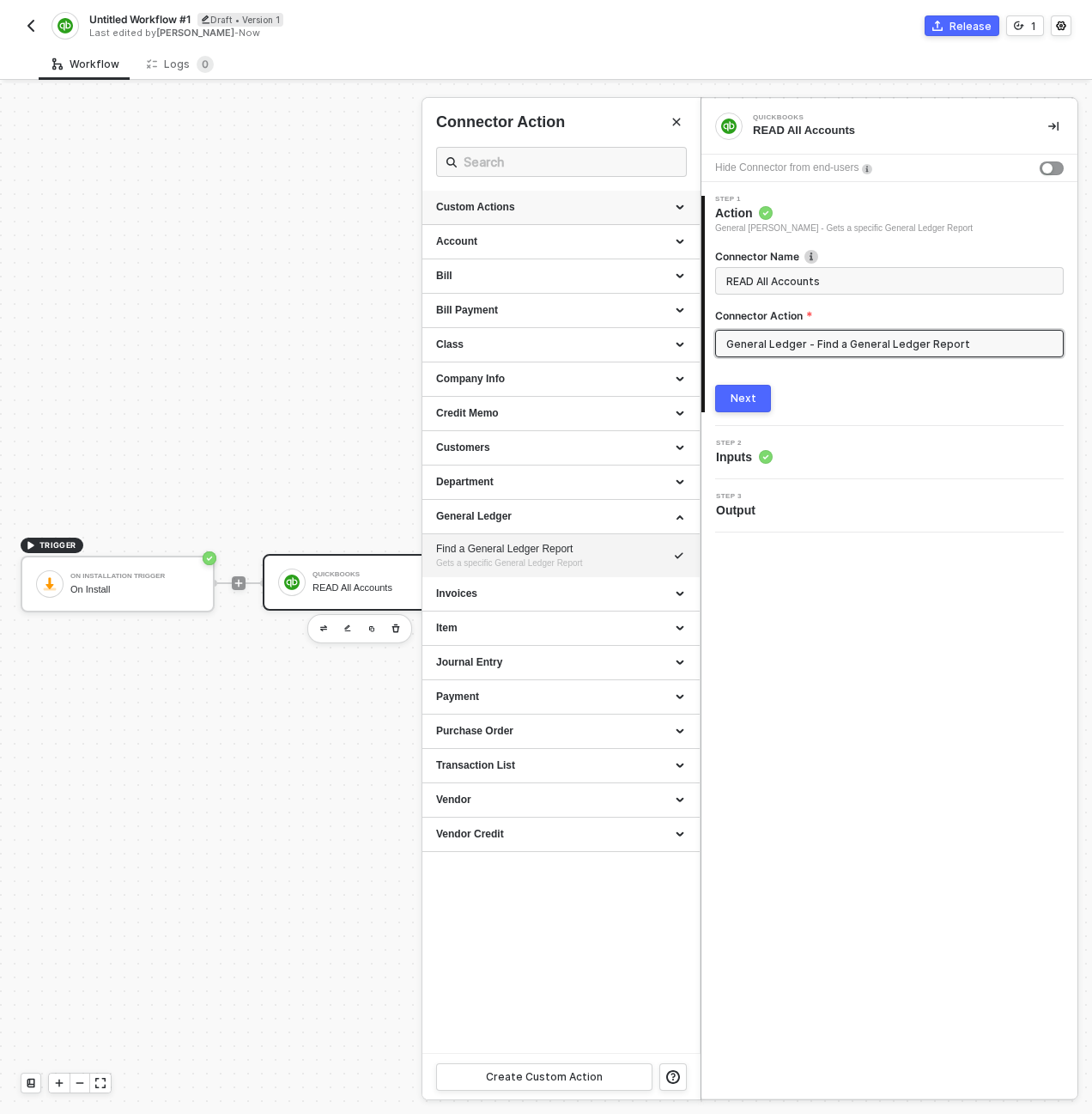
click at [584, 208] on div "Custom Actions" at bounding box center [562, 207] width 250 height 15
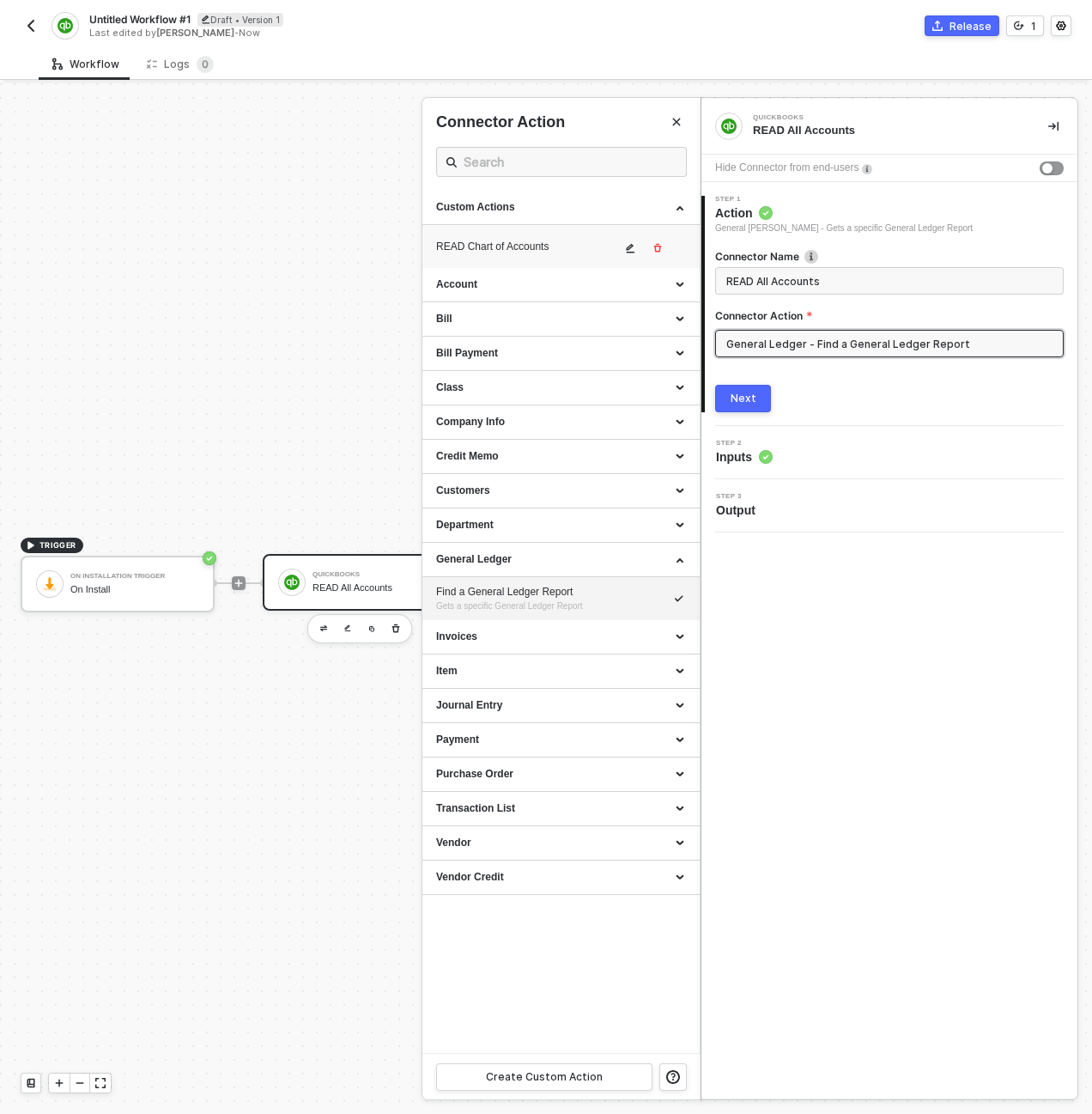
click at [493, 248] on div "READ Chart of Accounts" at bounding box center [529, 247] width 184 height 15
type input "Custom - READ Chart of Accounts"
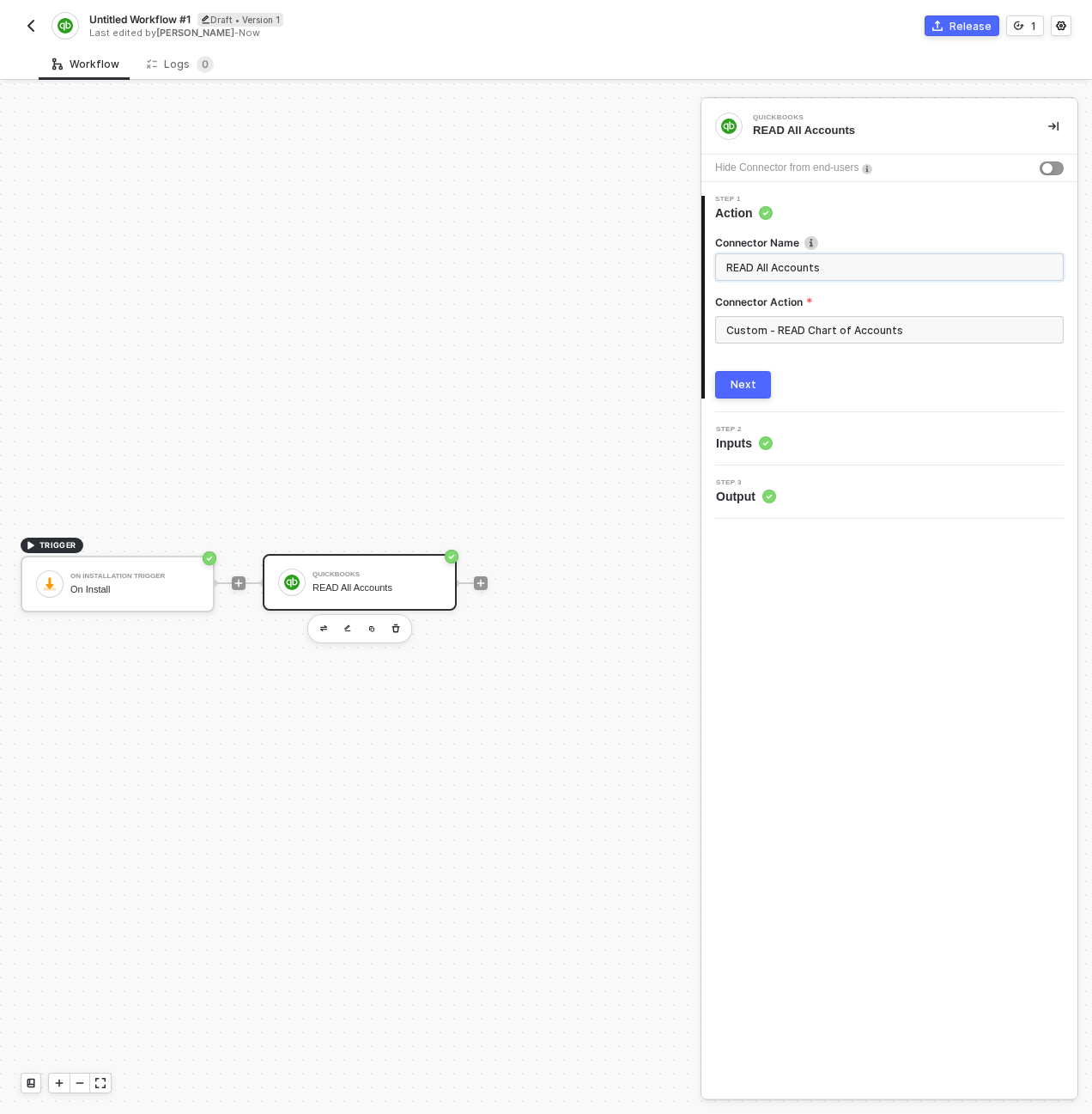
click at [820, 268] on input "READ All Accounts" at bounding box center [887, 267] width 323 height 19
type input "READ Chart of Accounts"
click at [748, 391] on div "Next" at bounding box center [743, 384] width 26 height 14
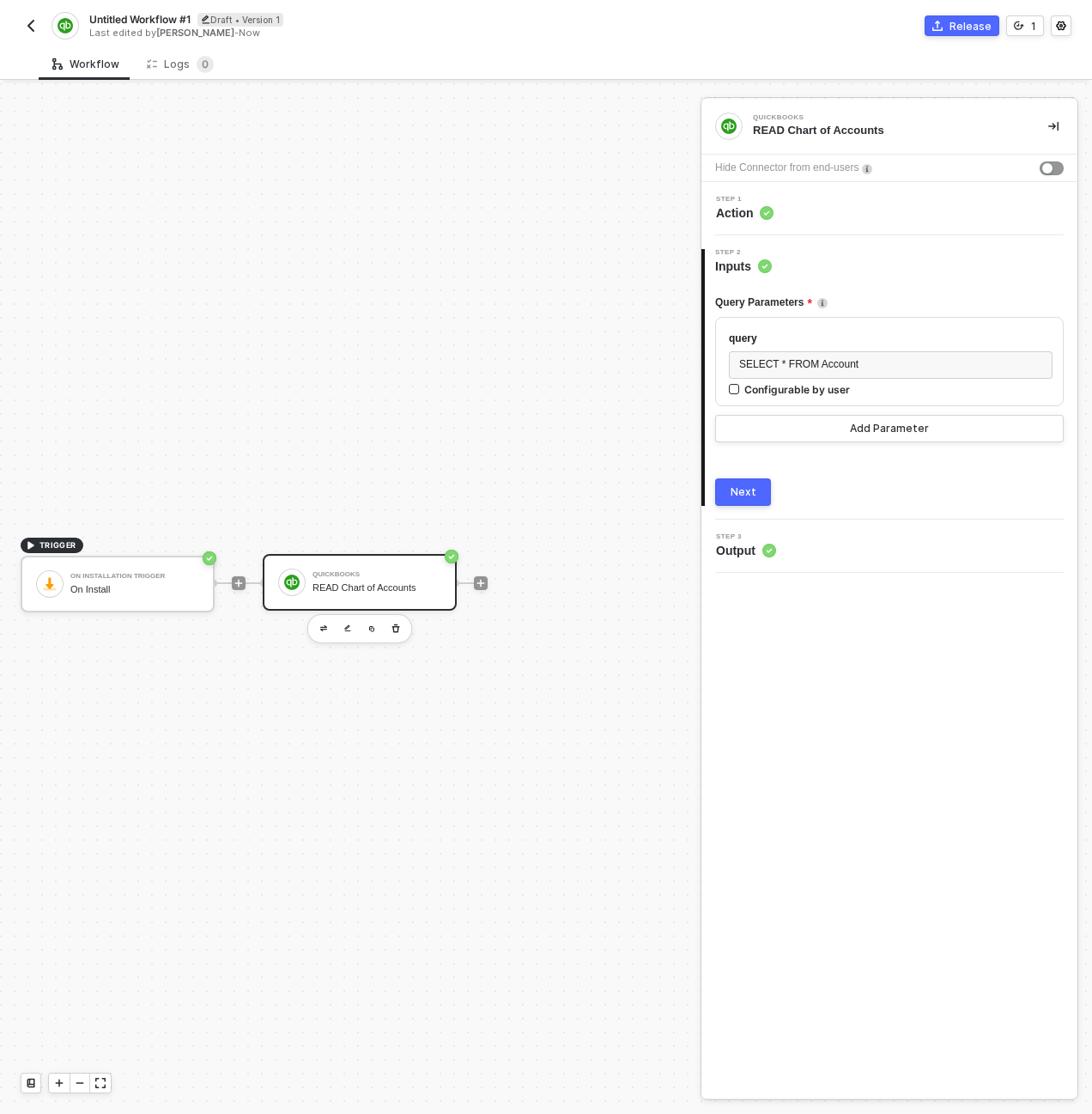
click at [765, 491] on button "Next" at bounding box center [742, 492] width 56 height 27
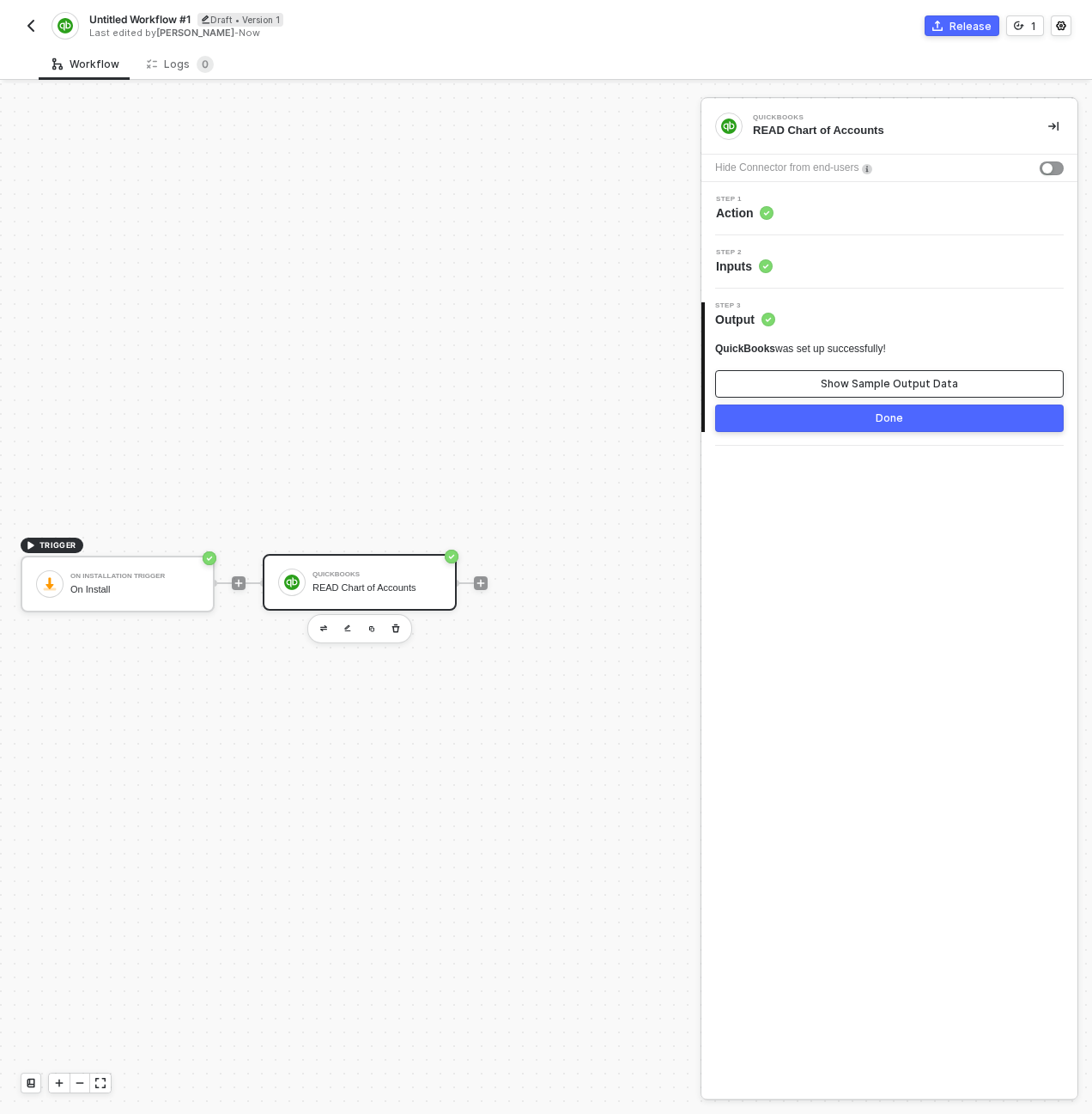
click at [874, 384] on div "Show Sample Output Data" at bounding box center [889, 384] width 137 height 14
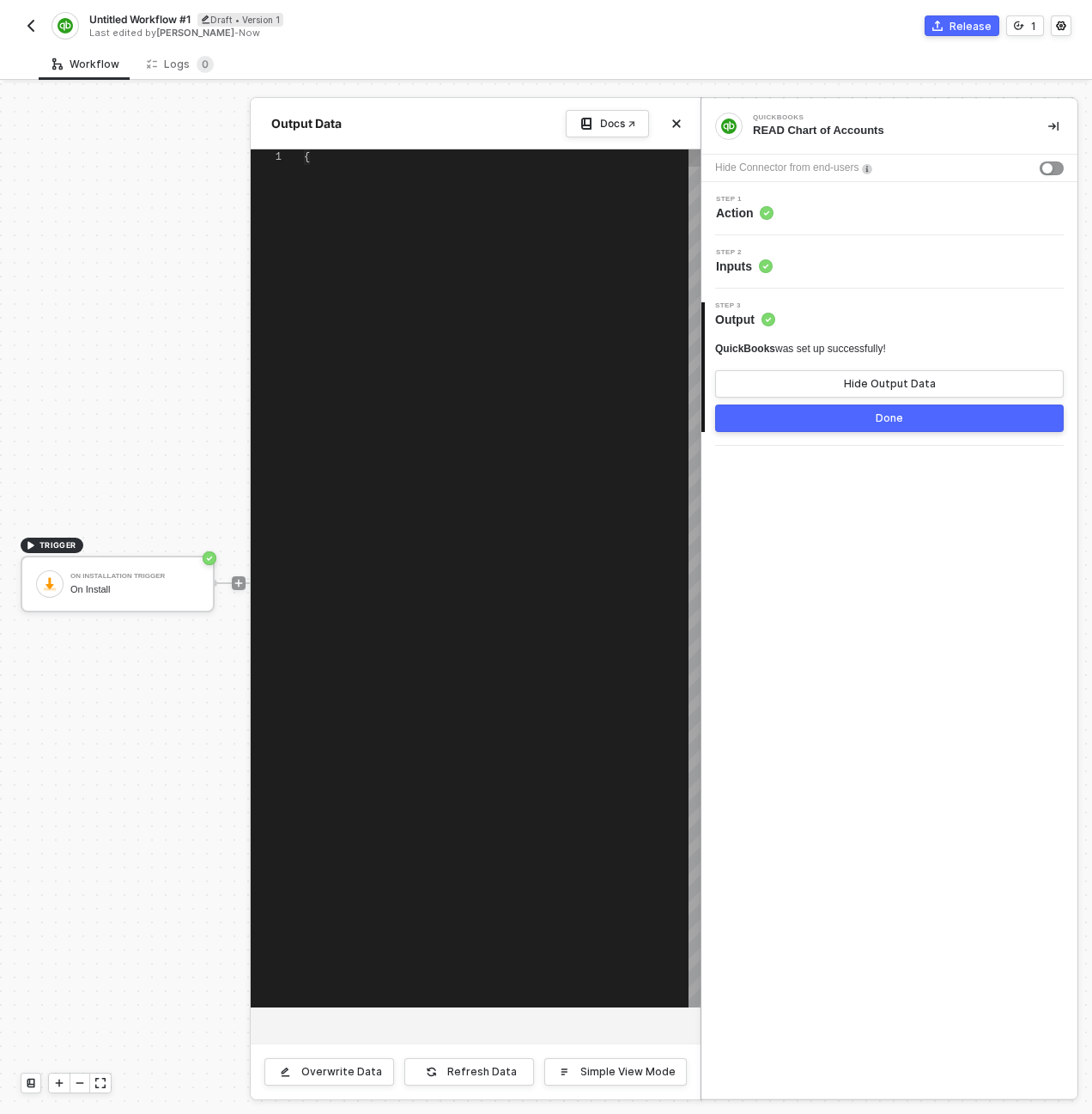
type textarea "{ "data": { "QueryResponse": { "Account": [ { "Name": "Accounts Payable (A/P)",…"
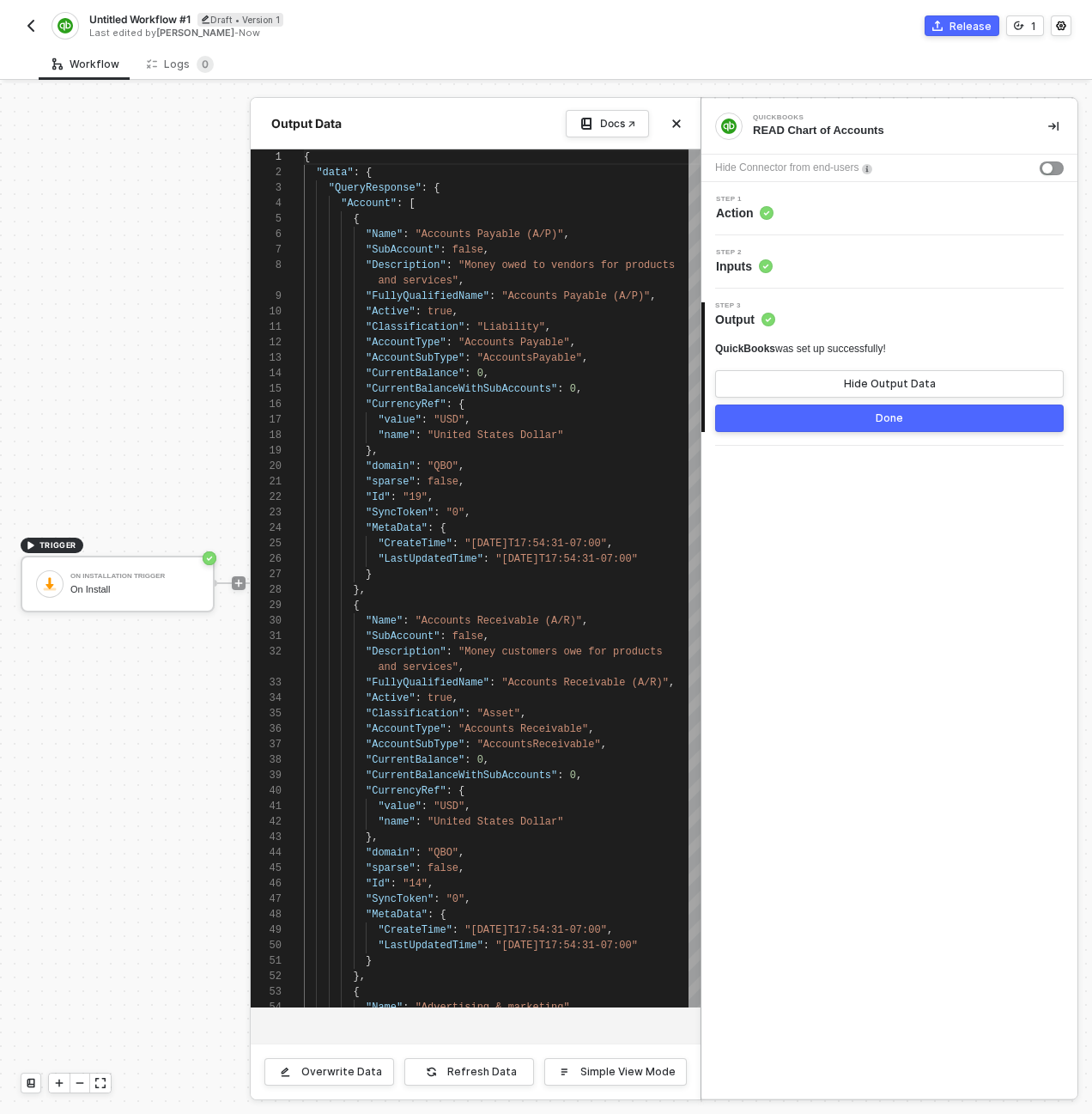
click at [488, 1089] on div "Overwrite Data Refresh Data Simple View Mode" at bounding box center [476, 1070] width 450 height 56
click at [487, 1081] on button "Refresh Data" at bounding box center [469, 1071] width 130 height 27
click at [877, 417] on div "Done" at bounding box center [889, 417] width 27 height 14
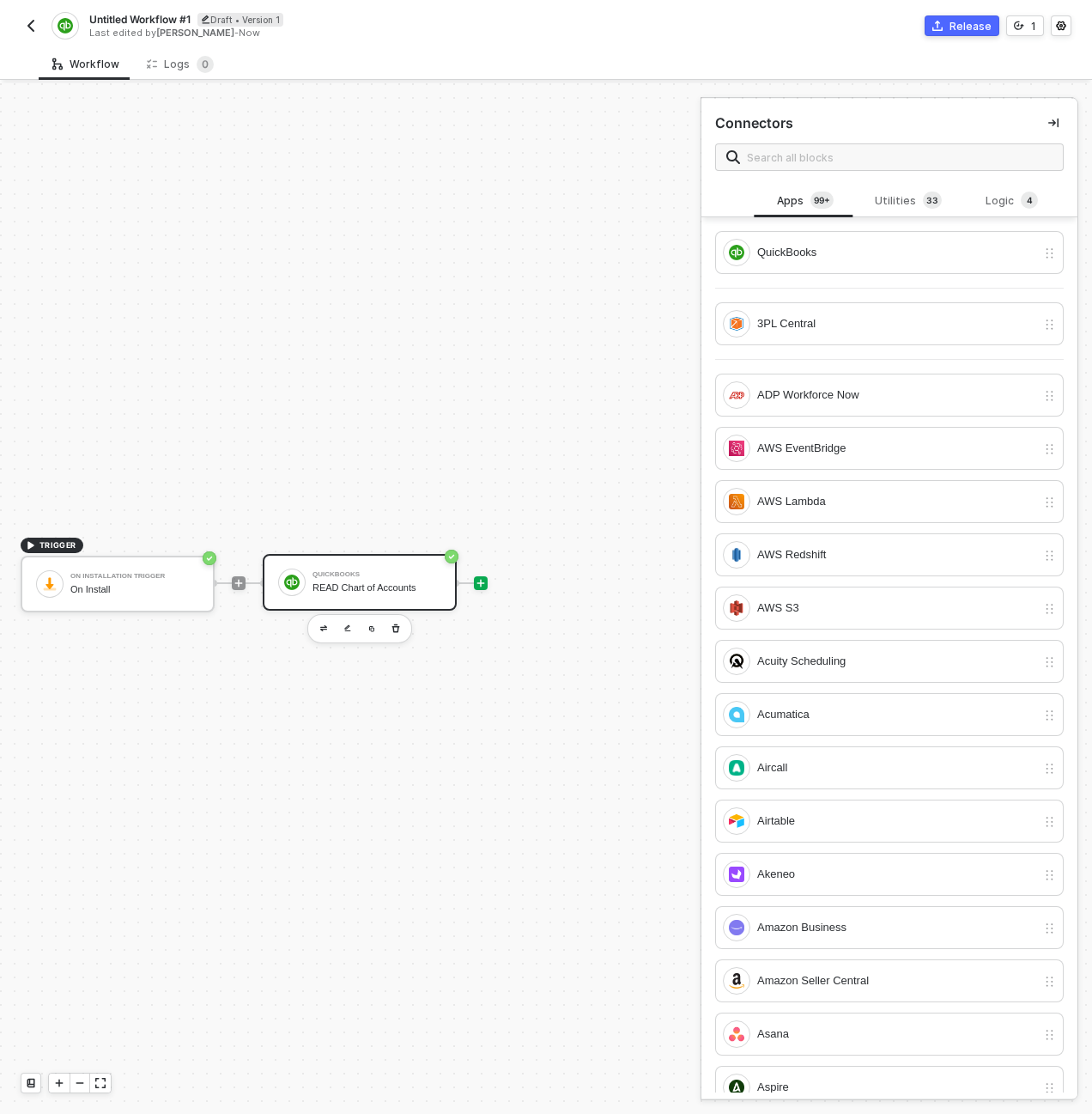
click at [425, 585] on div "READ Chart of Accounts" at bounding box center [376, 588] width 129 height 11
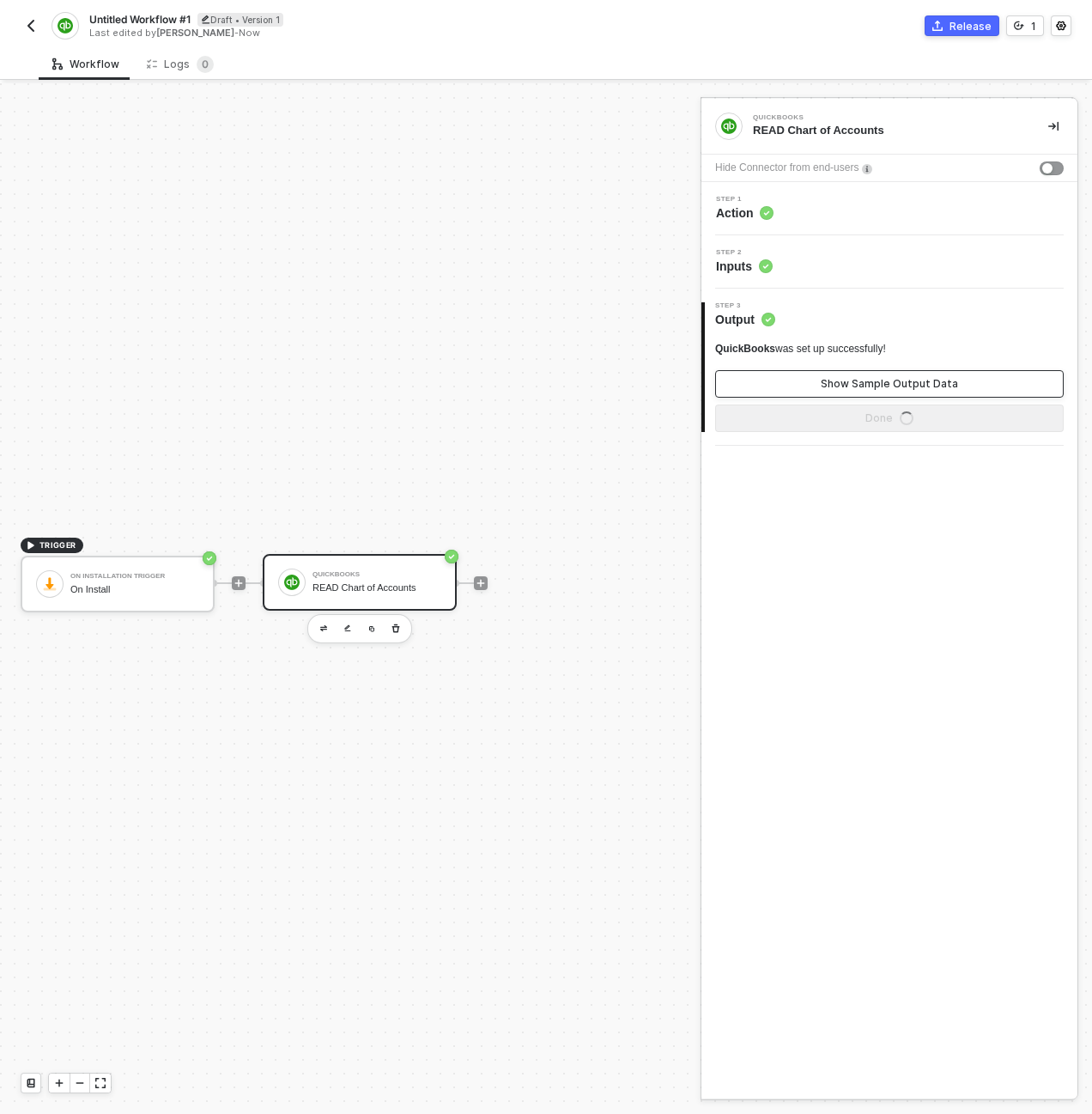
click at [790, 375] on button "Show Sample Output Data" at bounding box center [889, 384] width 349 height 27
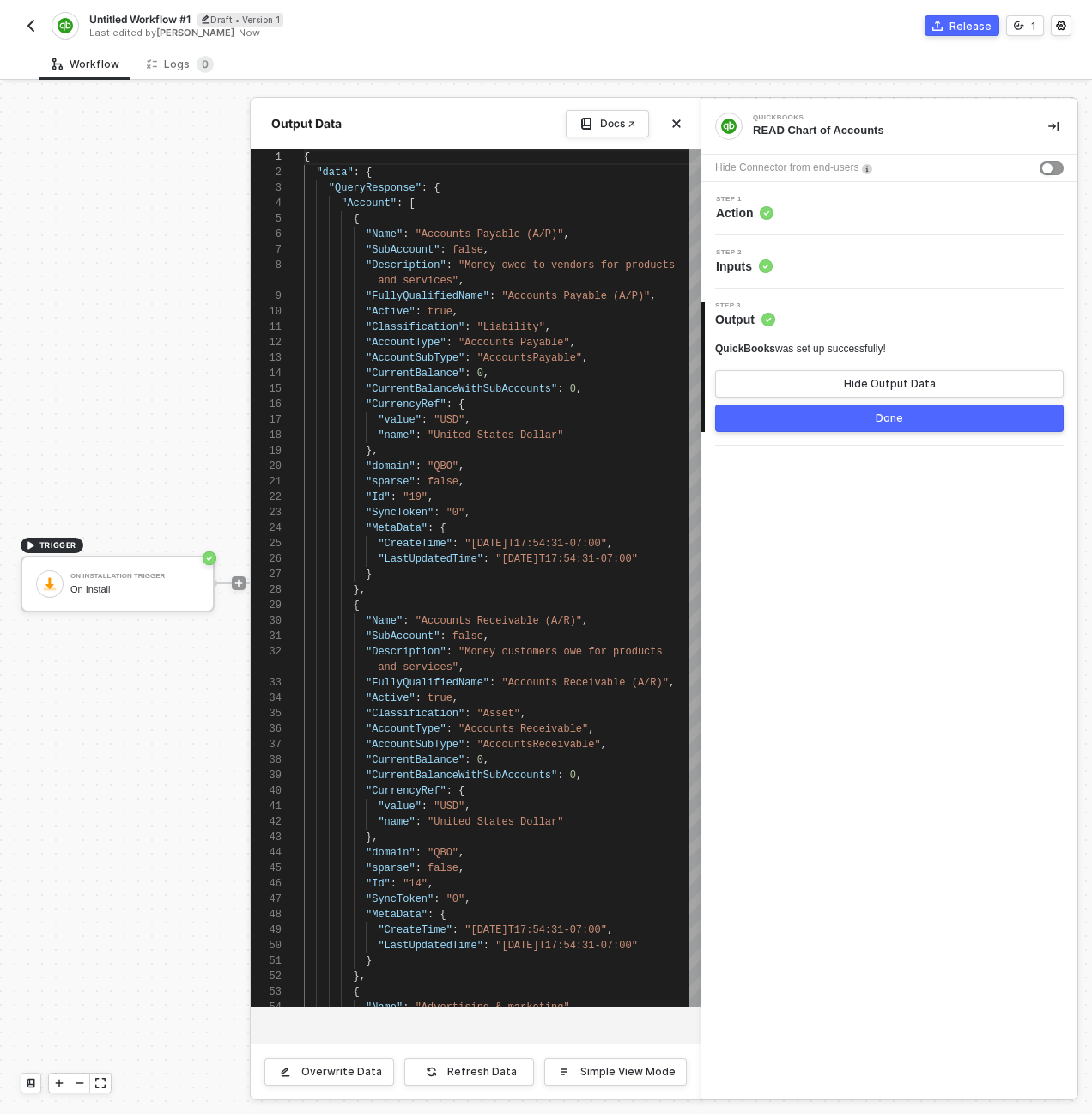
click at [792, 424] on button "Done" at bounding box center [889, 418] width 349 height 27
